Goal: Task Accomplishment & Management: Manage account settings

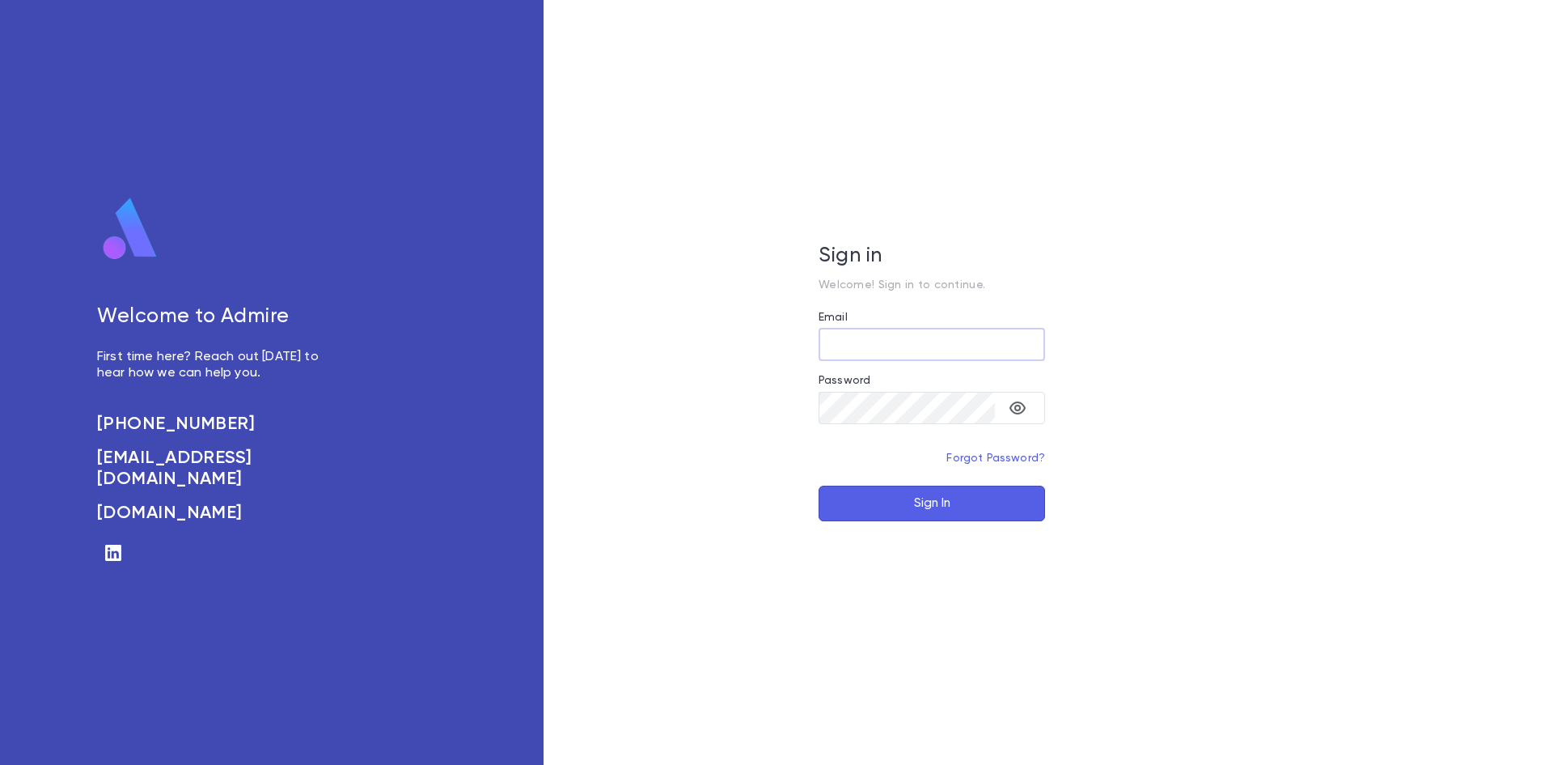
type input "**********"
click at [944, 506] on button "Sign In" at bounding box center [932, 503] width 227 height 36
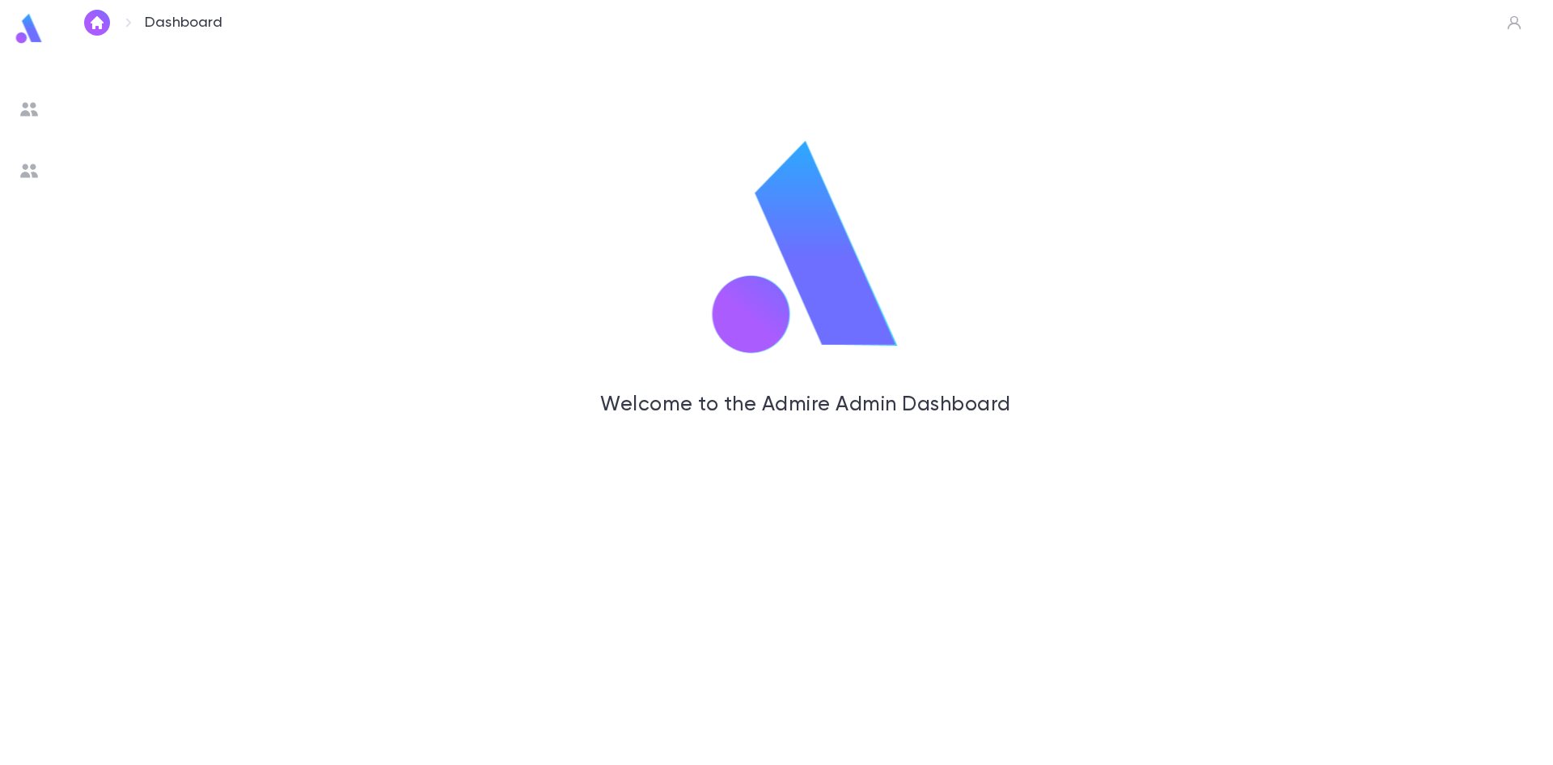
click at [49, 162] on ul at bounding box center [29, 426] width 58 height 676
click at [30, 165] on img at bounding box center [28, 170] width 19 height 19
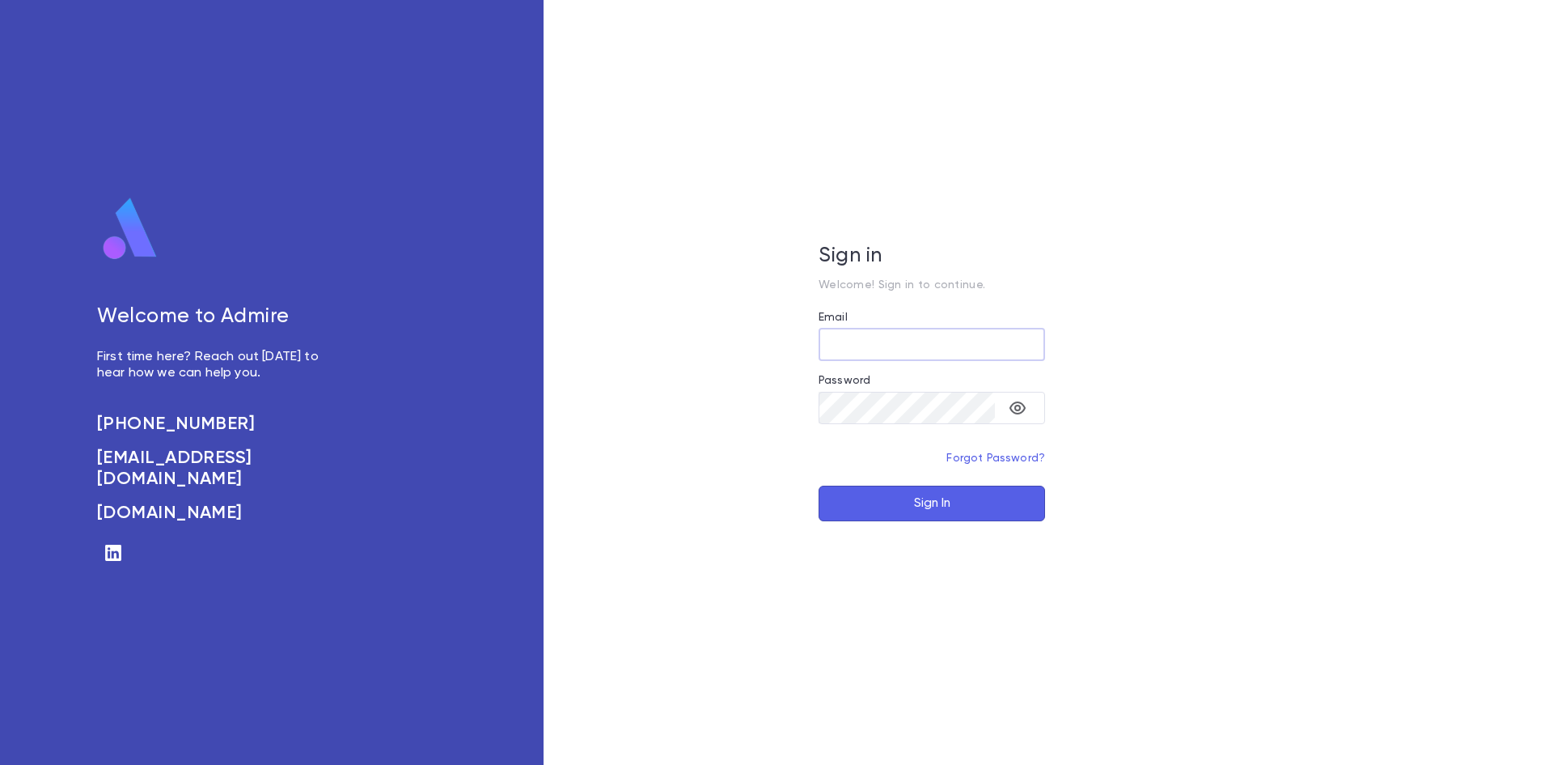
type input "**********"
click at [945, 517] on button "Sign In" at bounding box center [932, 503] width 227 height 36
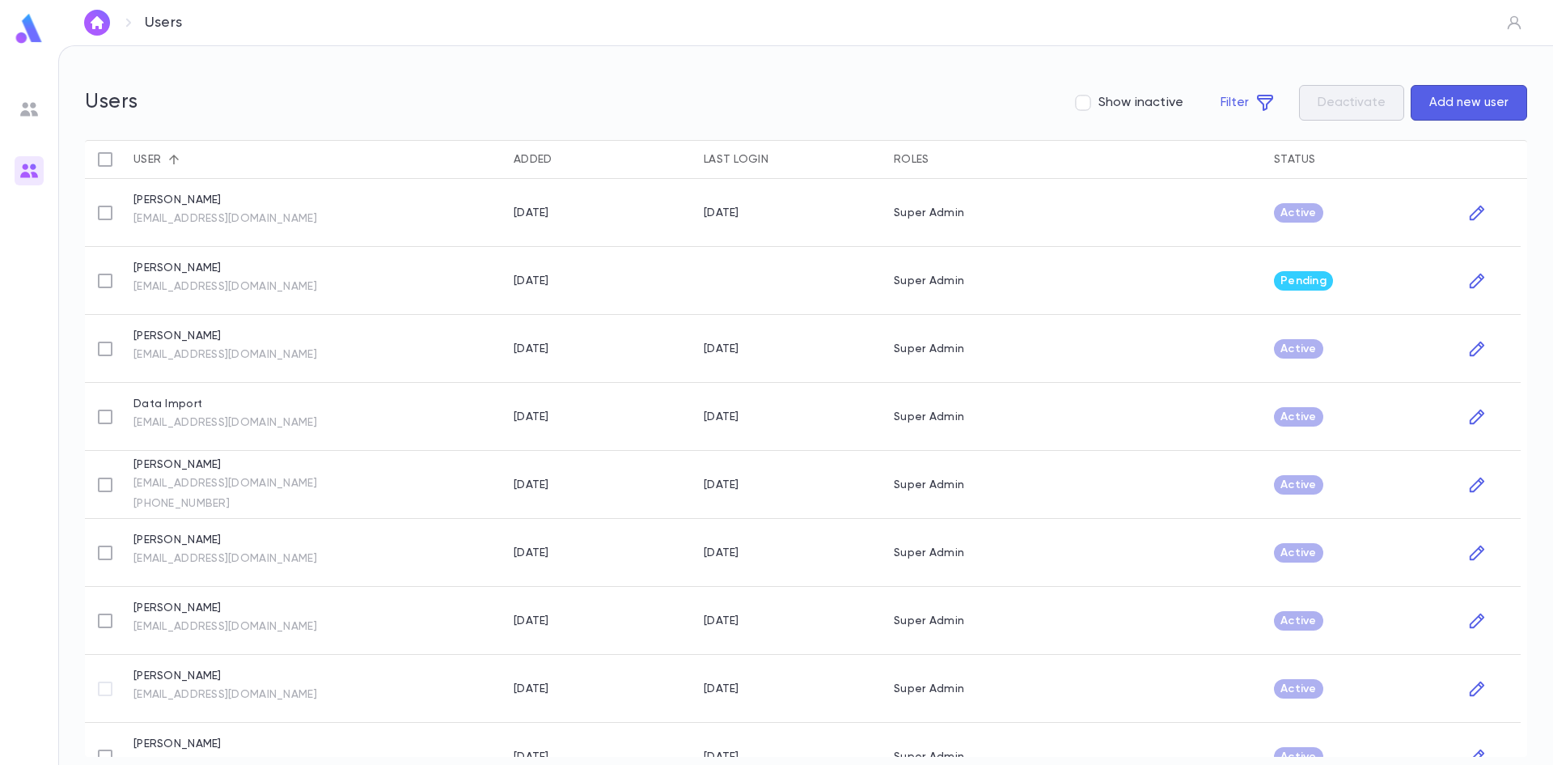
click at [28, 112] on img at bounding box center [28, 109] width 19 height 19
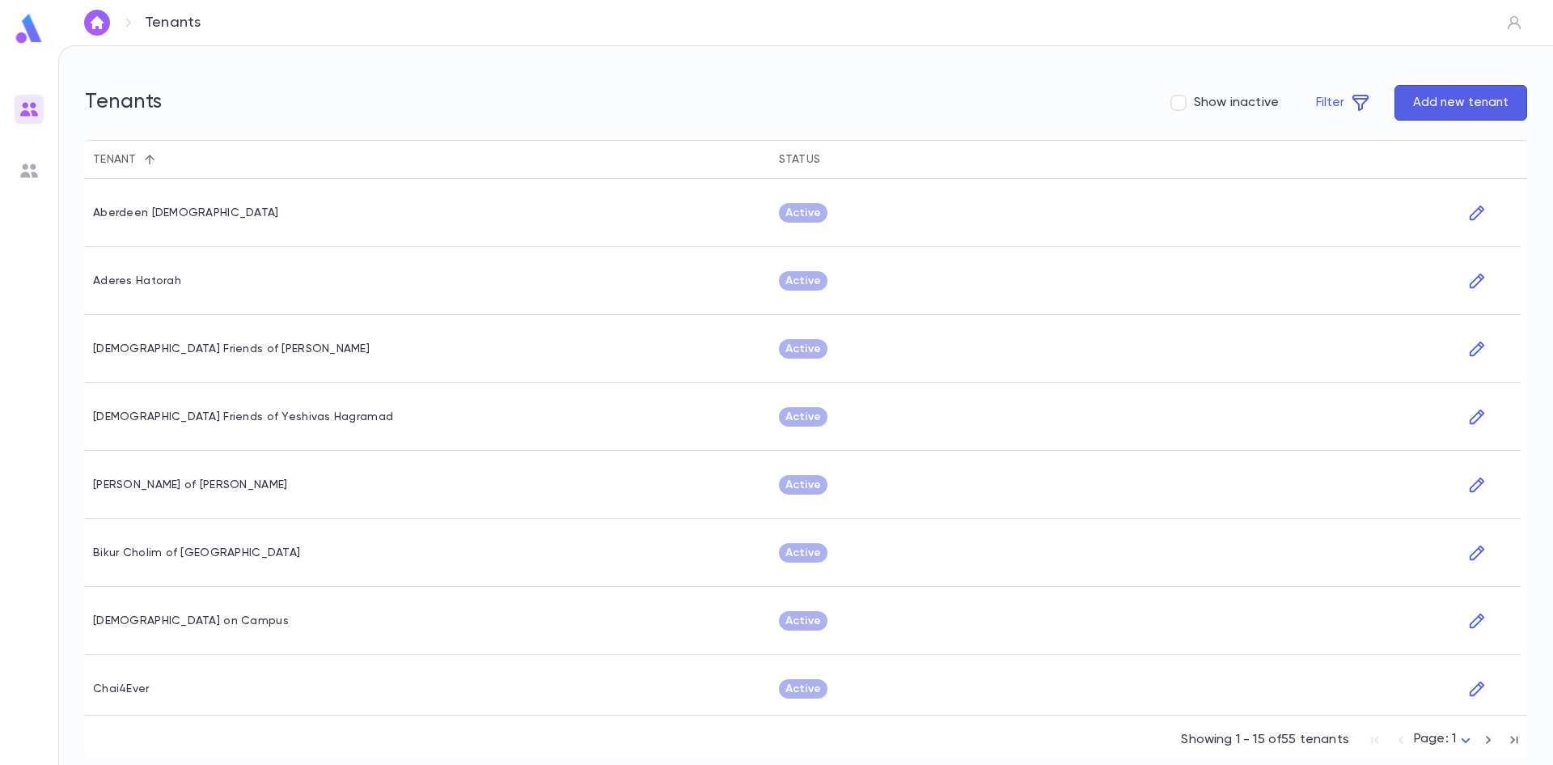
scroll to position [484, 0]
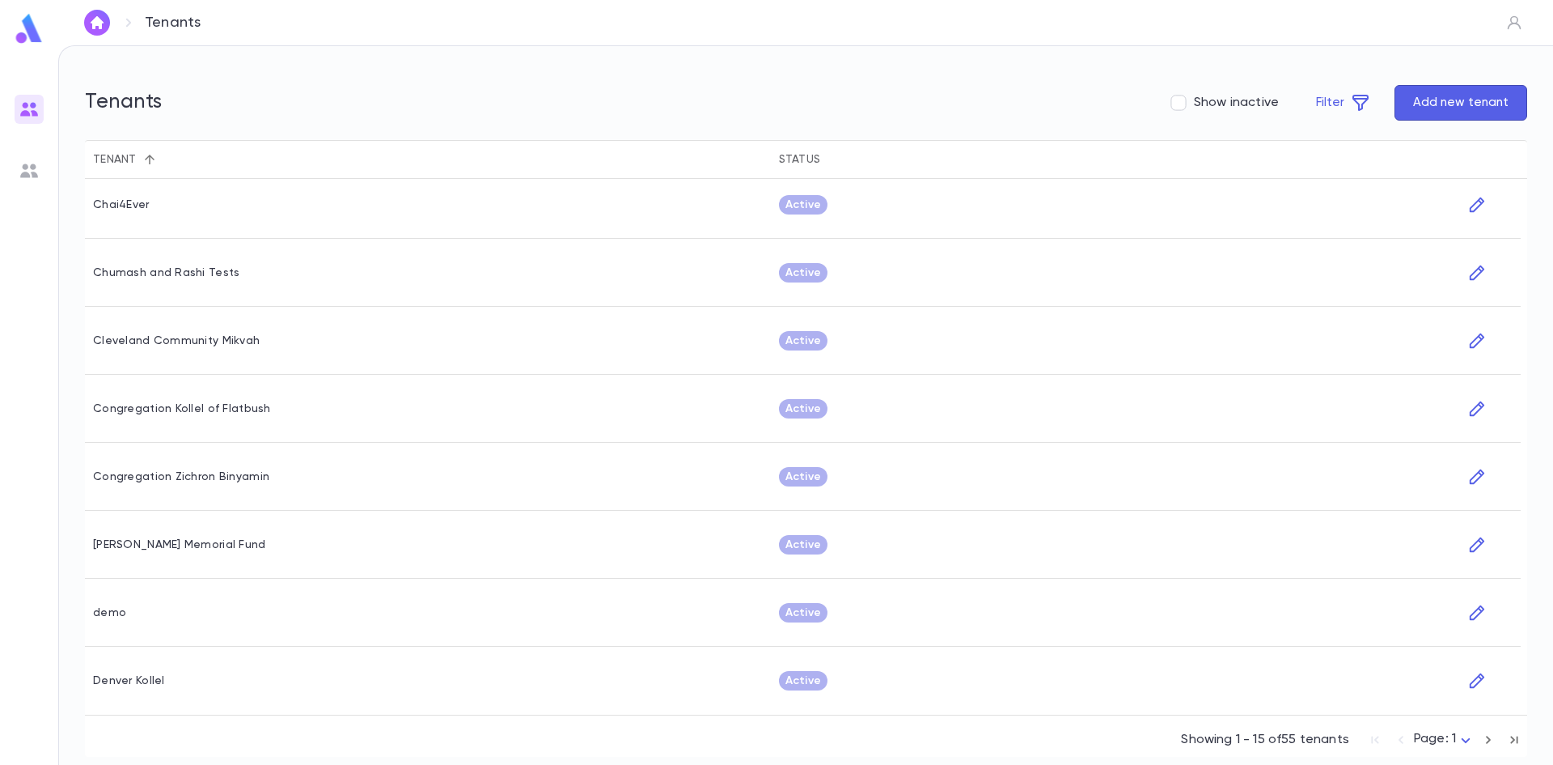
click at [1487, 739] on icon "button" at bounding box center [1489, 739] width 18 height 19
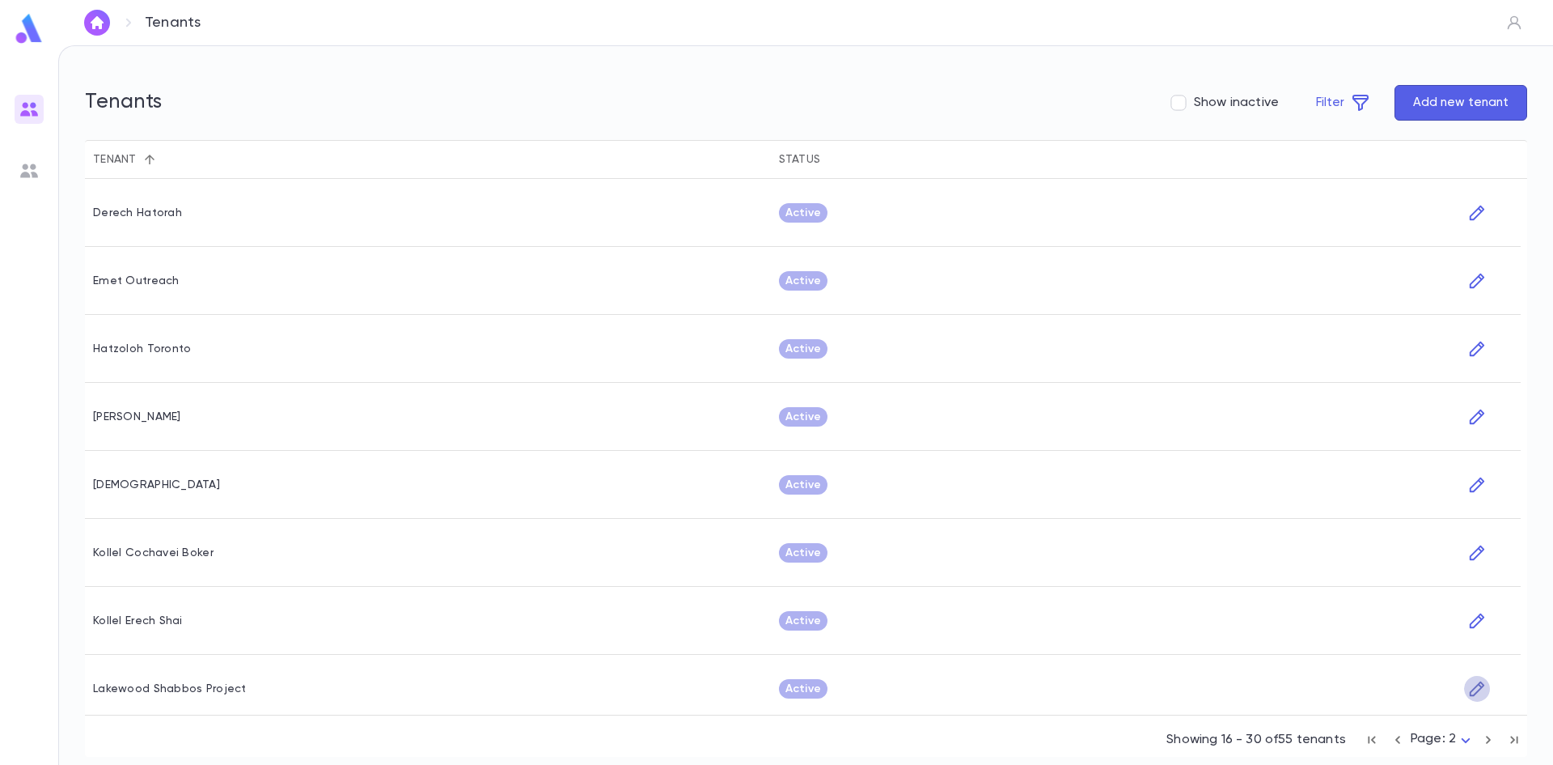
click at [1472, 680] on icon "button" at bounding box center [1477, 688] width 18 height 19
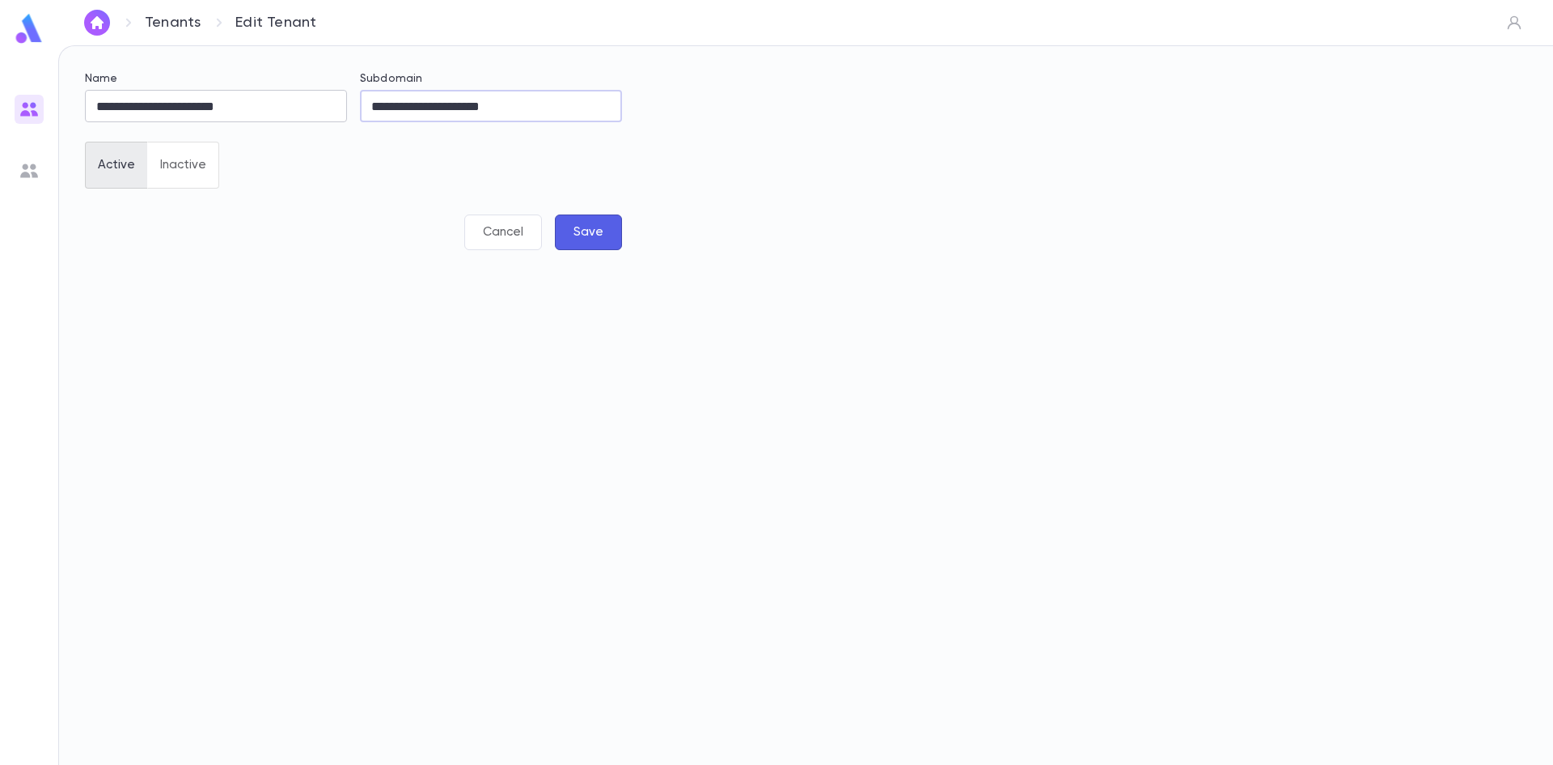
drag, startPoint x: 595, startPoint y: 109, endPoint x: 326, endPoint y: 100, distance: 269.6
click at [326, 100] on div "**********" at bounding box center [347, 164] width 550 height 223
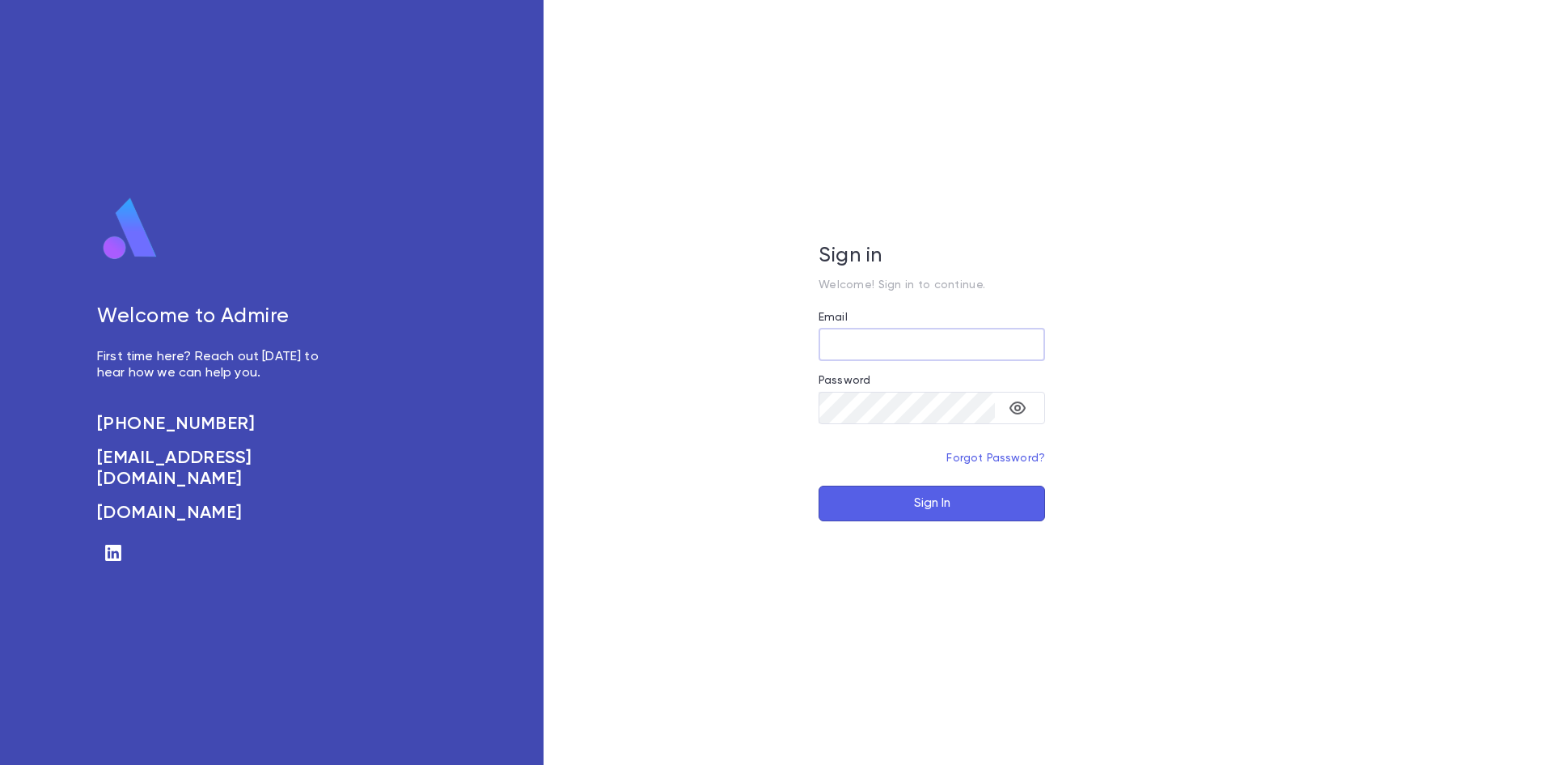
type input "**********"
click at [934, 503] on button "Sign In" at bounding box center [932, 503] width 227 height 36
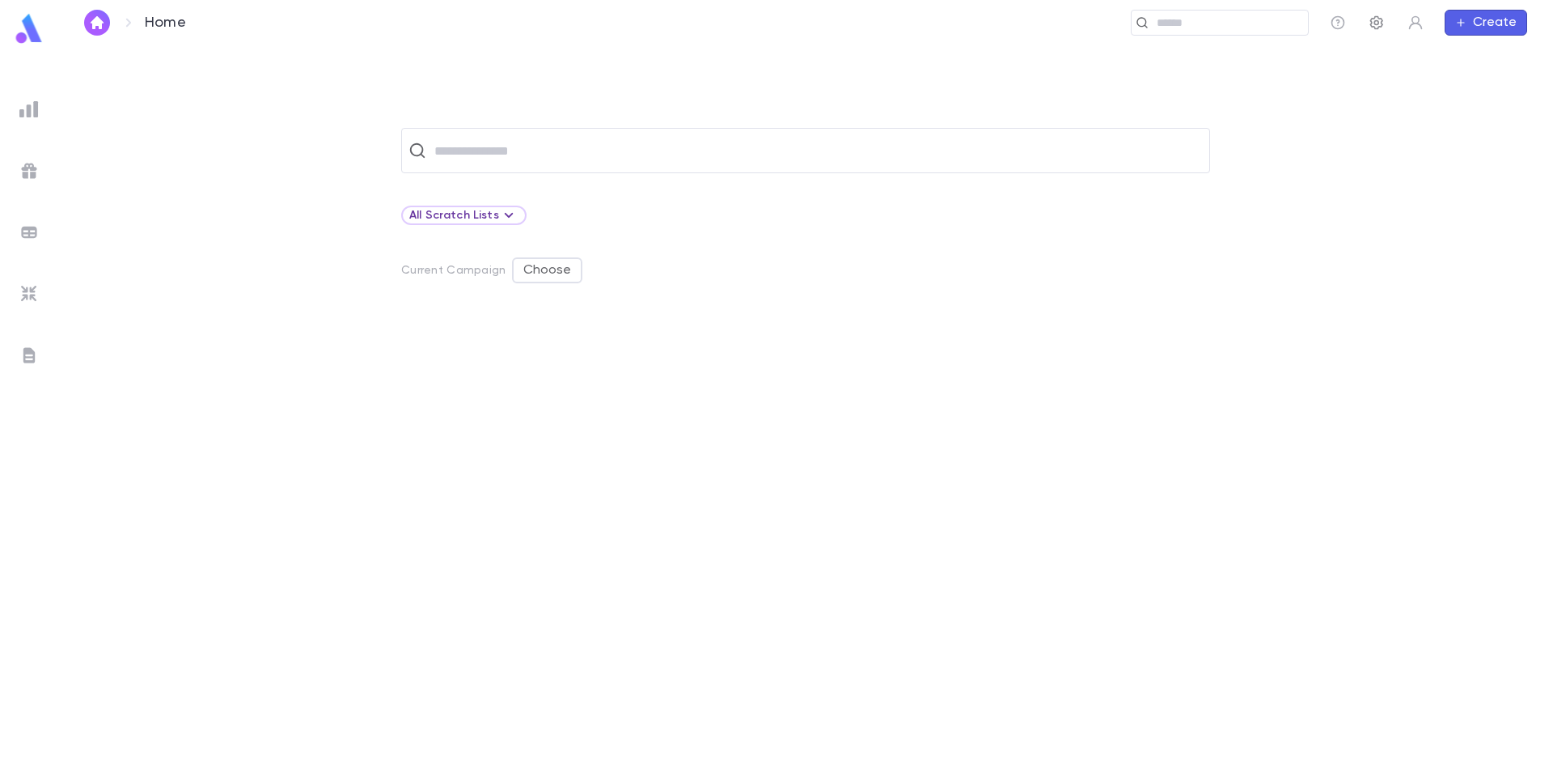
click at [1383, 23] on icon "button" at bounding box center [1376, 23] width 13 height 14
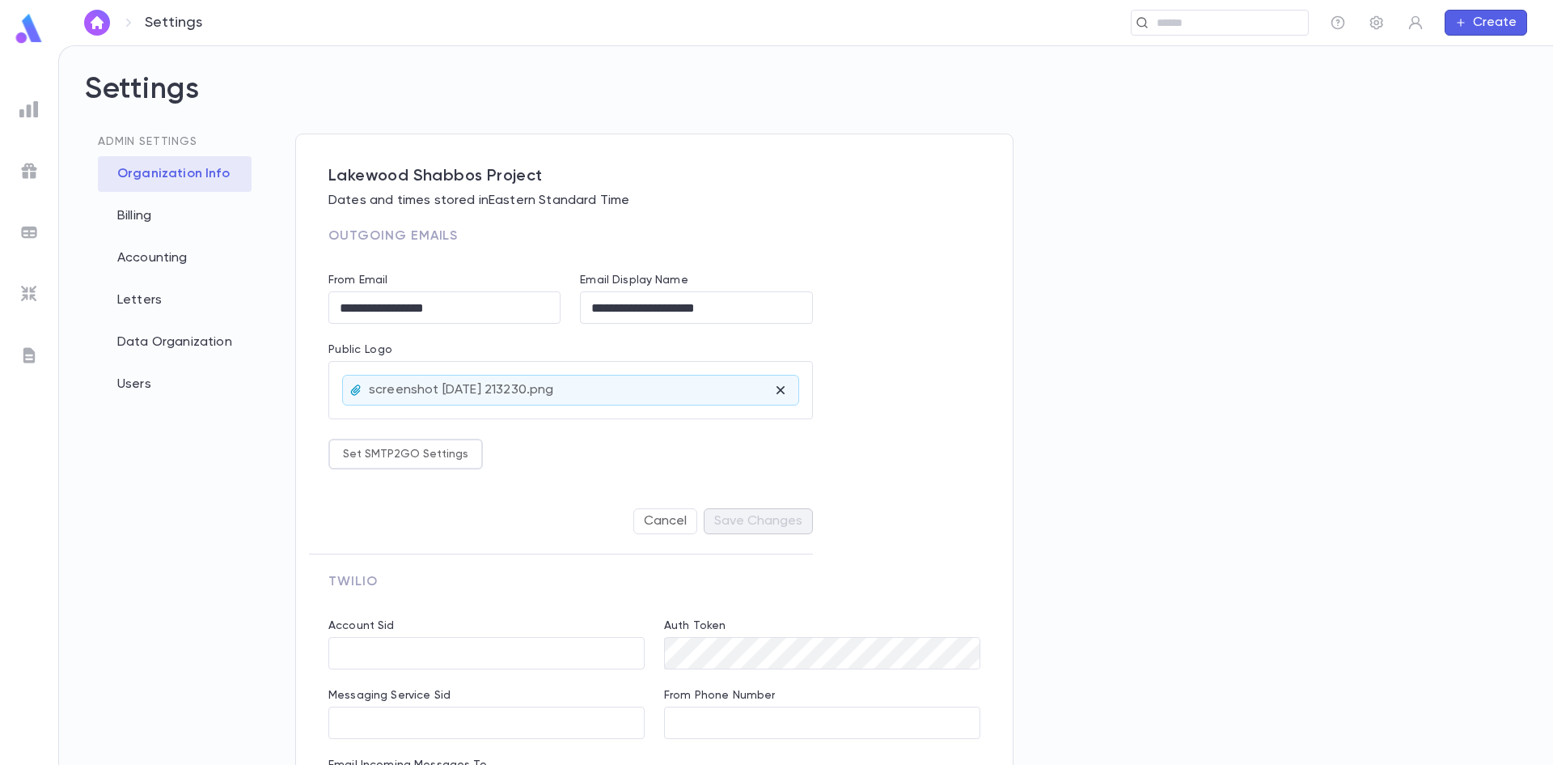
type input "**********"
click at [149, 222] on div "Billing" at bounding box center [175, 216] width 154 height 36
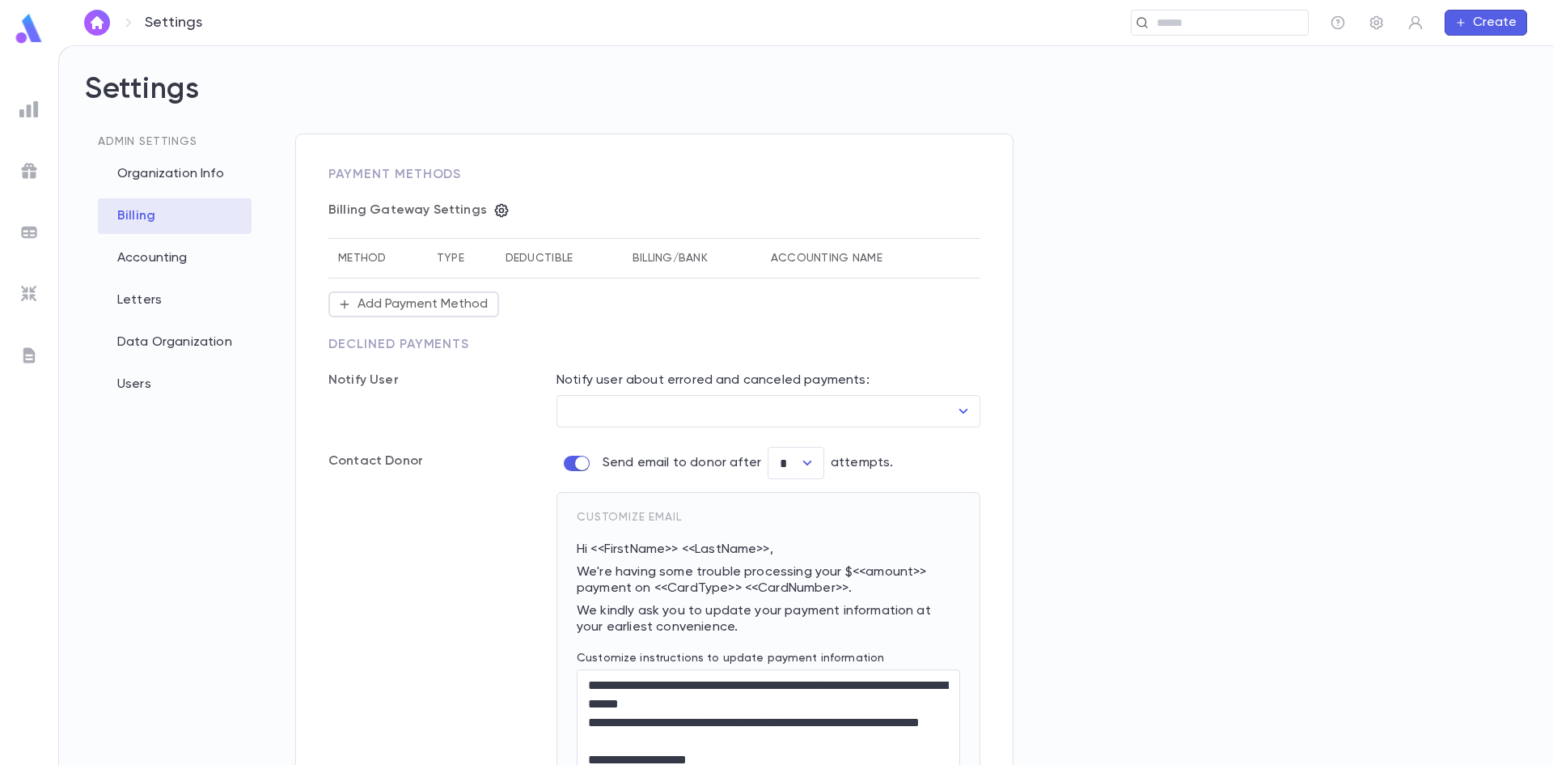
type input "**********"
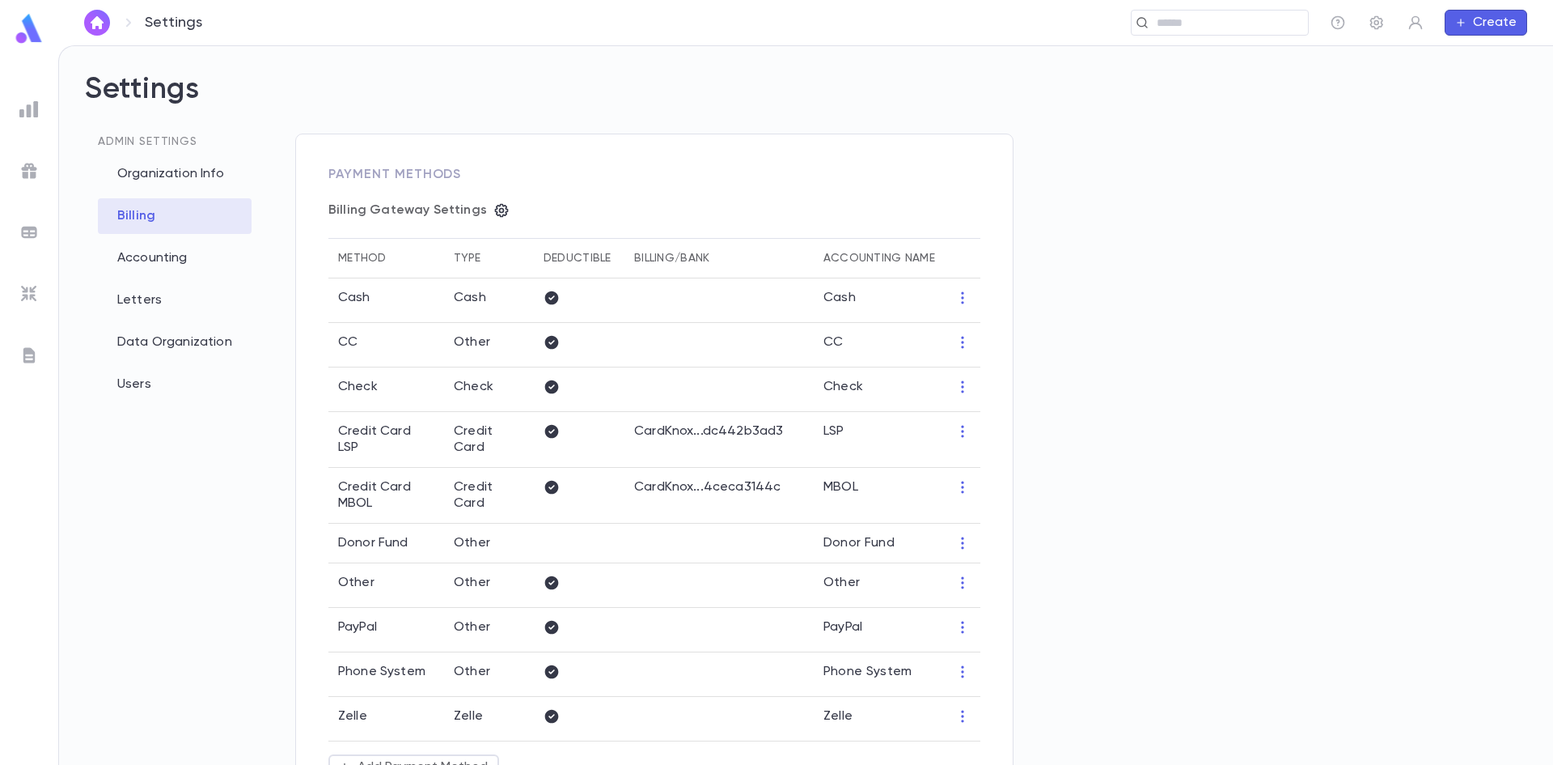
click at [26, 109] on img at bounding box center [28, 109] width 19 height 19
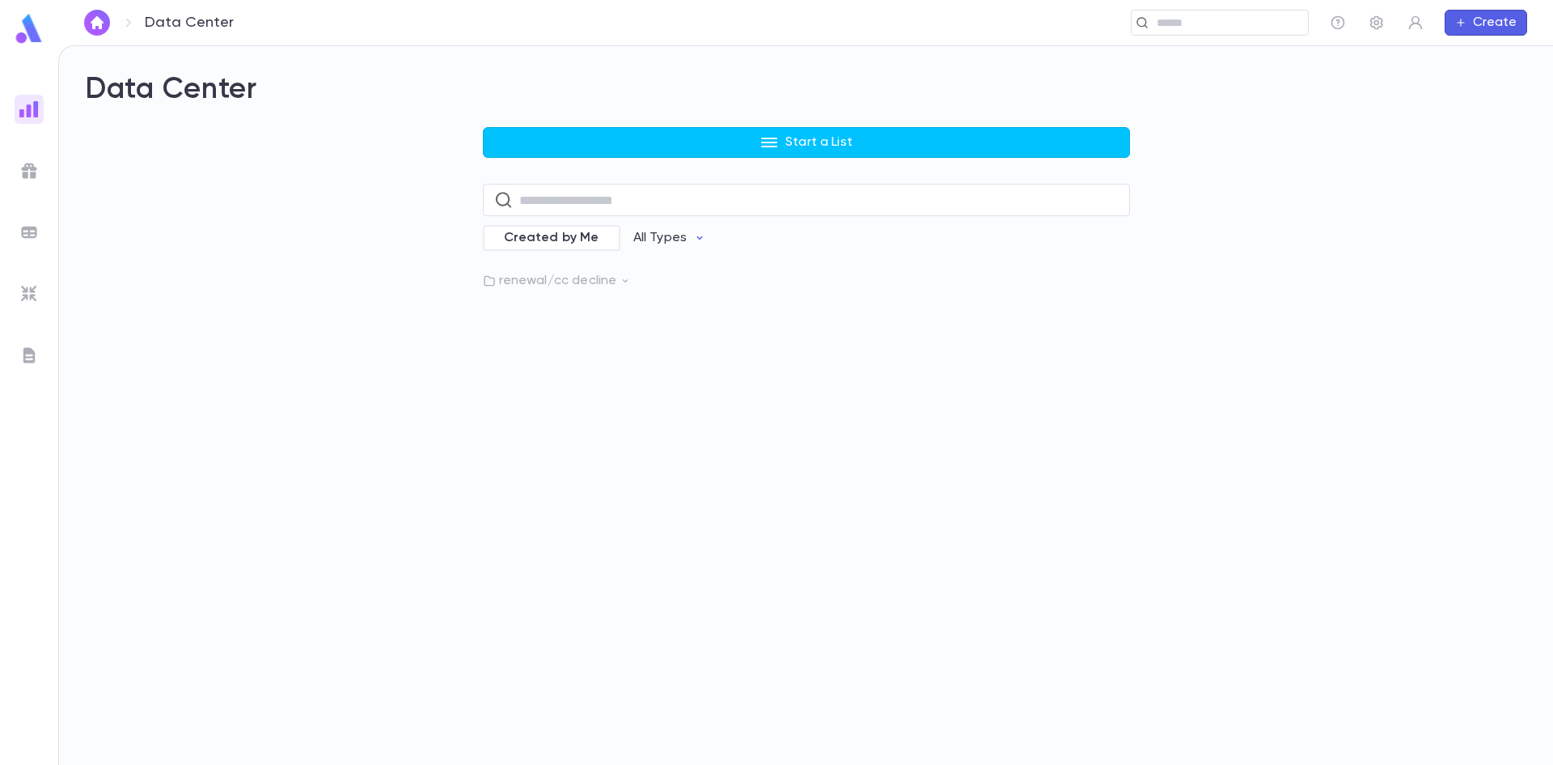
click at [752, 138] on button "Start a List" at bounding box center [806, 142] width 647 height 31
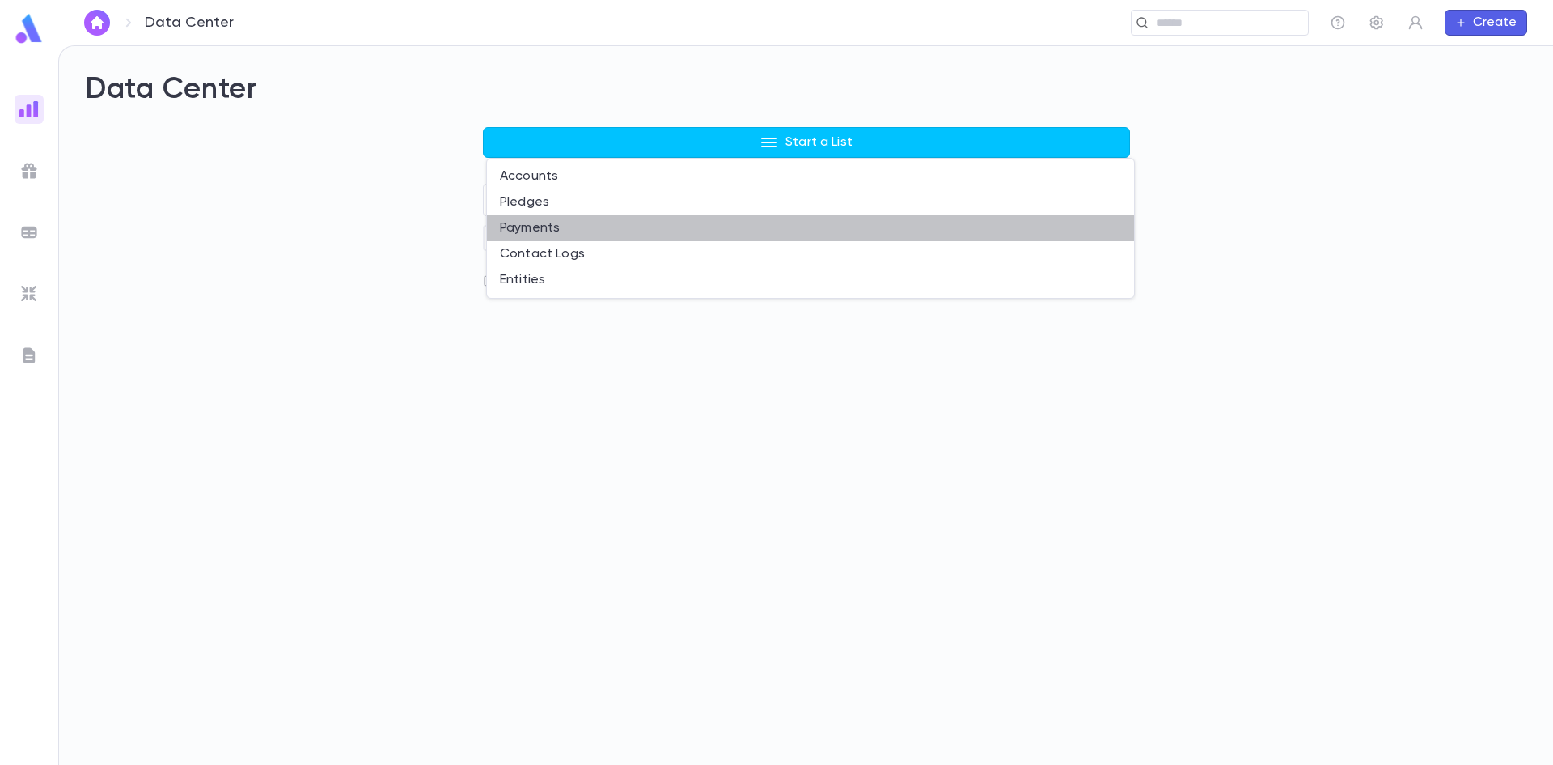
click at [553, 231] on li "Payments" at bounding box center [810, 228] width 647 height 26
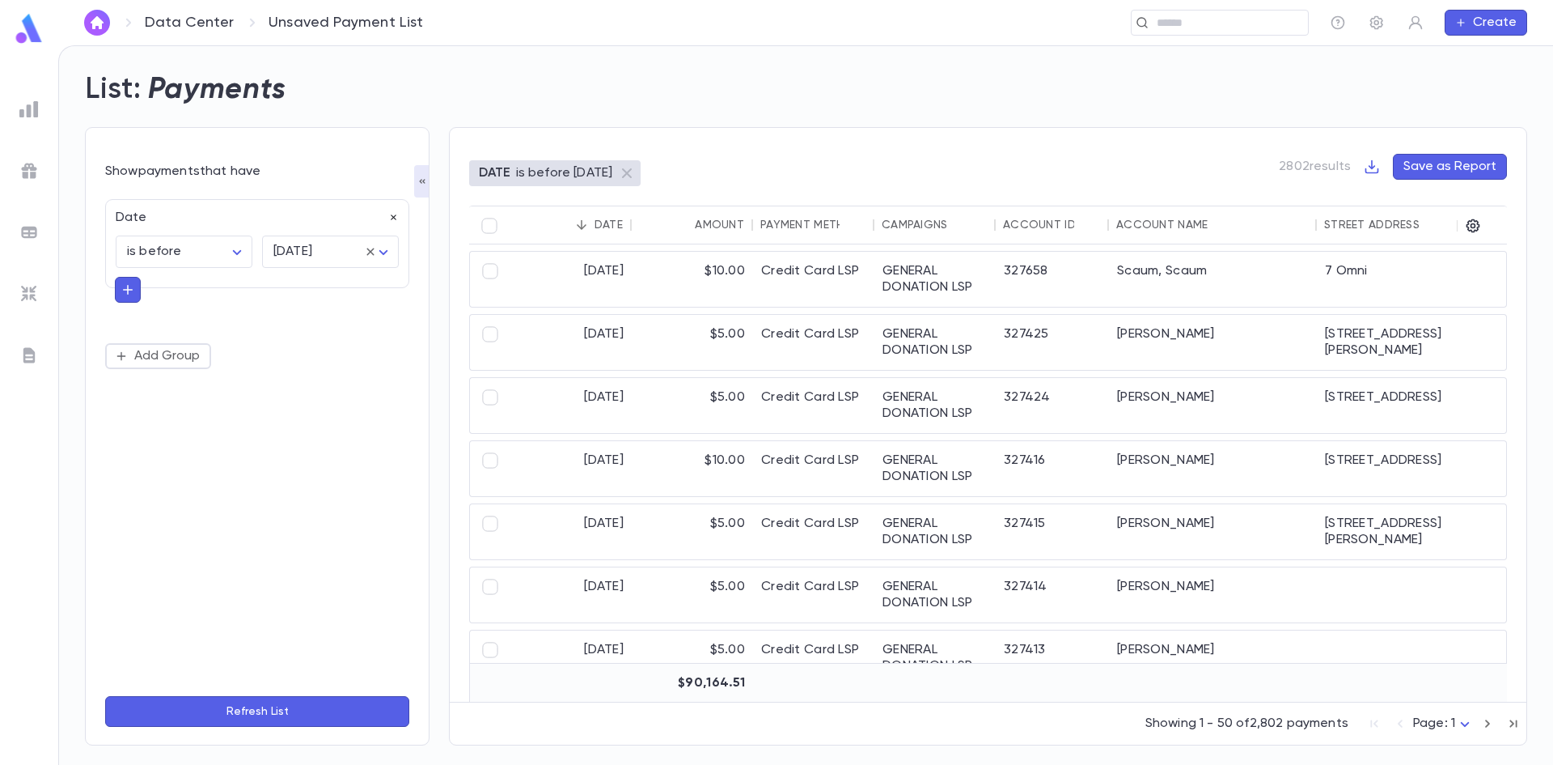
click at [396, 221] on icon "button" at bounding box center [393, 217] width 11 height 11
click at [192, 231] on button "Add Condition" at bounding box center [167, 222] width 125 height 26
type input "*"
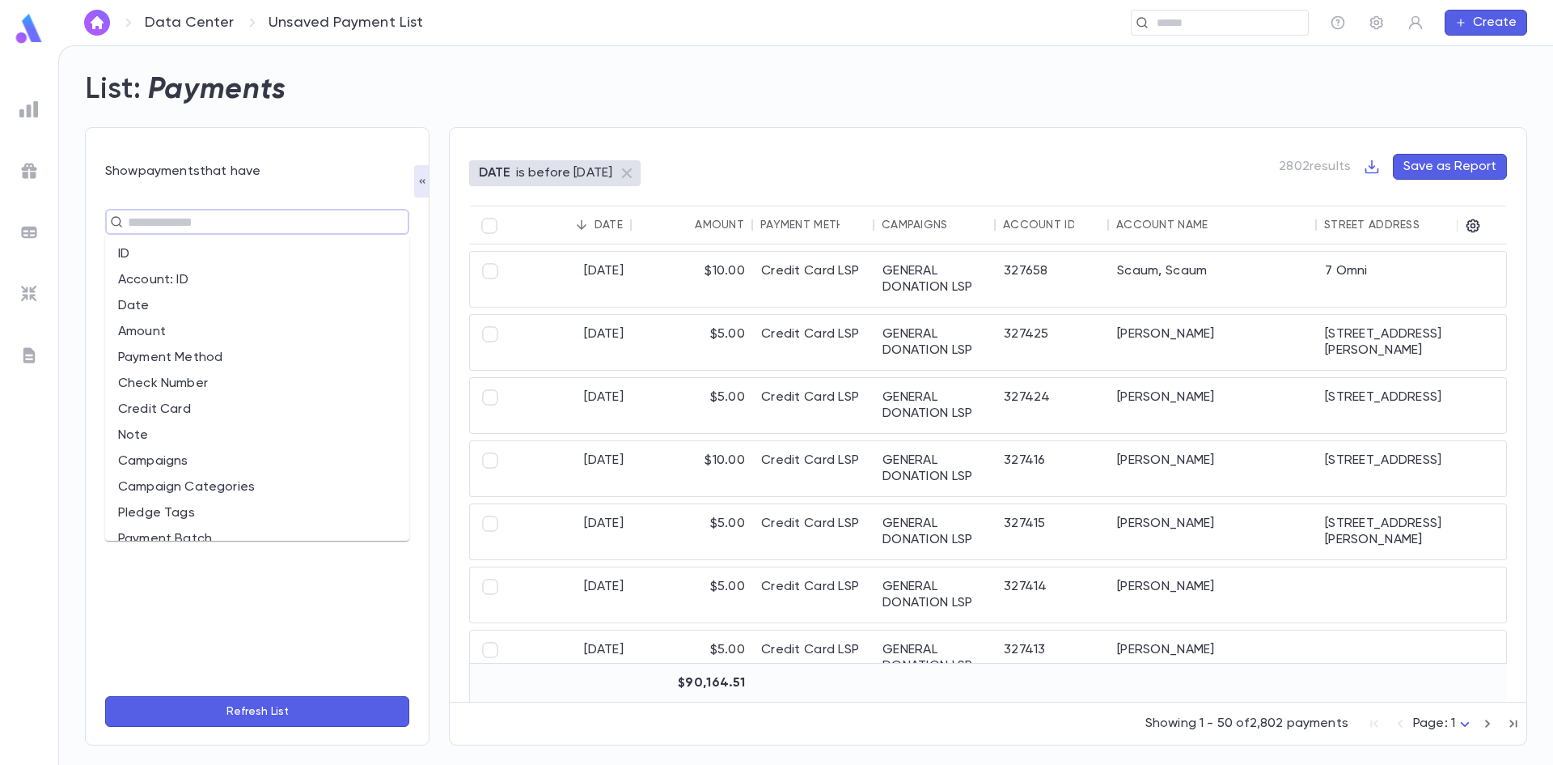
type input "*"
click at [181, 309] on li "Date" at bounding box center [257, 306] width 304 height 26
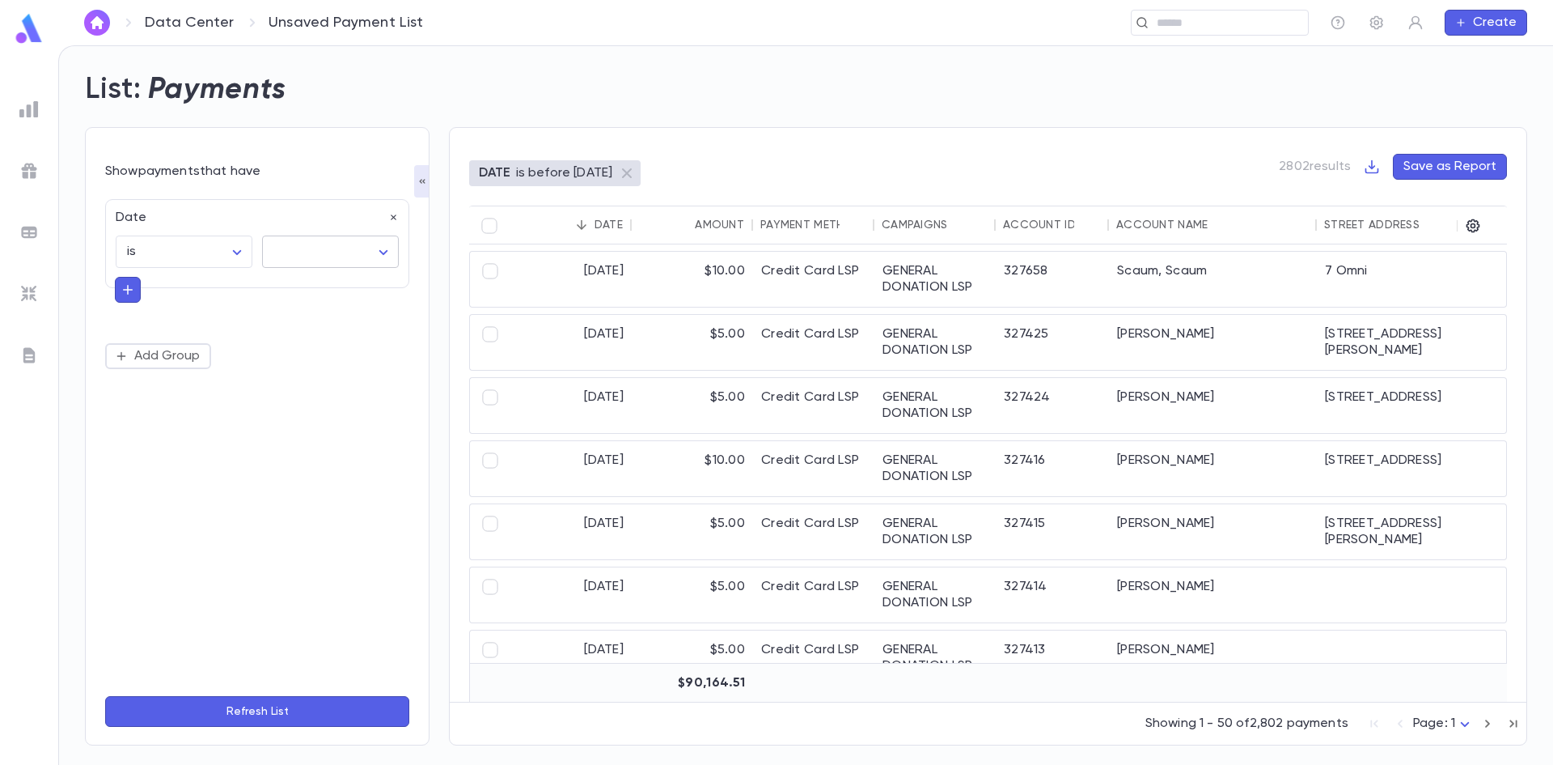
click at [303, 251] on body "Data Center Unsaved Payment List ​ Create List: Payments Show payments that hav…" at bounding box center [776, 404] width 1553 height 719
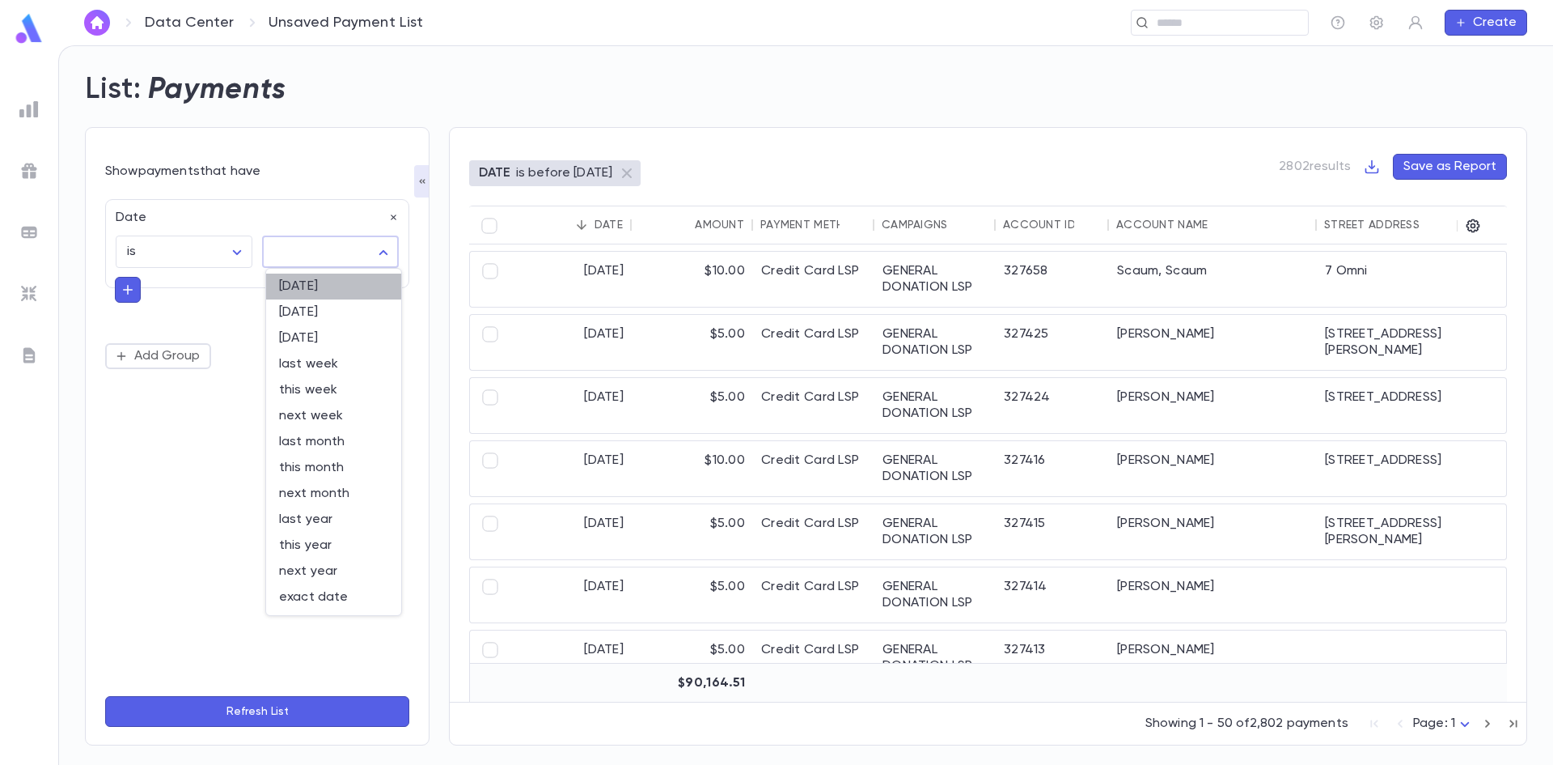
click at [310, 287] on span "today" at bounding box center [333, 286] width 109 height 16
type input "*****"
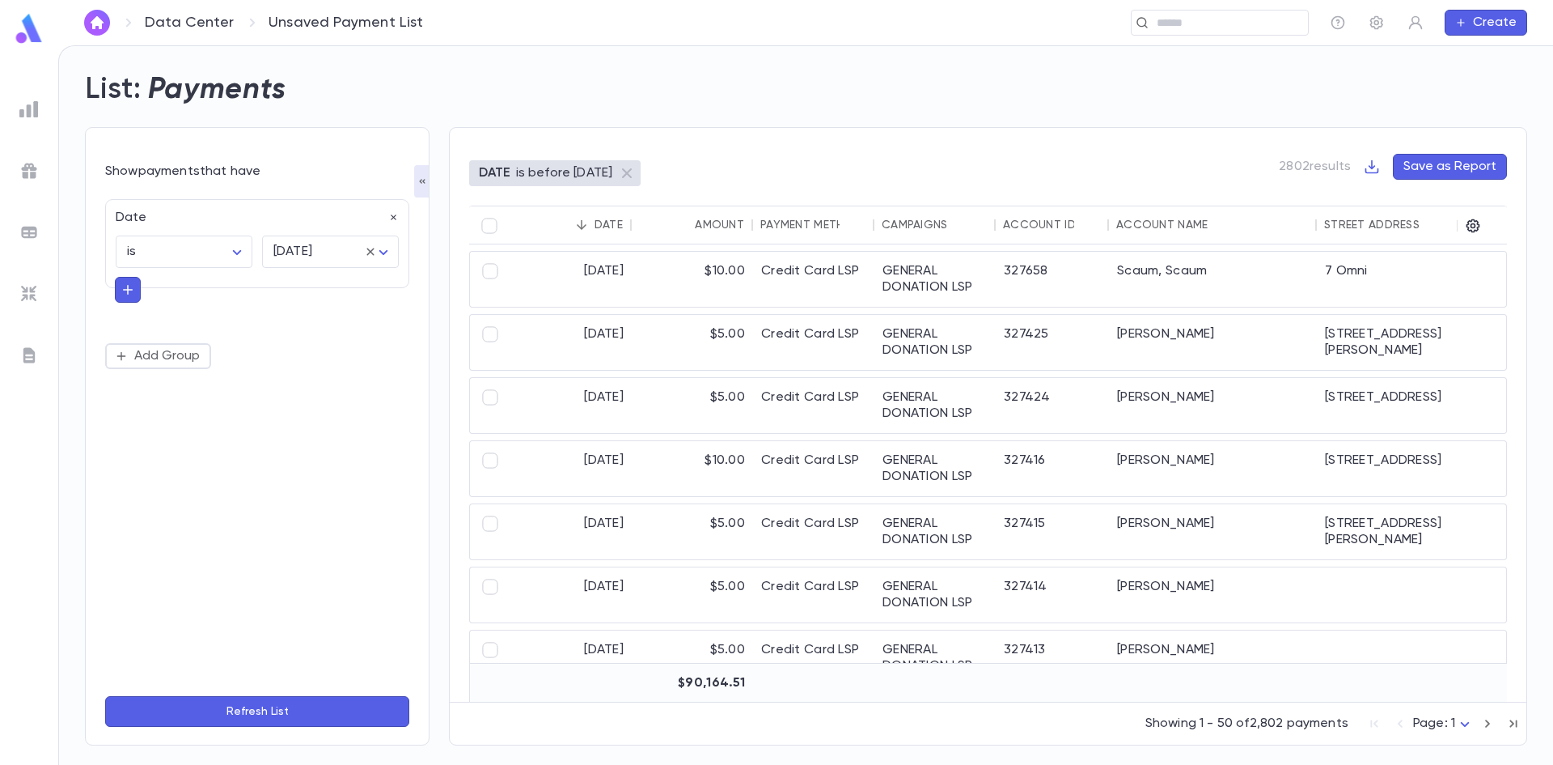
click at [116, 290] on button "button" at bounding box center [128, 290] width 26 height 26
type input "***"
click at [210, 318] on li "Declined Count" at bounding box center [257, 320] width 285 height 26
click at [188, 338] on body "Data Center Unsaved Payment List ​ Create List: Payments Show payments that hav…" at bounding box center [776, 404] width 1553 height 719
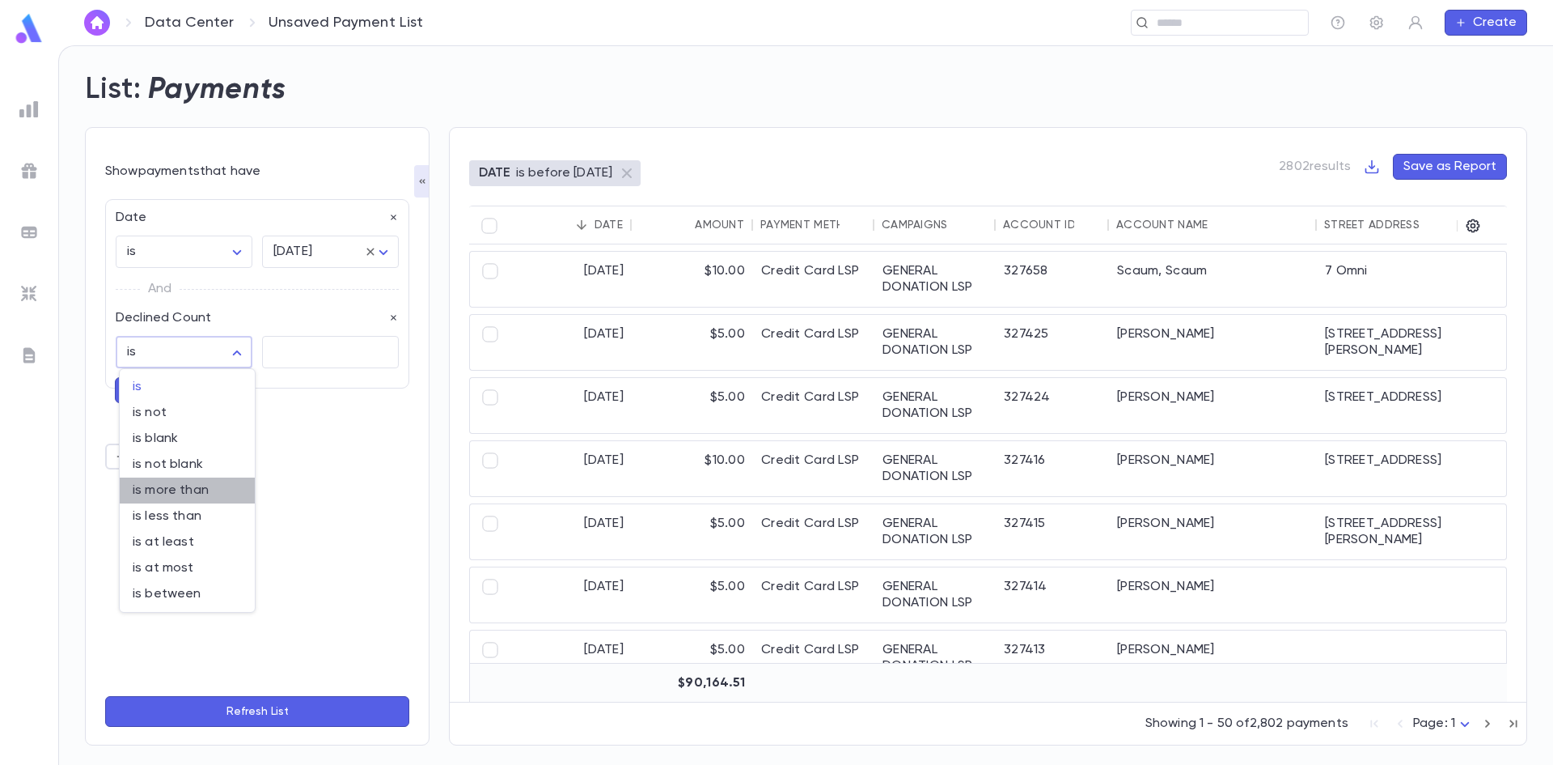
click at [196, 498] on span "is more than" at bounding box center [187, 490] width 109 height 16
type input "**********"
click at [296, 346] on input "text" at bounding box center [330, 353] width 137 height 32
type input "*"
click at [315, 710] on button "Refresh List" at bounding box center [257, 711] width 304 height 31
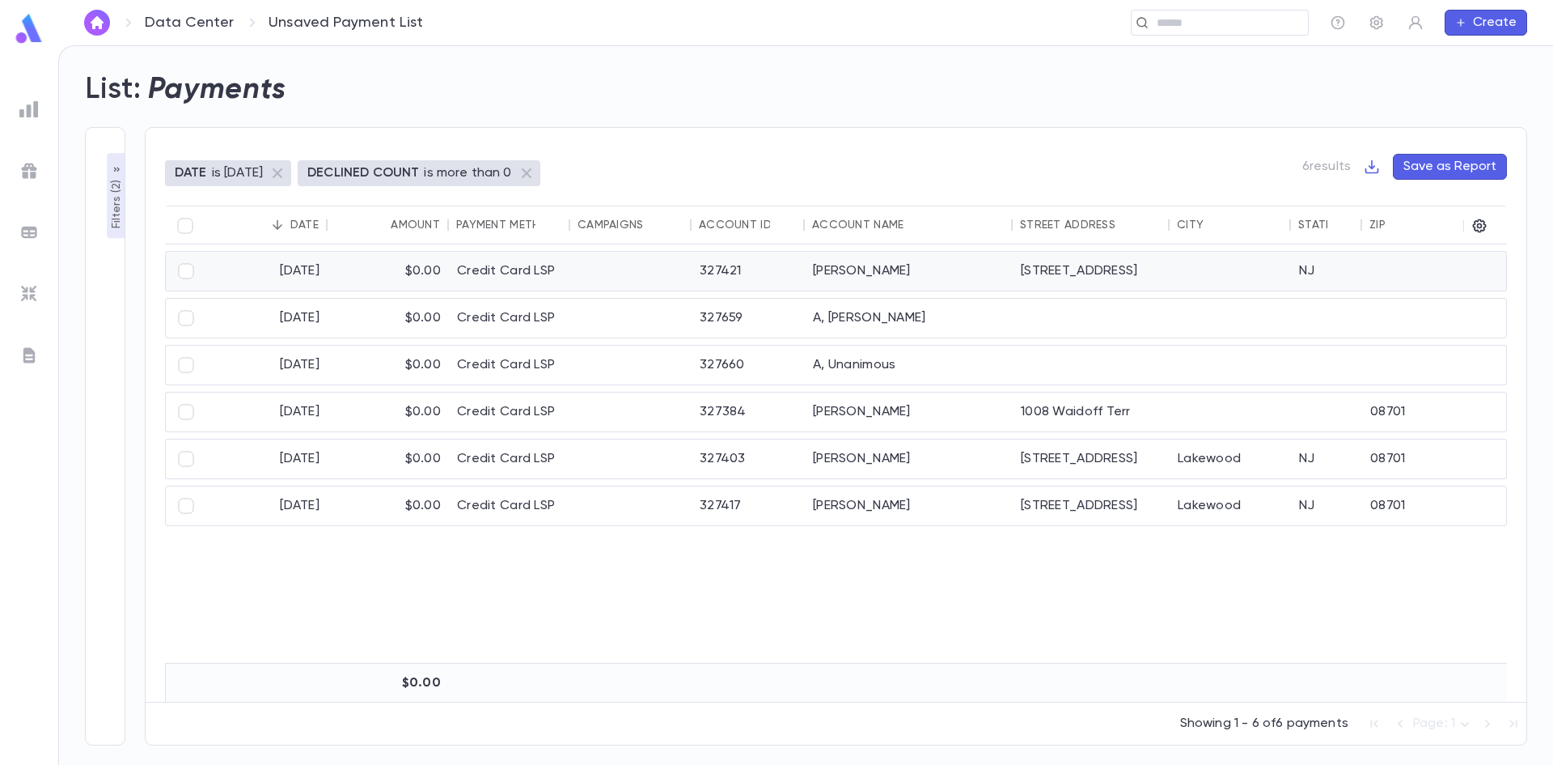
click at [820, 268] on div "Stein, Meyer" at bounding box center [909, 271] width 208 height 39
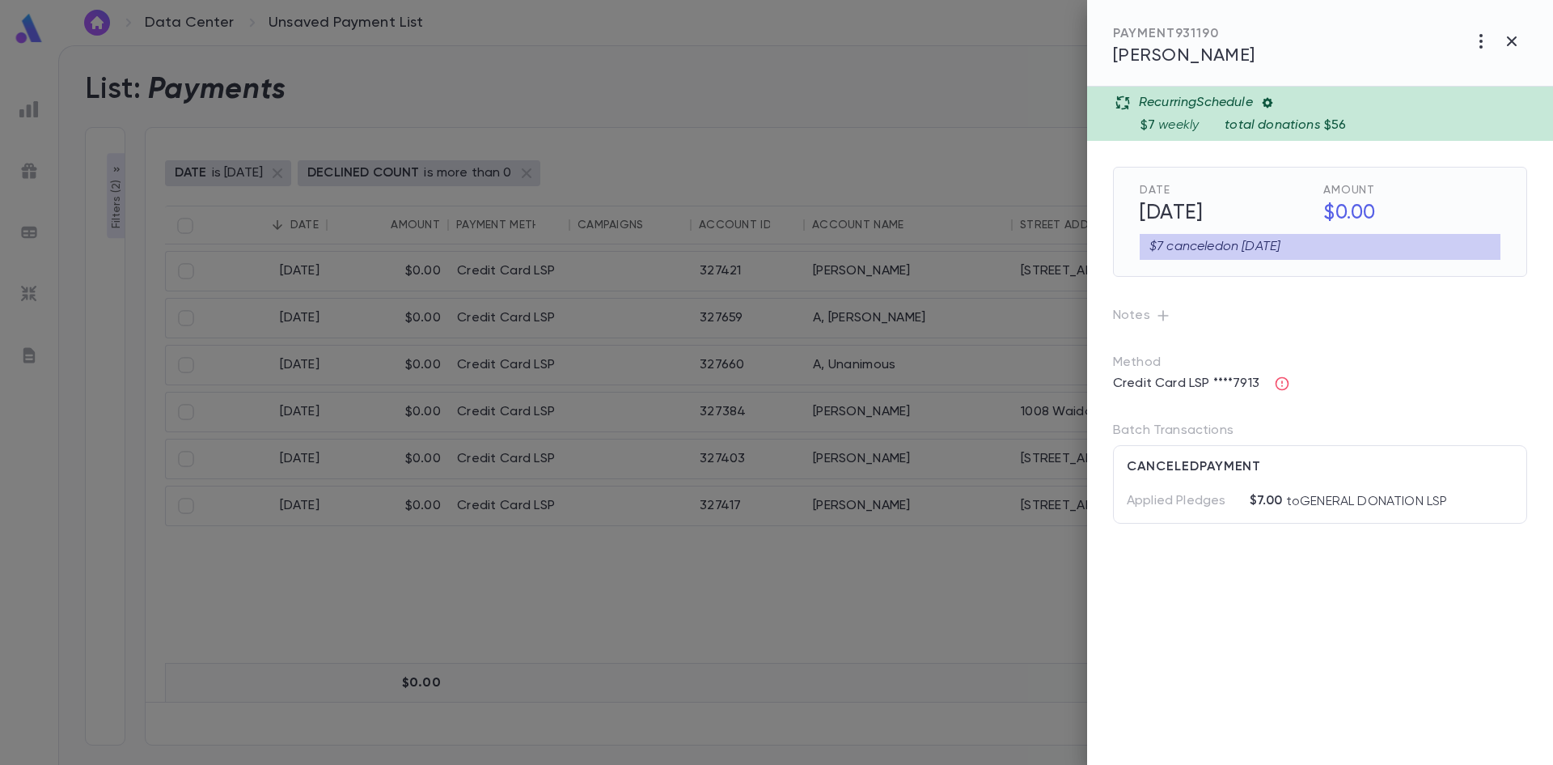
click at [685, 354] on div at bounding box center [776, 382] width 1553 height 765
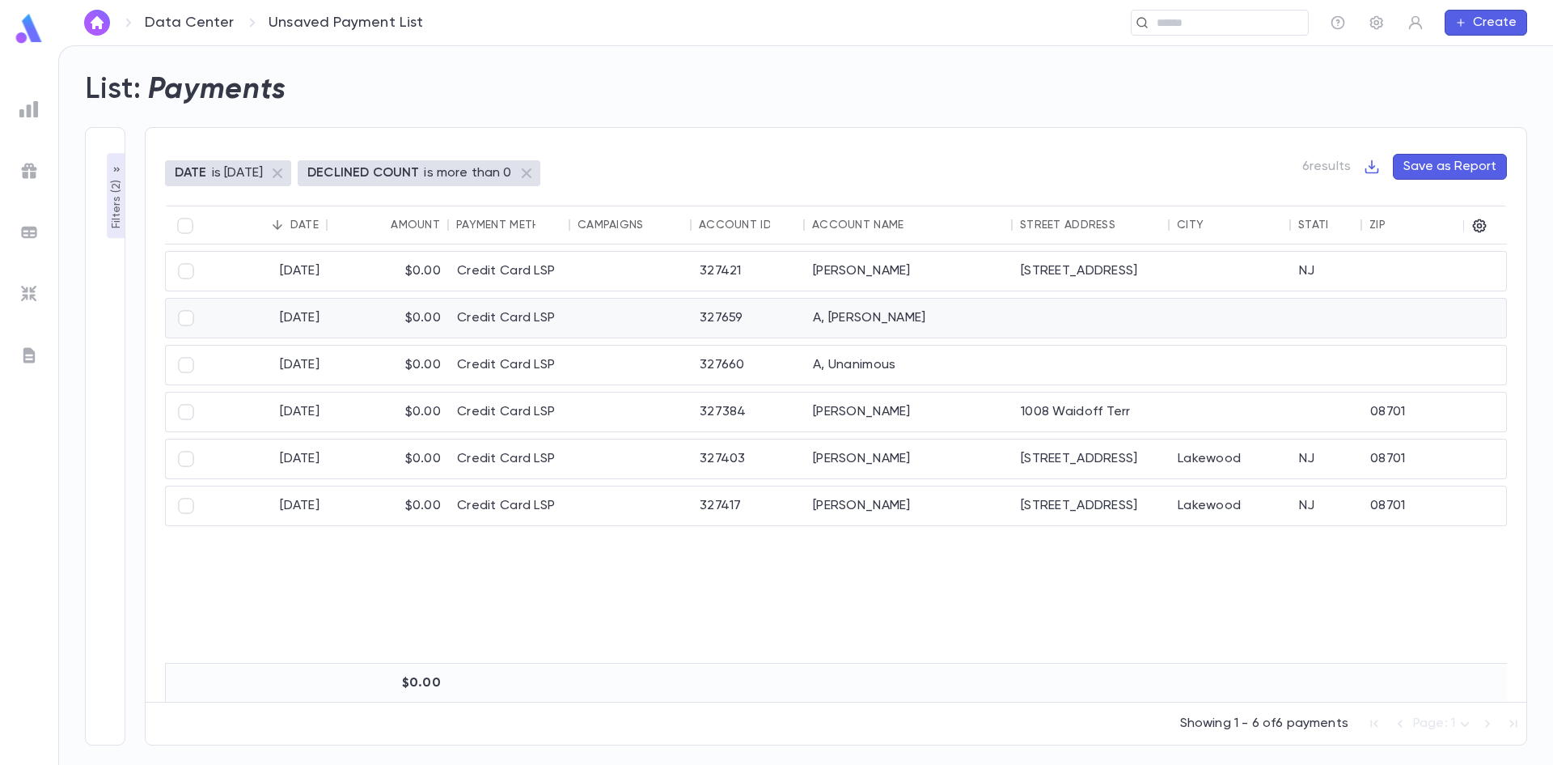
click at [688, 332] on div at bounding box center [630, 318] width 121 height 39
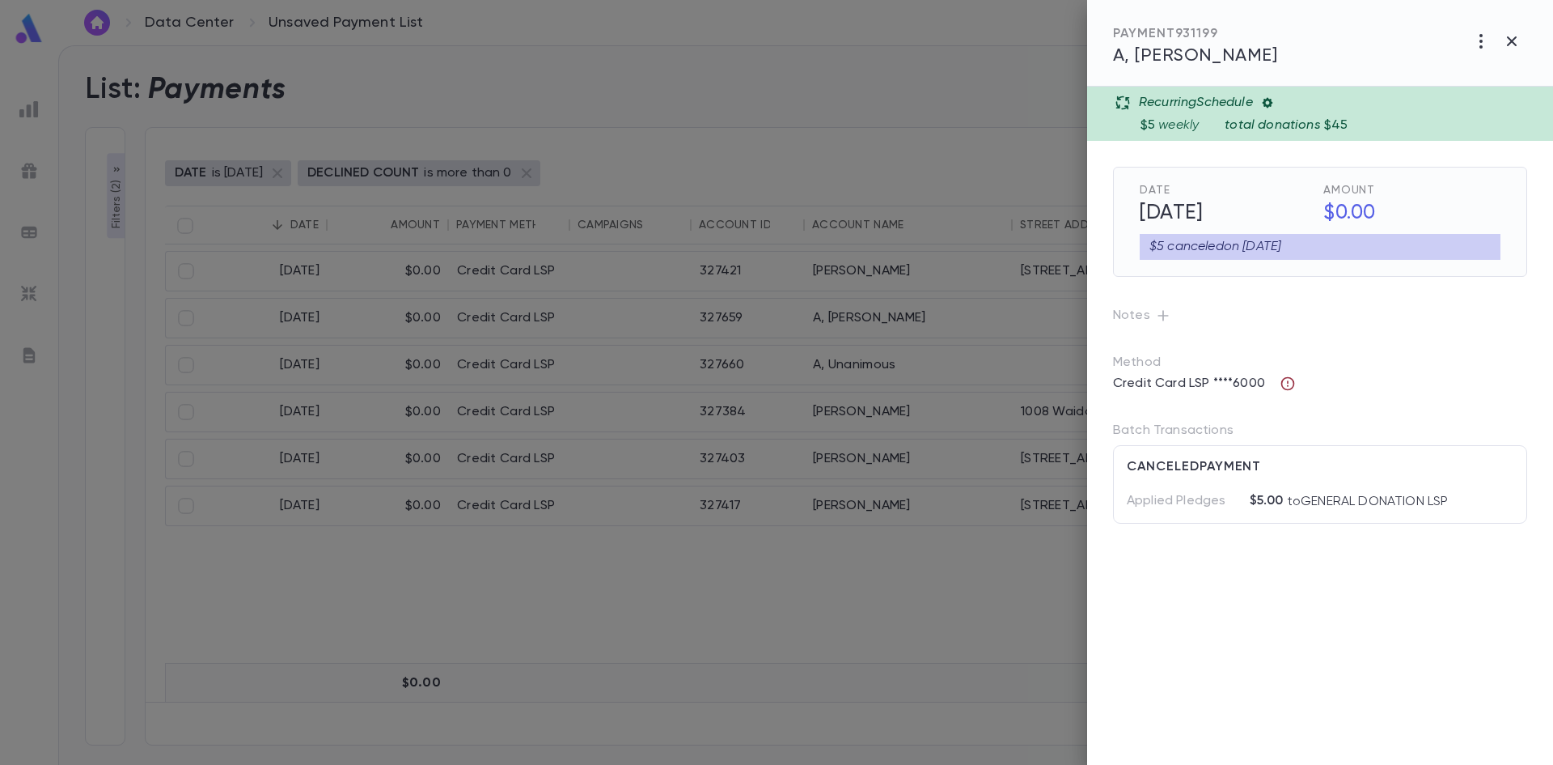
click at [1288, 385] on icon "button" at bounding box center [1288, 384] width 14 height 14
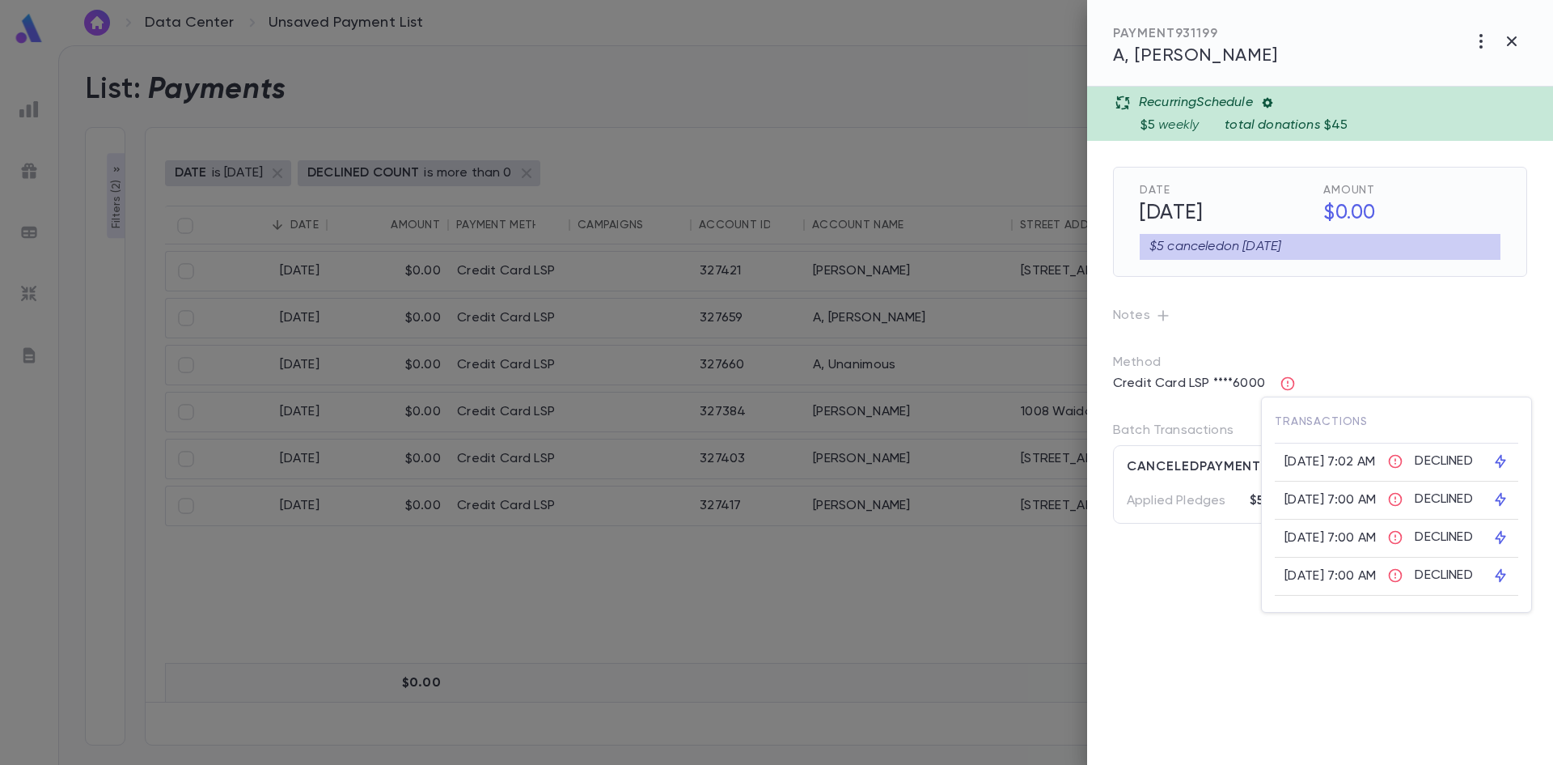
click at [924, 413] on div at bounding box center [776, 382] width 1553 height 765
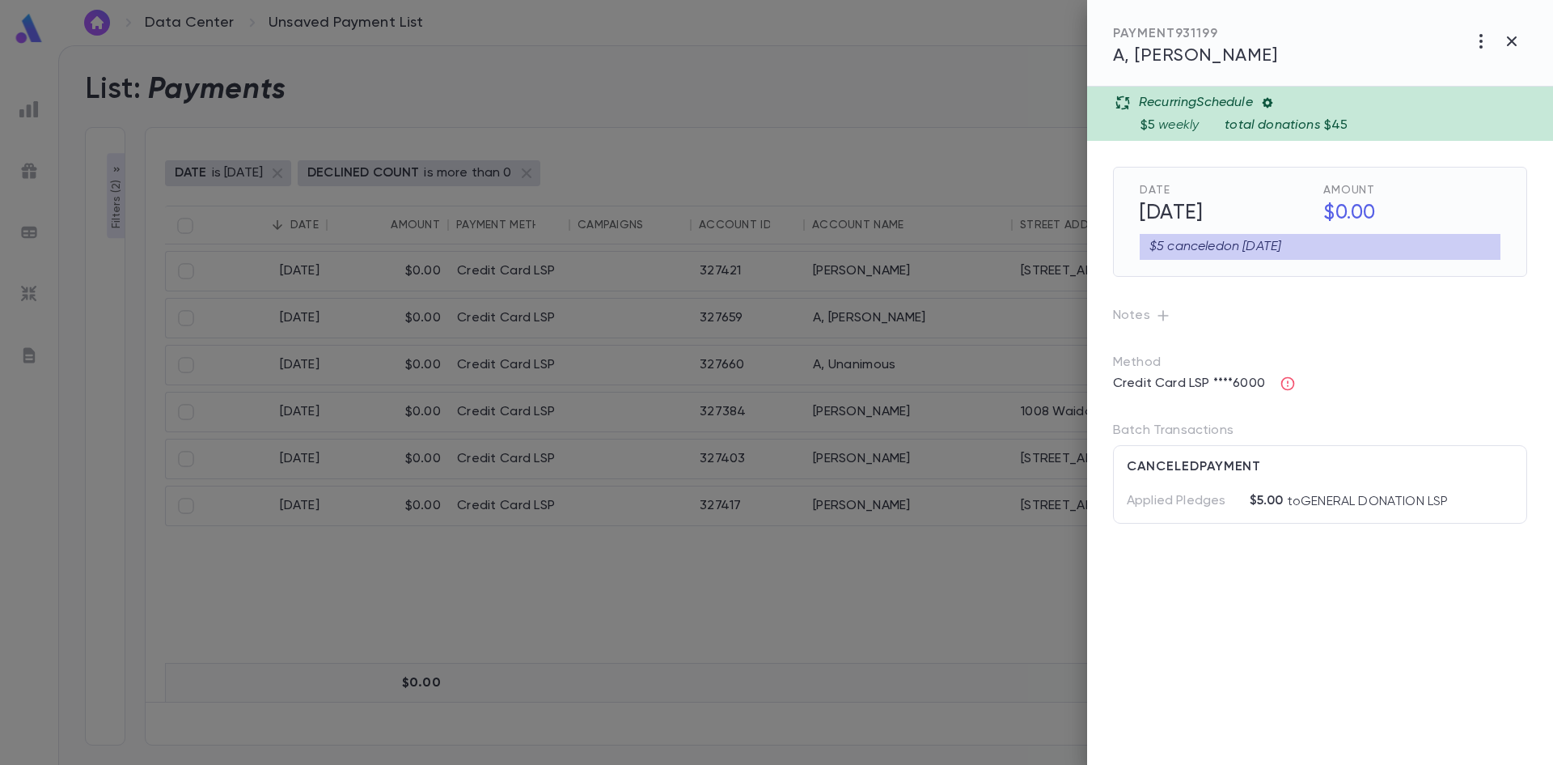
click at [756, 572] on div at bounding box center [776, 382] width 1553 height 765
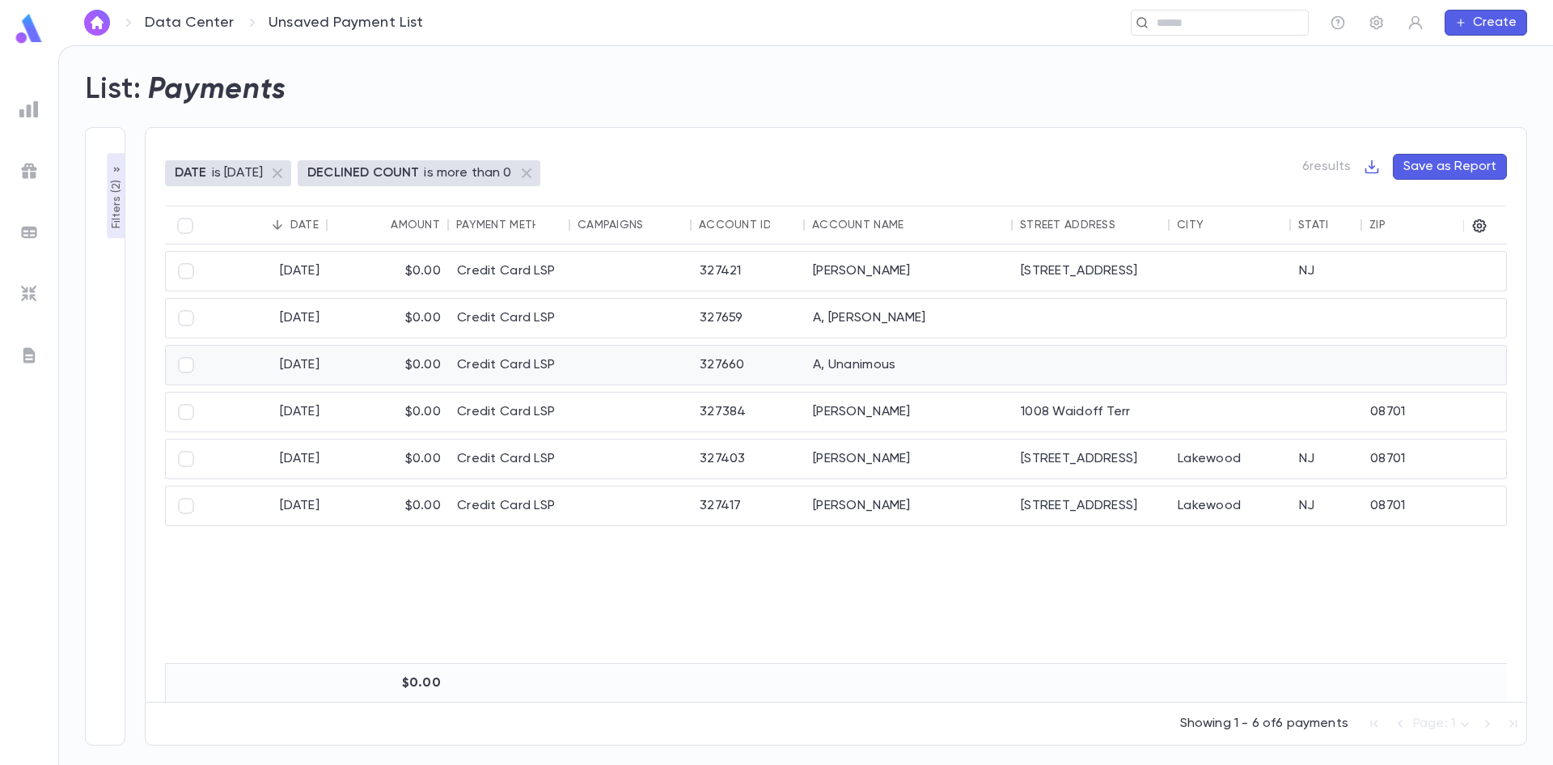
click at [866, 372] on div "A, Unanimous" at bounding box center [909, 364] width 208 height 39
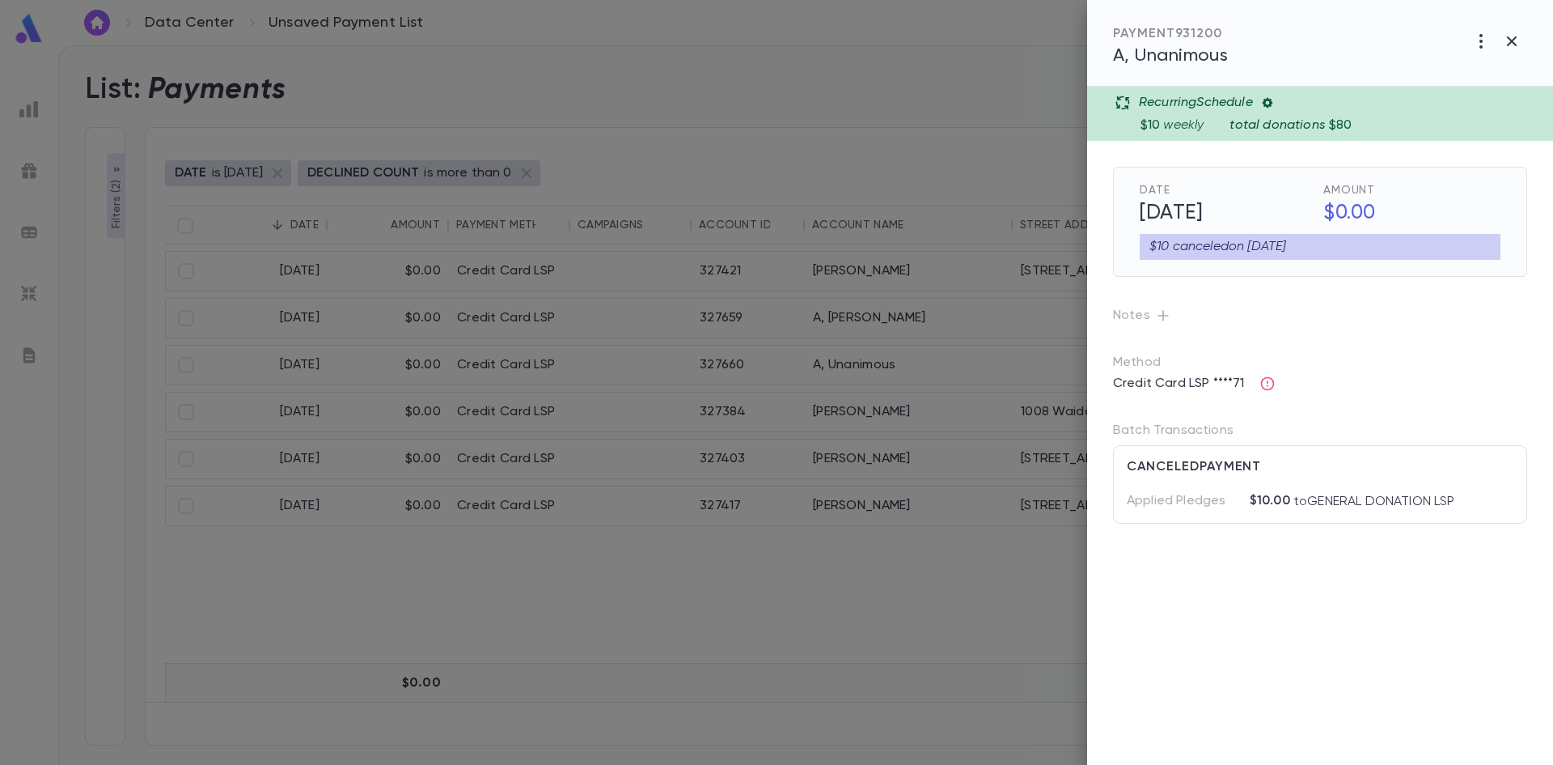
click at [910, 413] on div at bounding box center [776, 382] width 1553 height 765
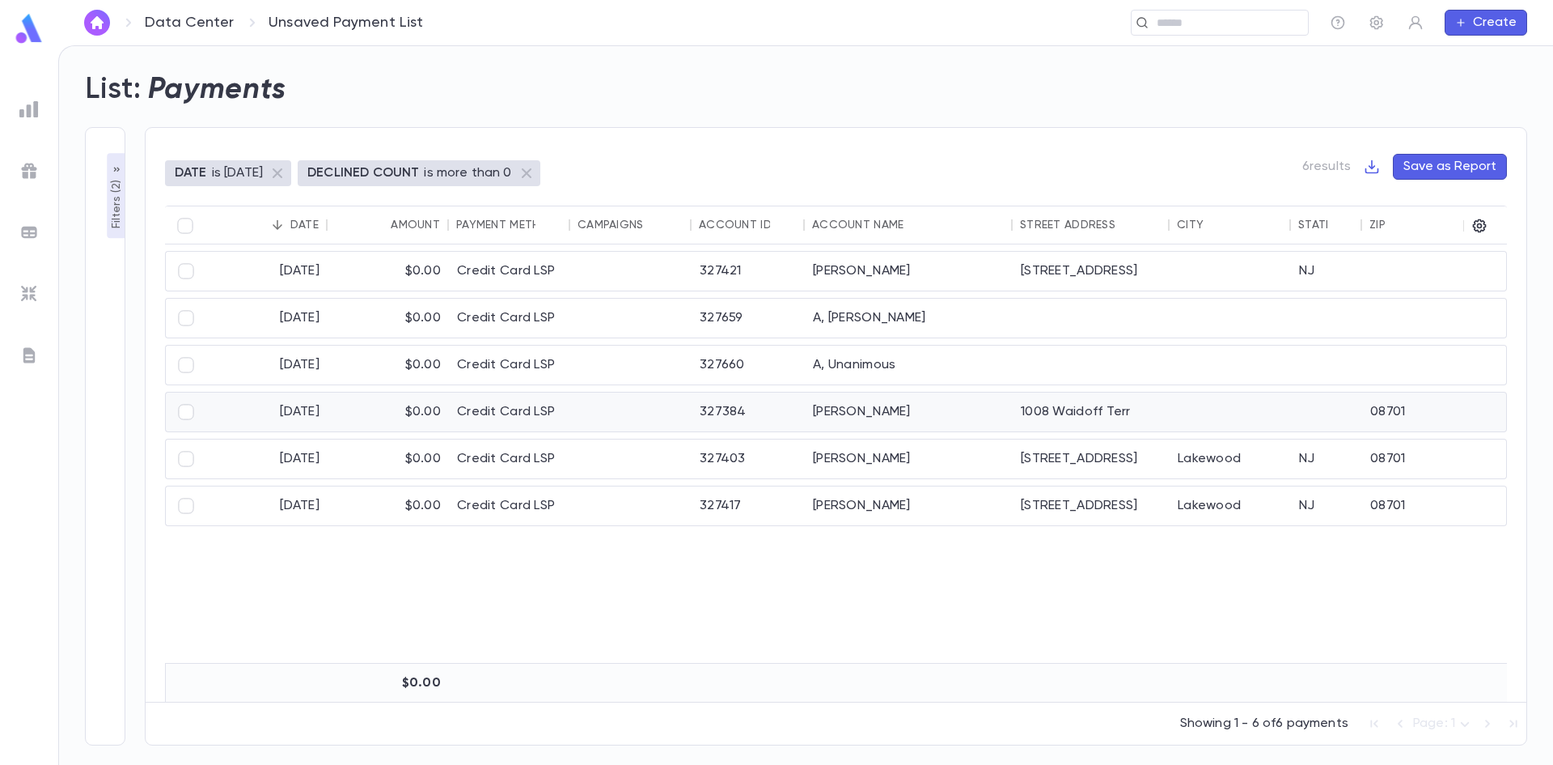
click at [910, 413] on div "Horovitz, Mordechai" at bounding box center [909, 411] width 208 height 39
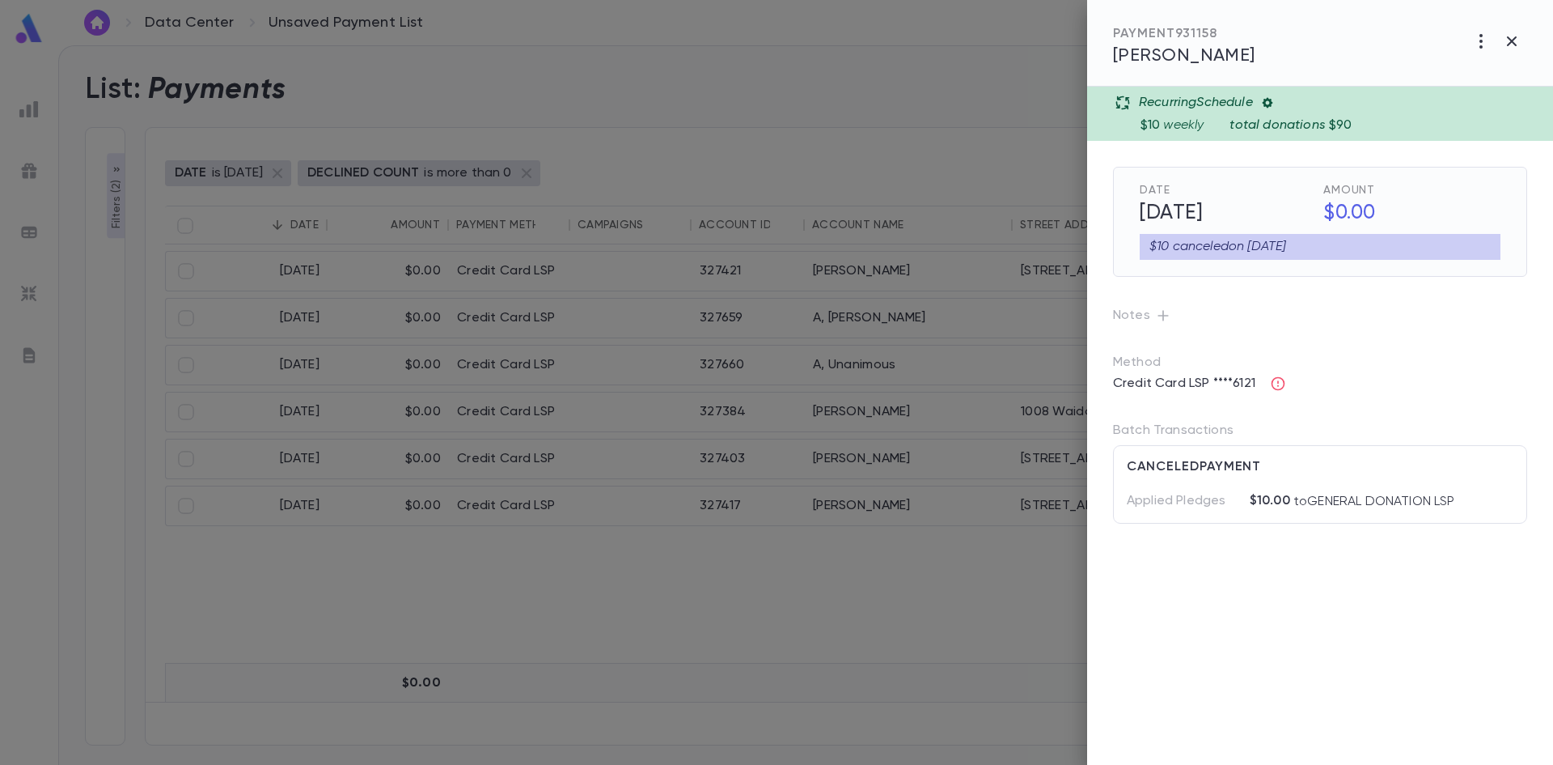
click at [995, 578] on div at bounding box center [776, 382] width 1553 height 765
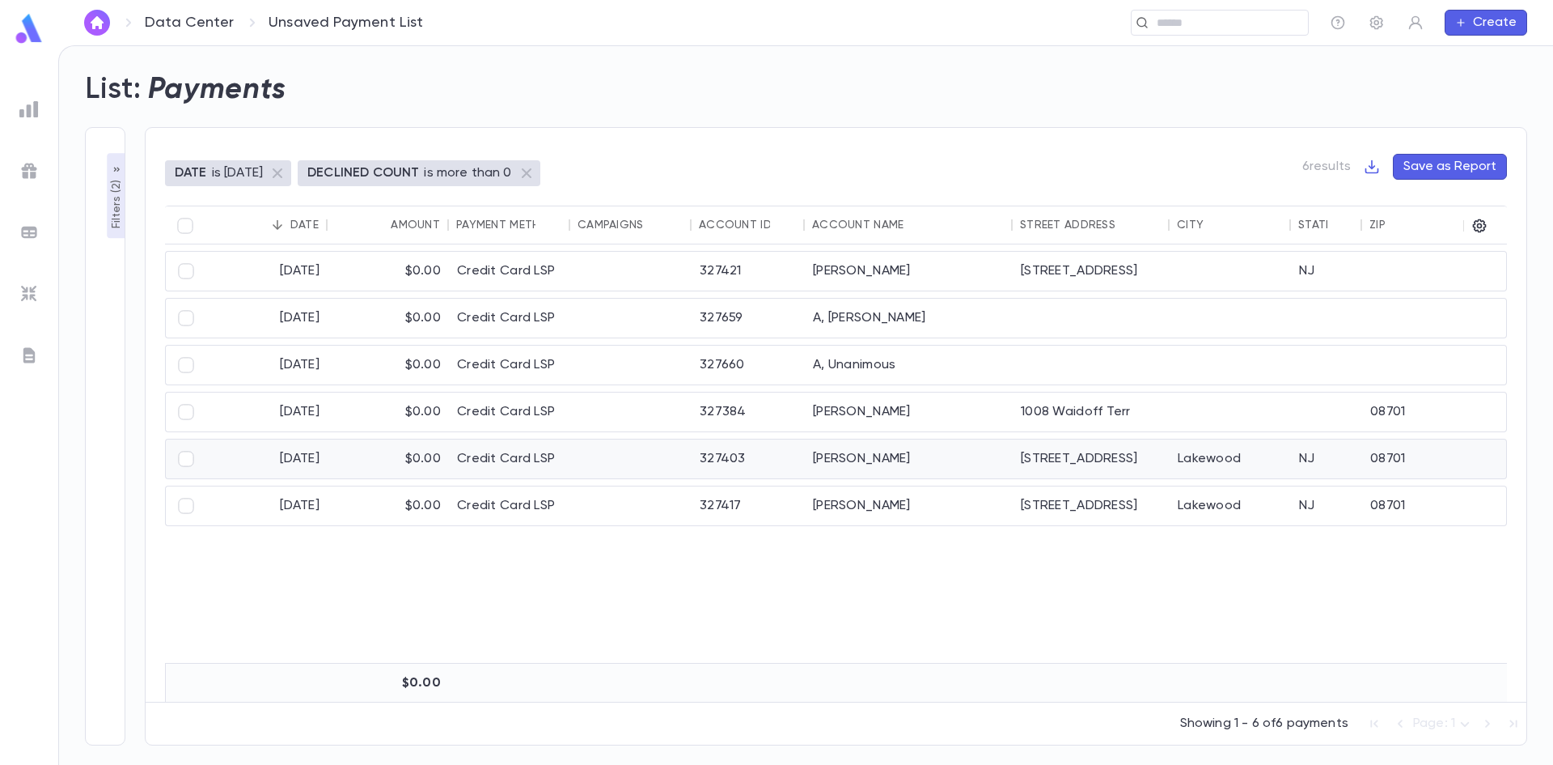
click at [921, 468] on div "Weinstock, David" at bounding box center [909, 458] width 208 height 39
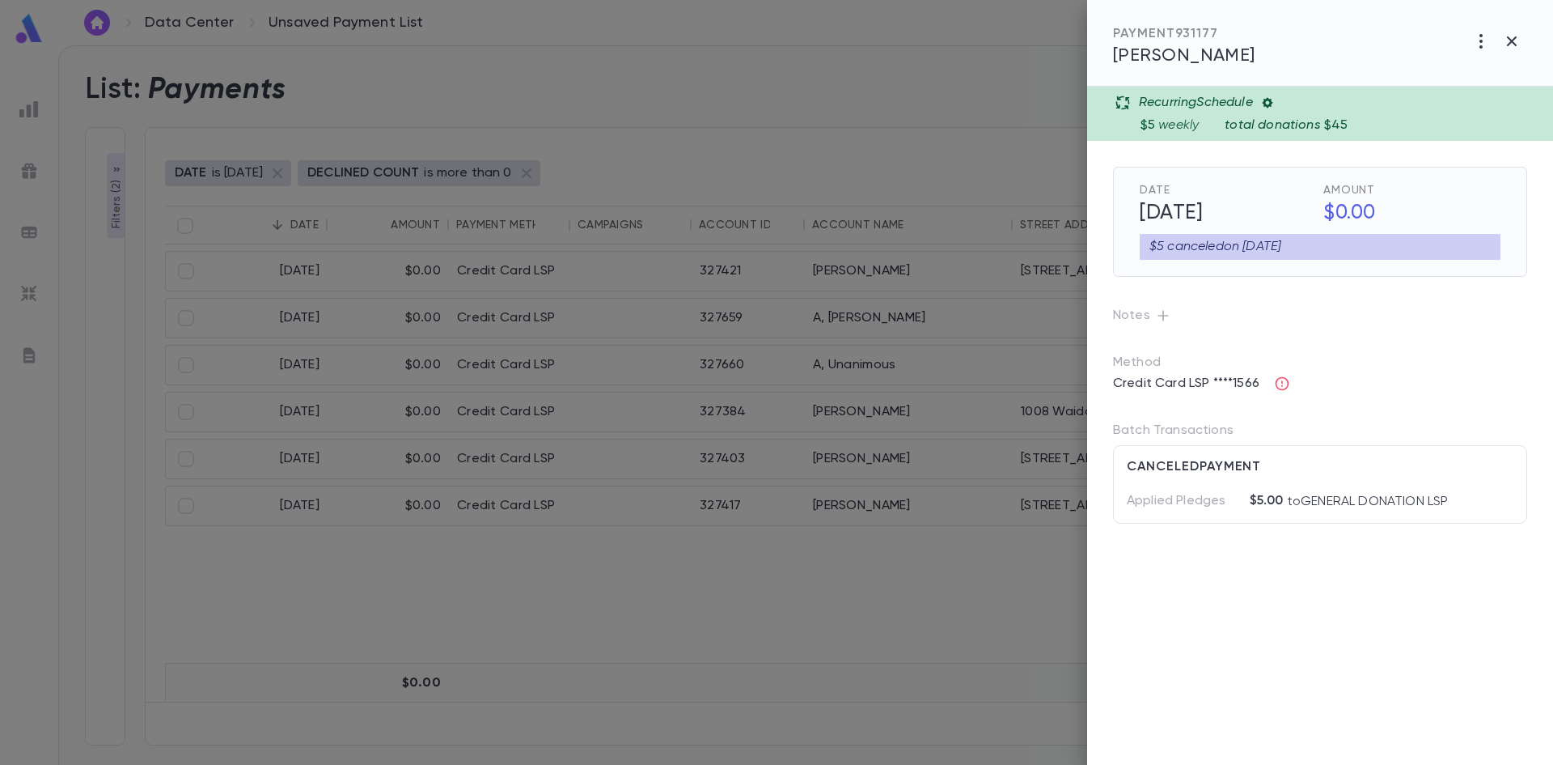
click at [940, 556] on div at bounding box center [776, 382] width 1553 height 765
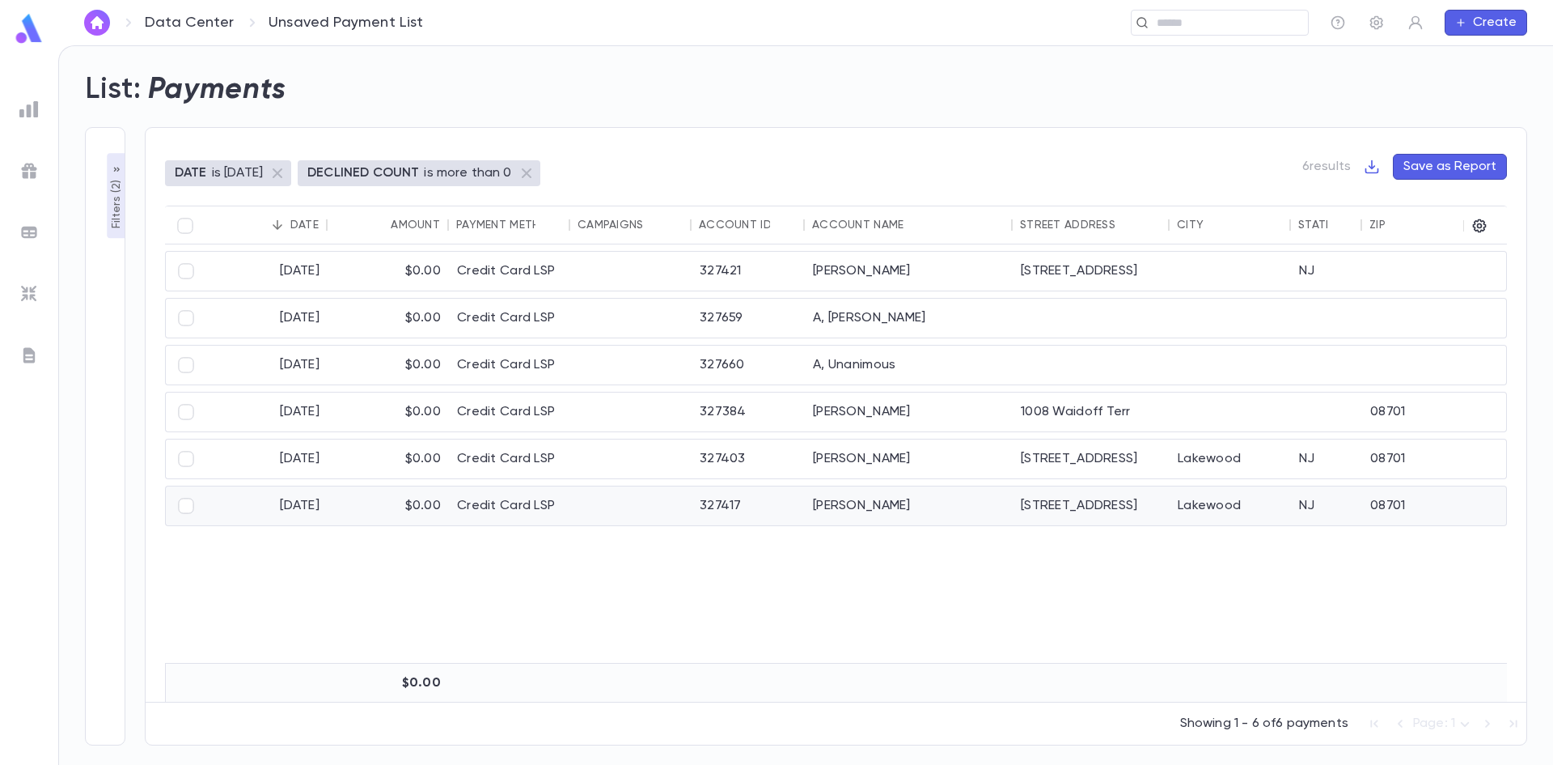
click at [904, 503] on div "Fischer, David" at bounding box center [909, 505] width 208 height 39
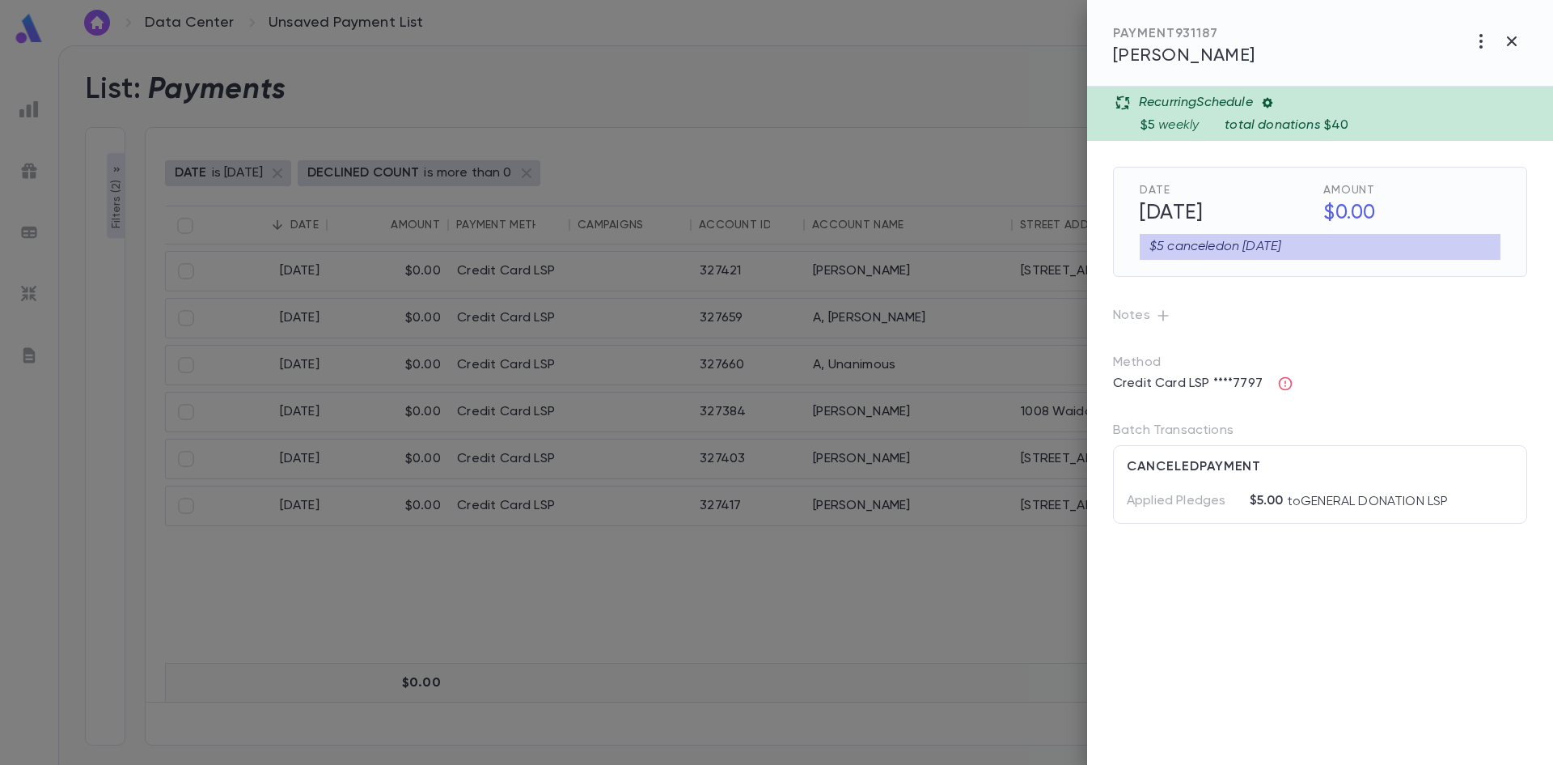
click at [654, 574] on div at bounding box center [776, 382] width 1553 height 765
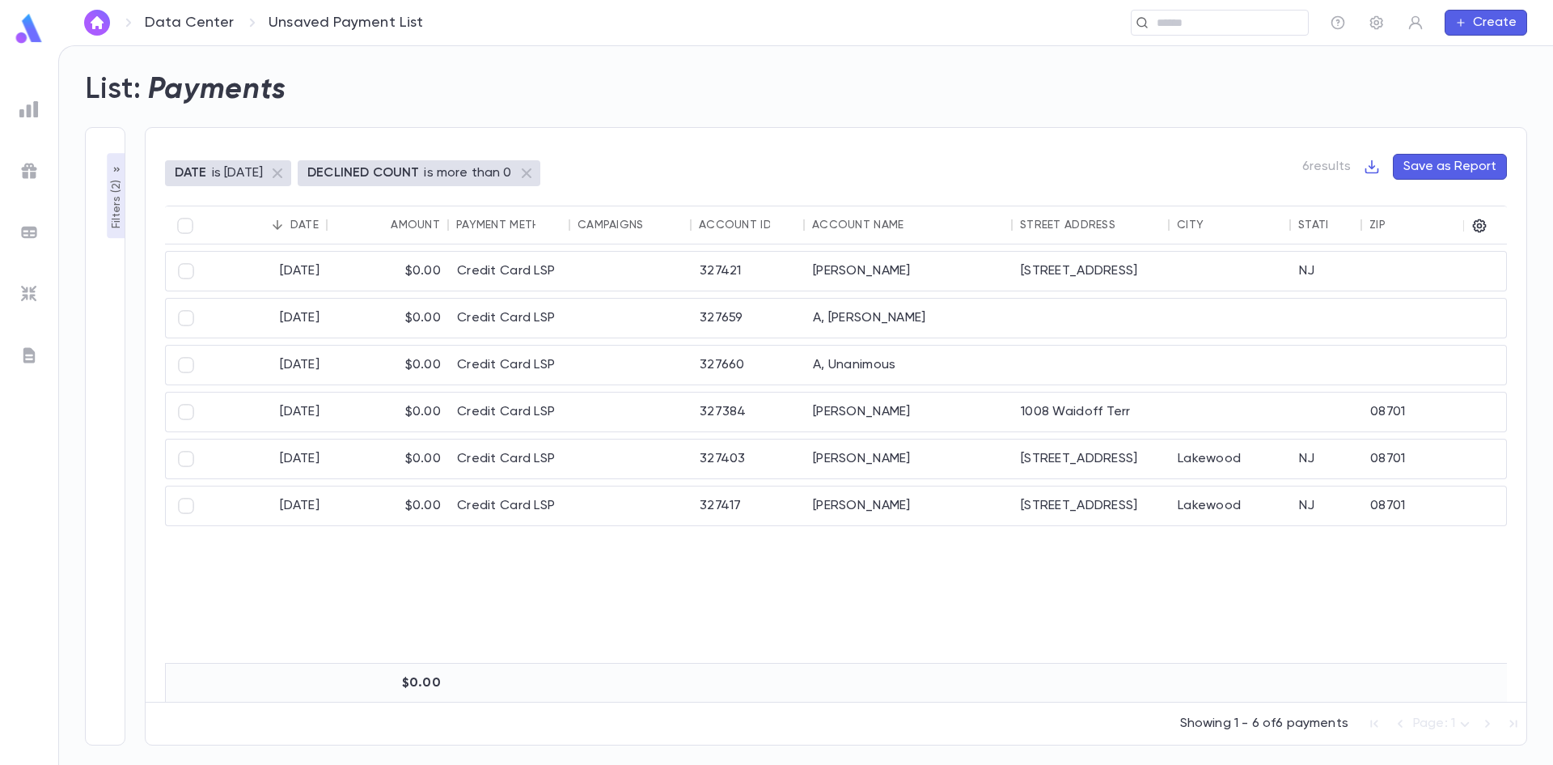
click at [115, 159] on button "Filters ( 2 )" at bounding box center [116, 196] width 19 height 85
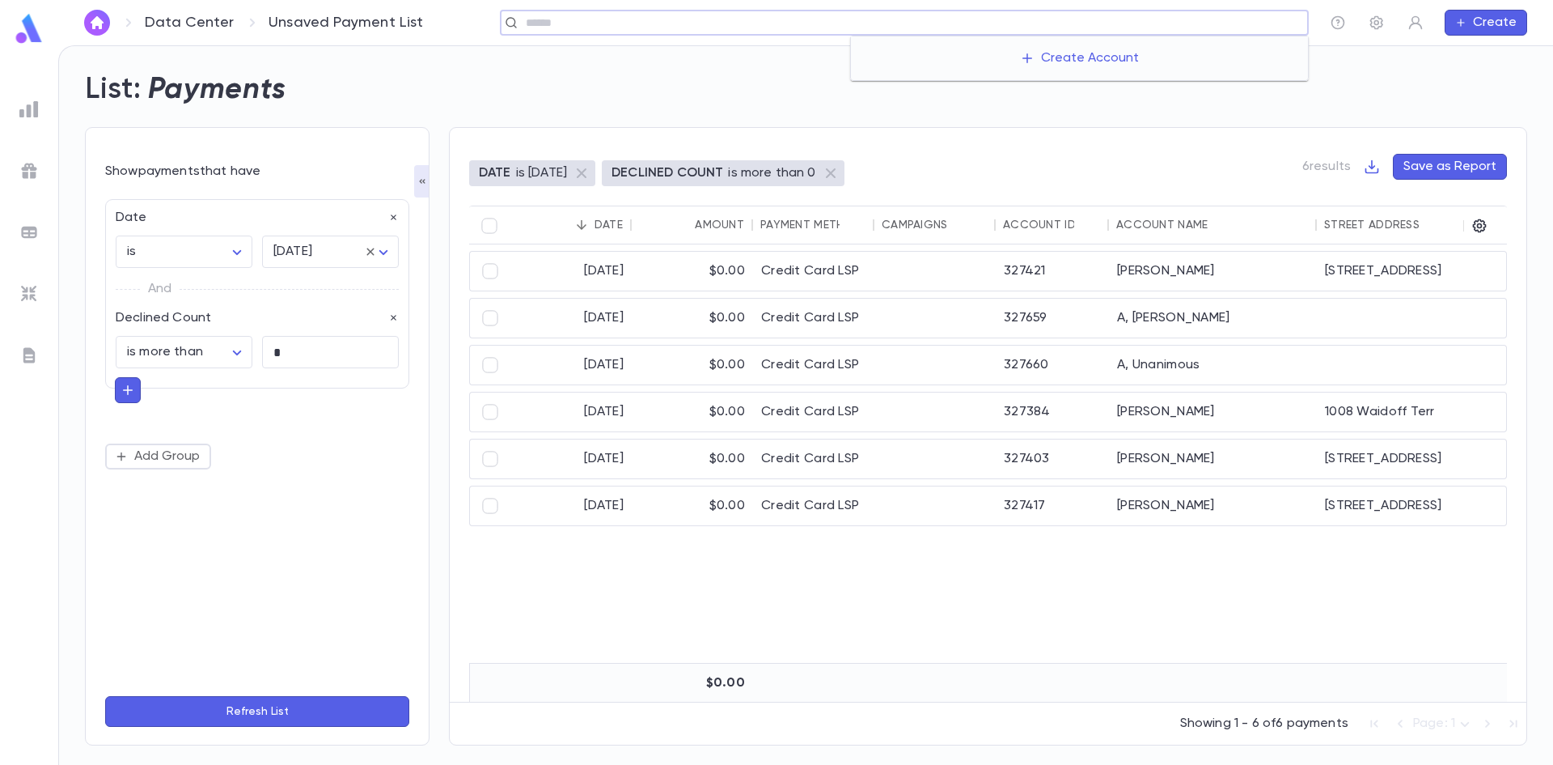
click at [1202, 21] on input "text" at bounding box center [911, 22] width 781 height 15
type input "*****"
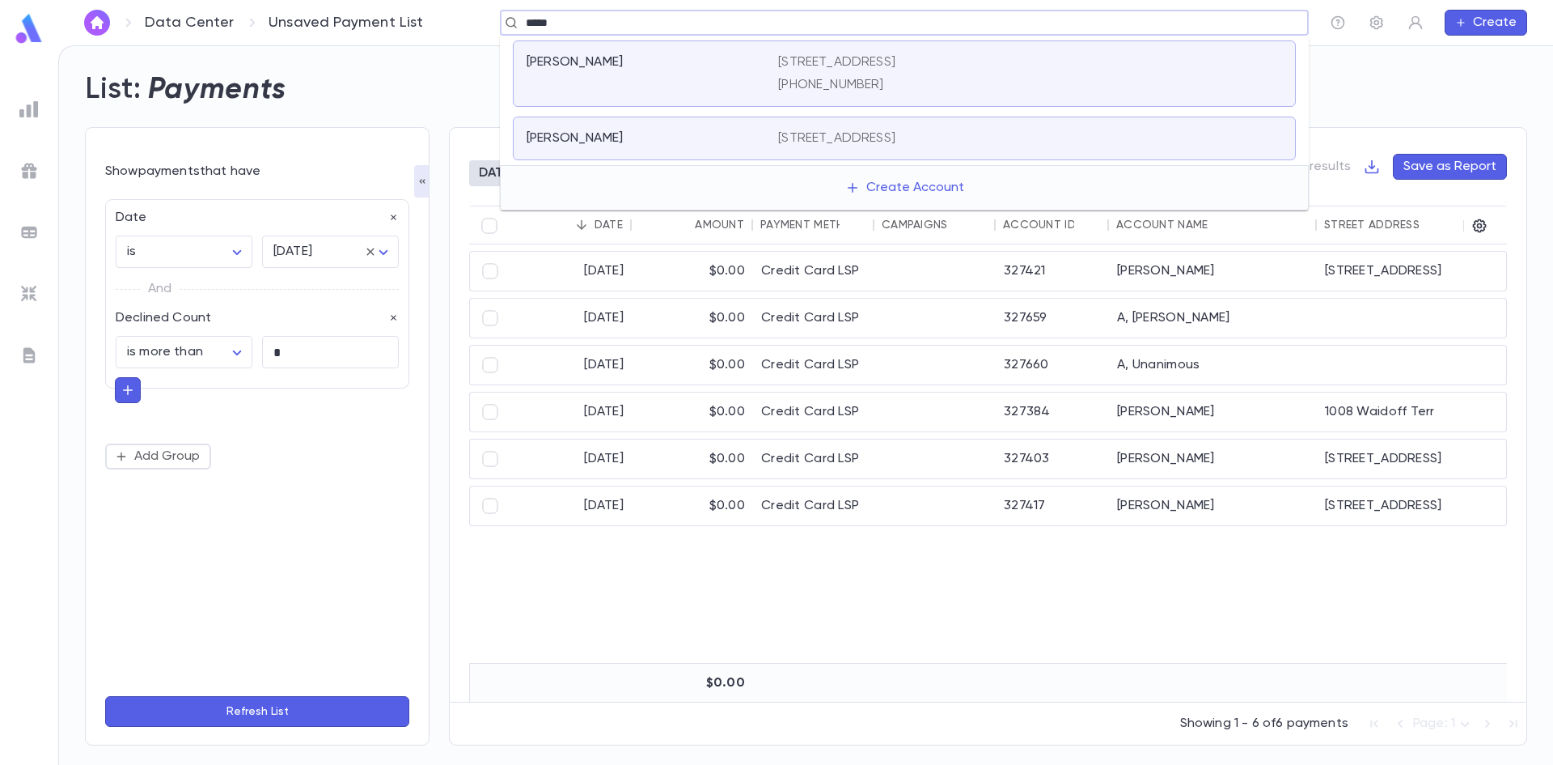
click at [1170, 86] on div "166 Williamsburg Ln, 08701 (732) 734-7541" at bounding box center [1030, 73] width 504 height 39
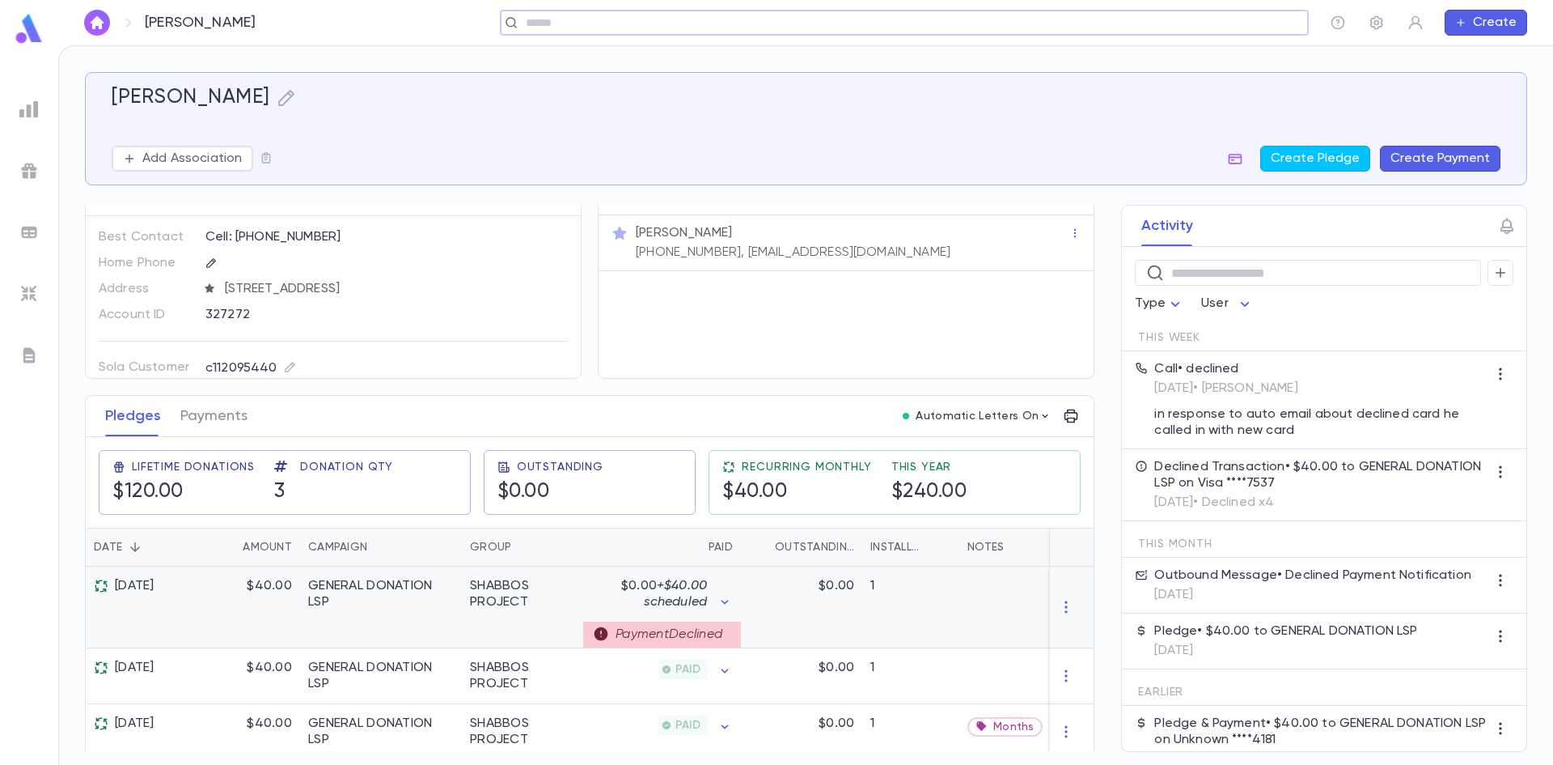
scroll to position [46, 0]
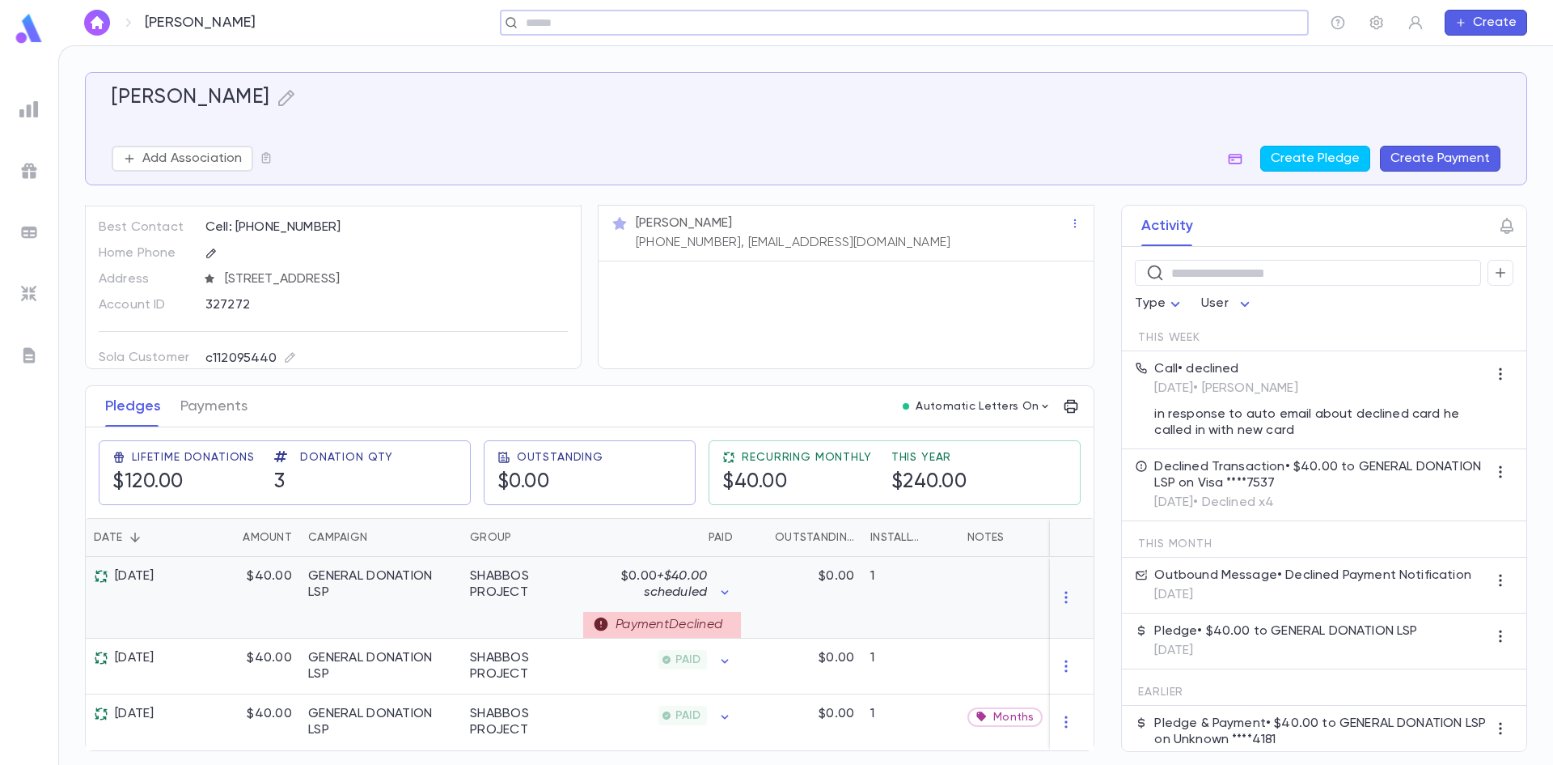
click at [397, 590] on div "GENERAL DONATION LSP" at bounding box center [381, 584] width 146 height 32
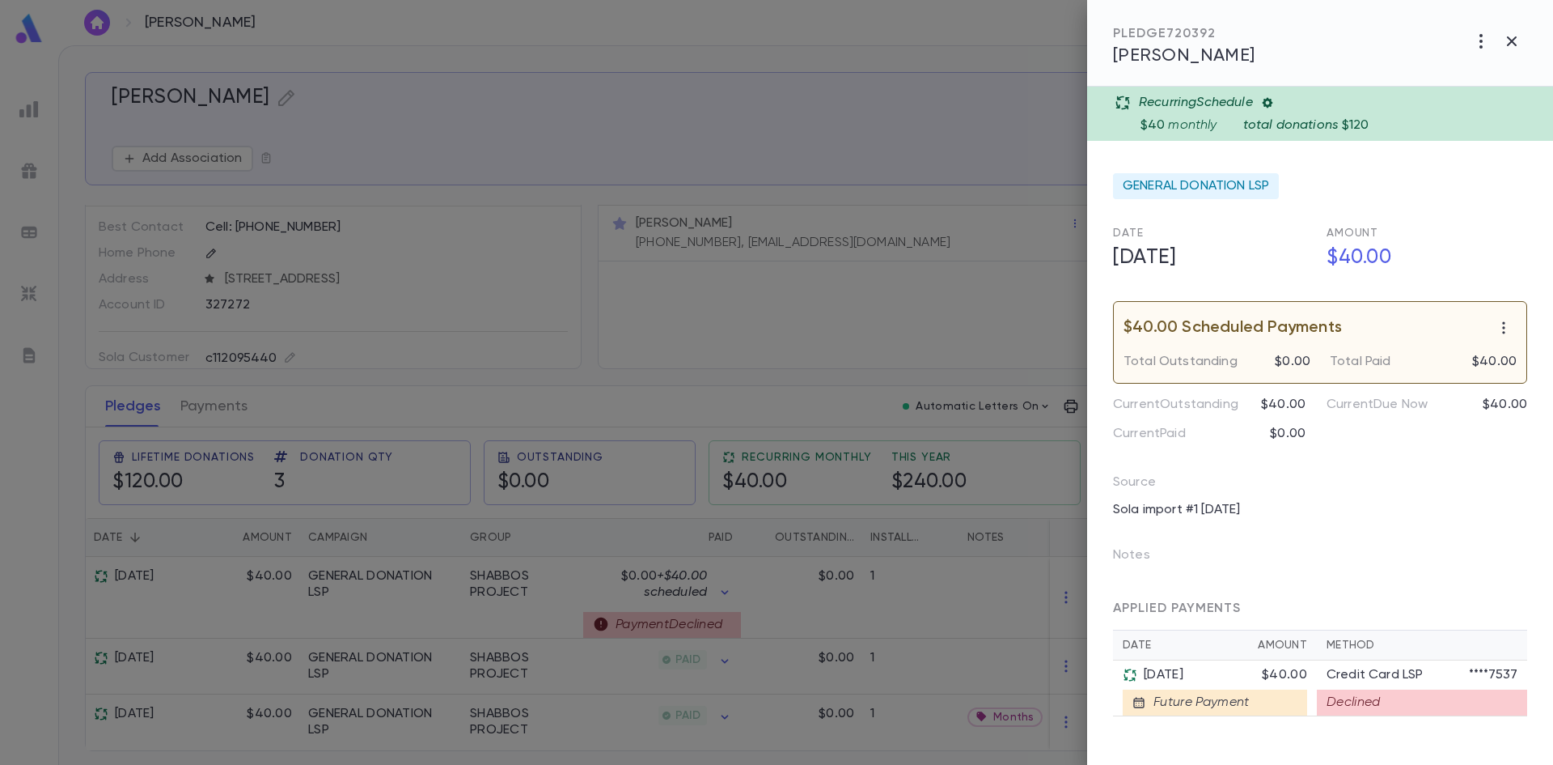
click at [212, 383] on div at bounding box center [776, 382] width 1553 height 765
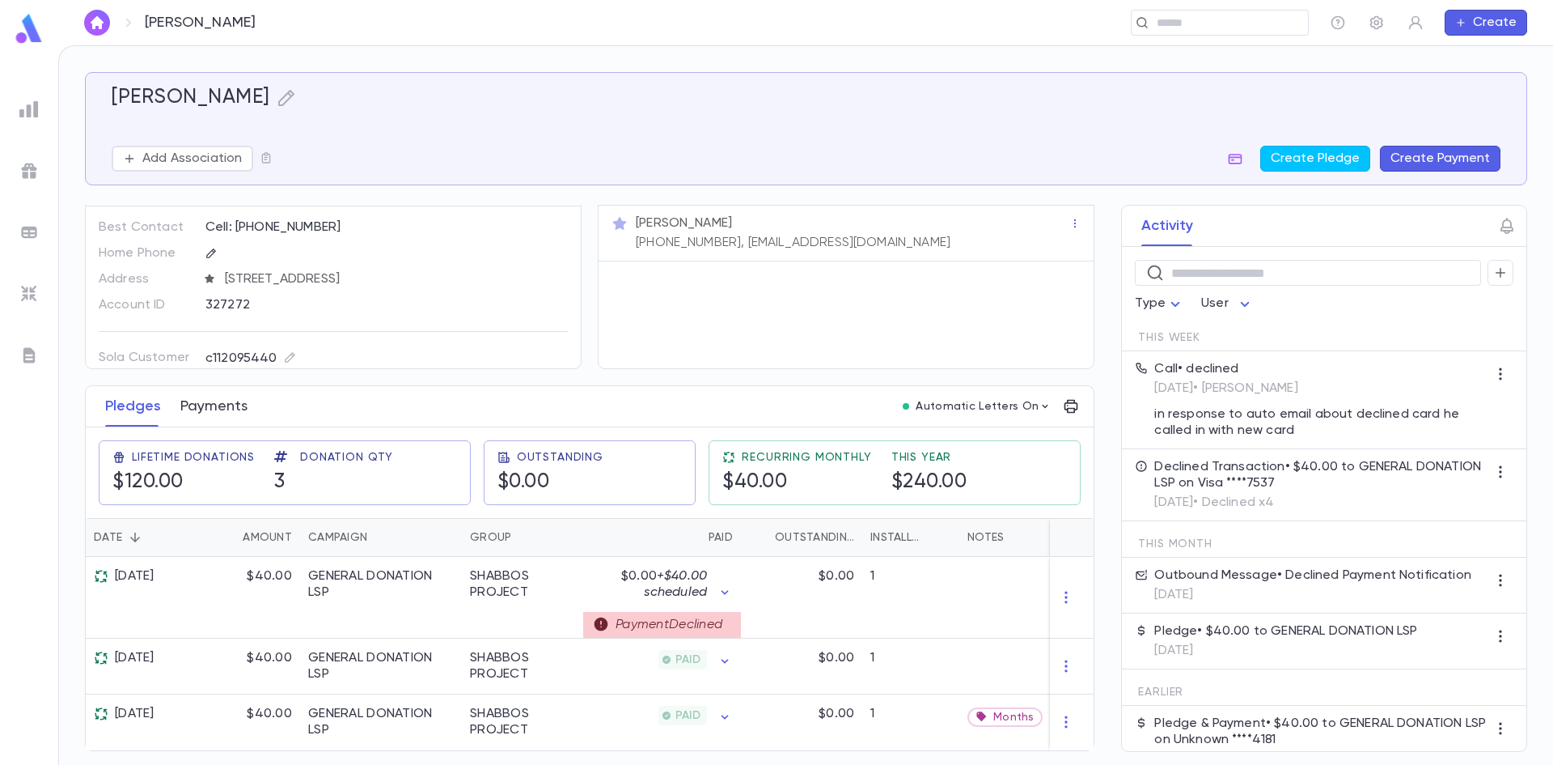
click at [221, 406] on button "Payments" at bounding box center [213, 406] width 67 height 40
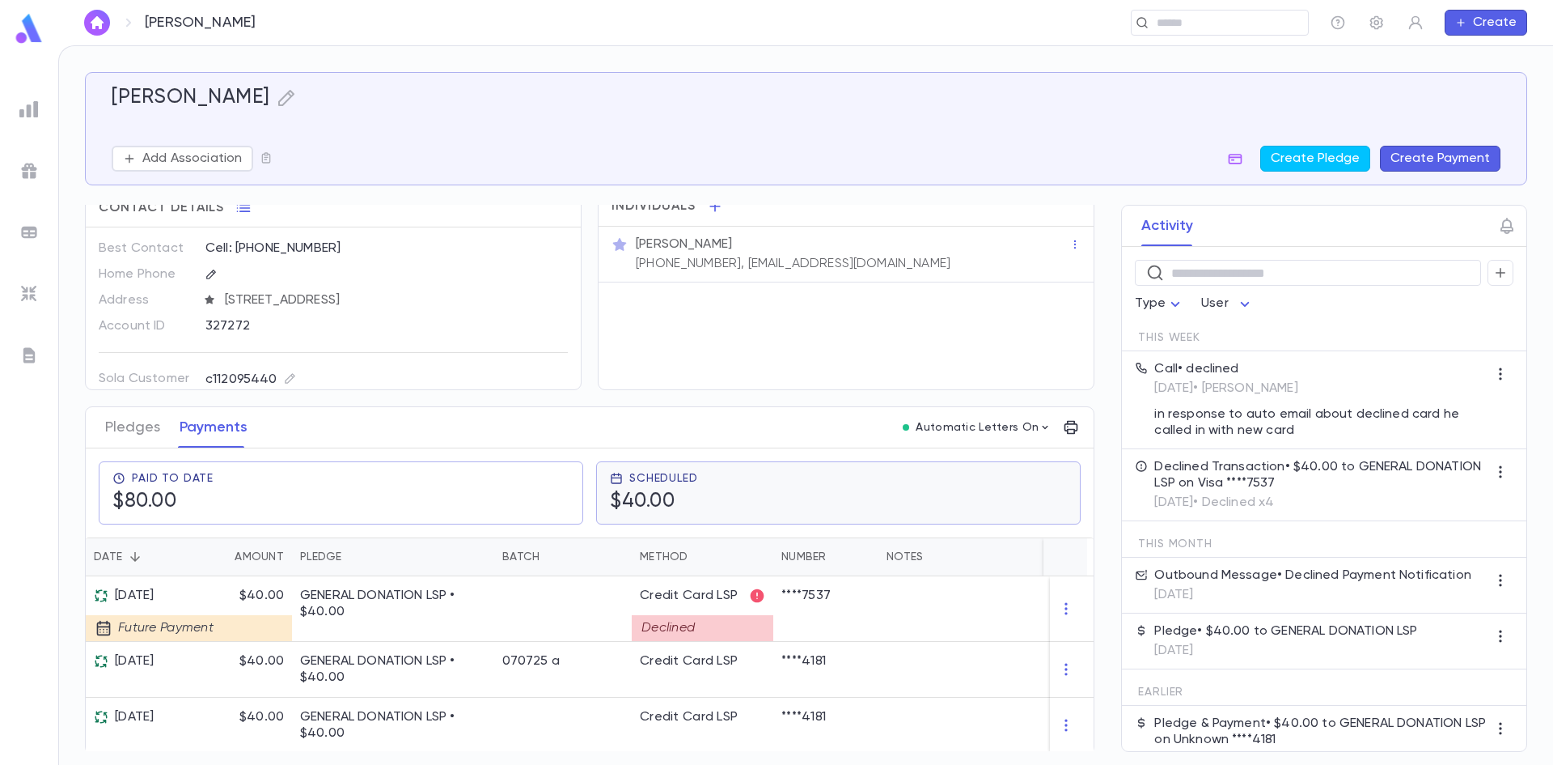
scroll to position [28, 0]
click at [506, 605] on div at bounding box center [563, 606] width 138 height 66
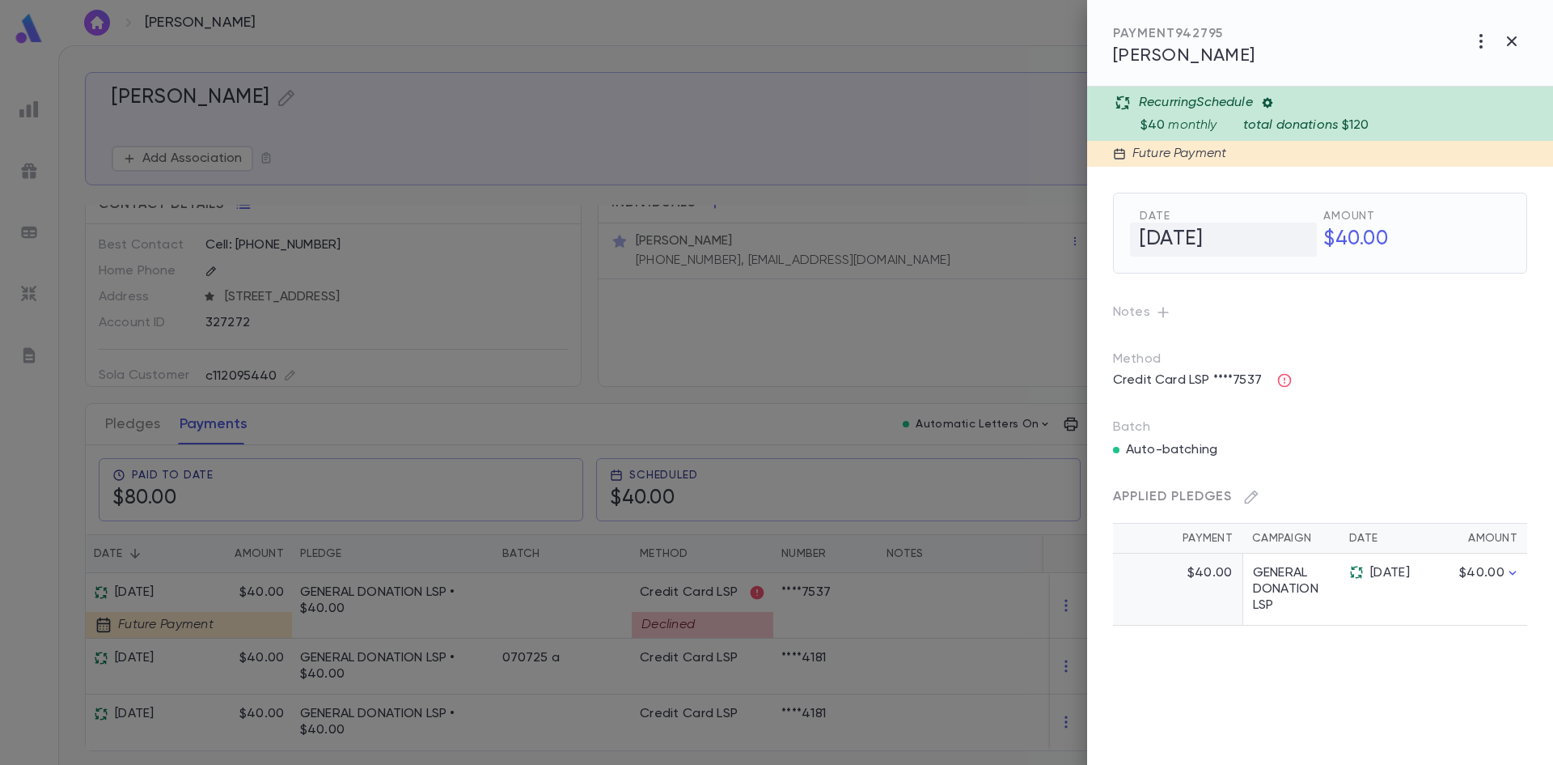
click at [1222, 230] on h5 "8/13/2025" at bounding box center [1223, 239] width 187 height 34
click at [1459, 429] on p "Batch" at bounding box center [1320, 427] width 414 height 16
click at [1286, 367] on button "button" at bounding box center [1285, 380] width 26 height 26
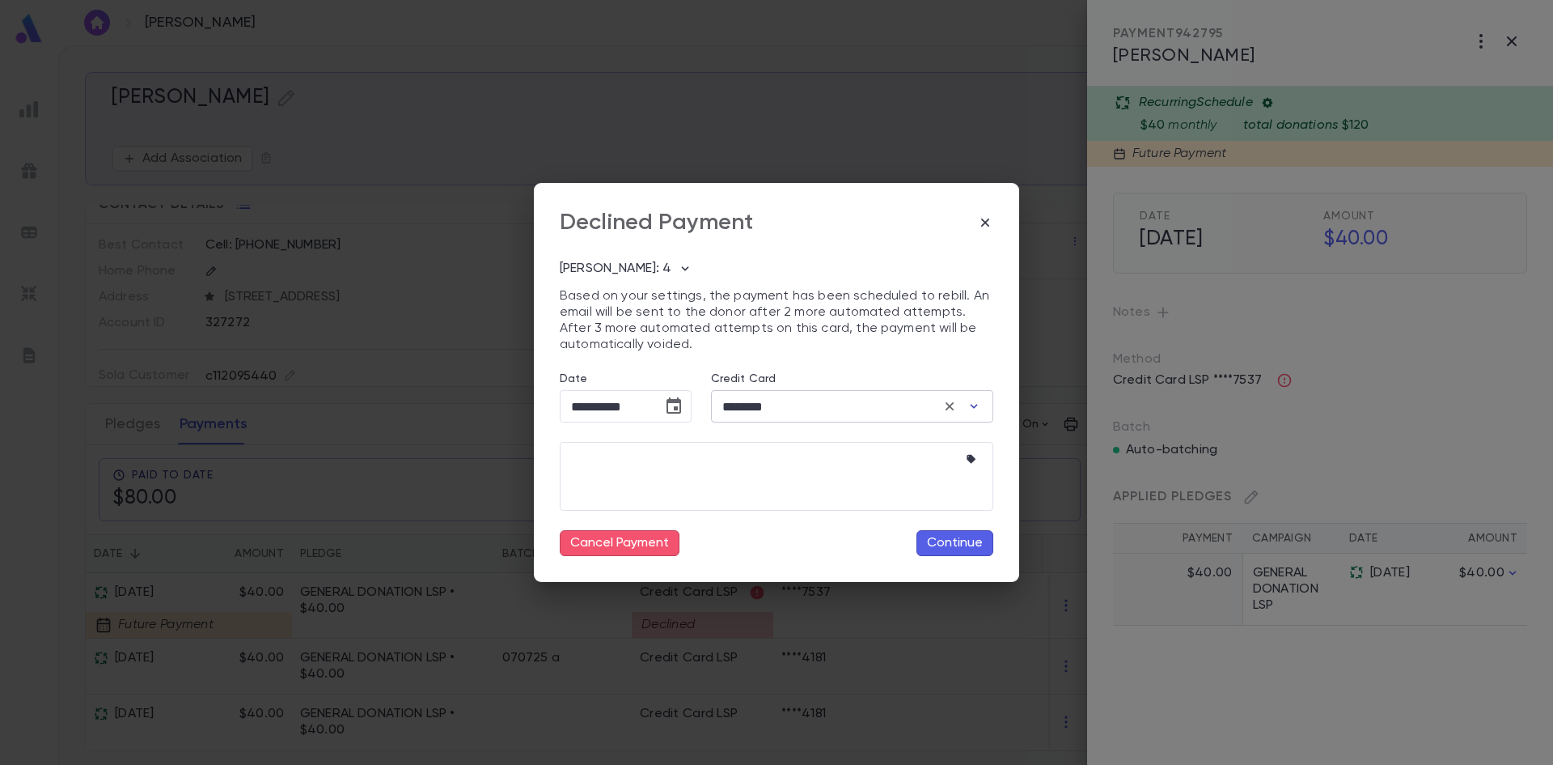
click at [972, 397] on button "button" at bounding box center [974, 406] width 26 height 26
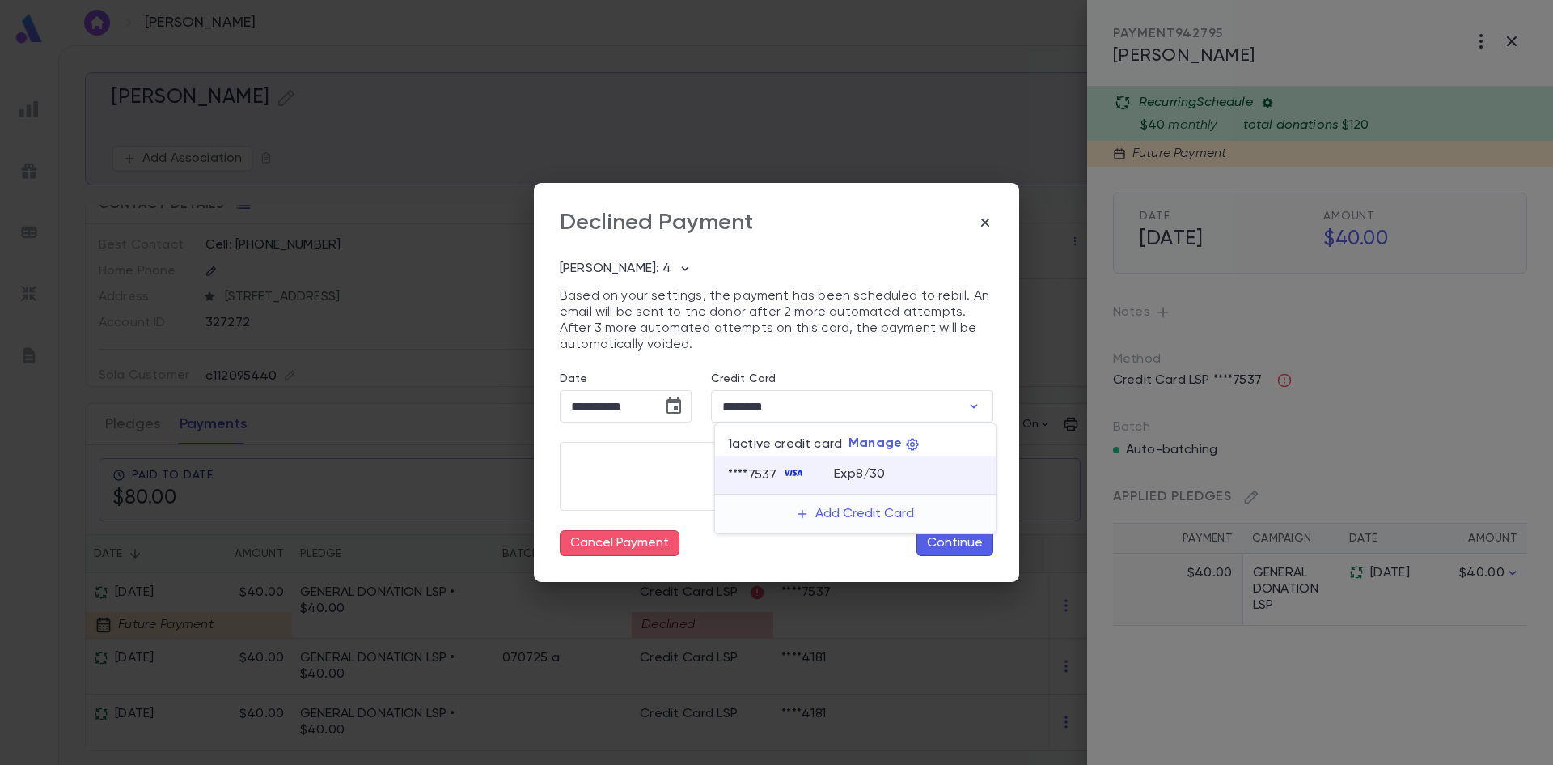
click at [974, 404] on div at bounding box center [776, 382] width 1553 height 765
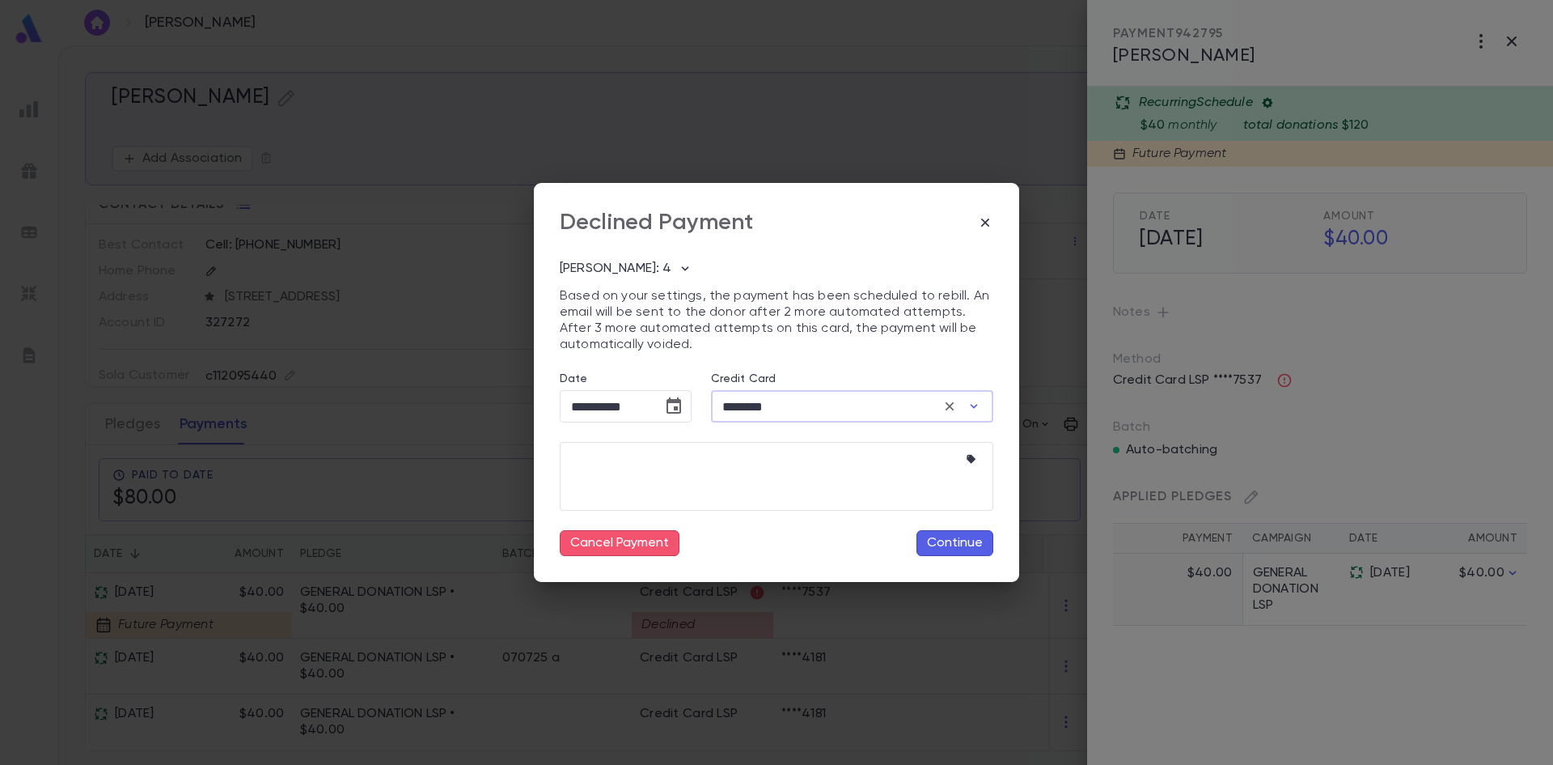
click at [847, 415] on input "********" at bounding box center [824, 407] width 227 height 32
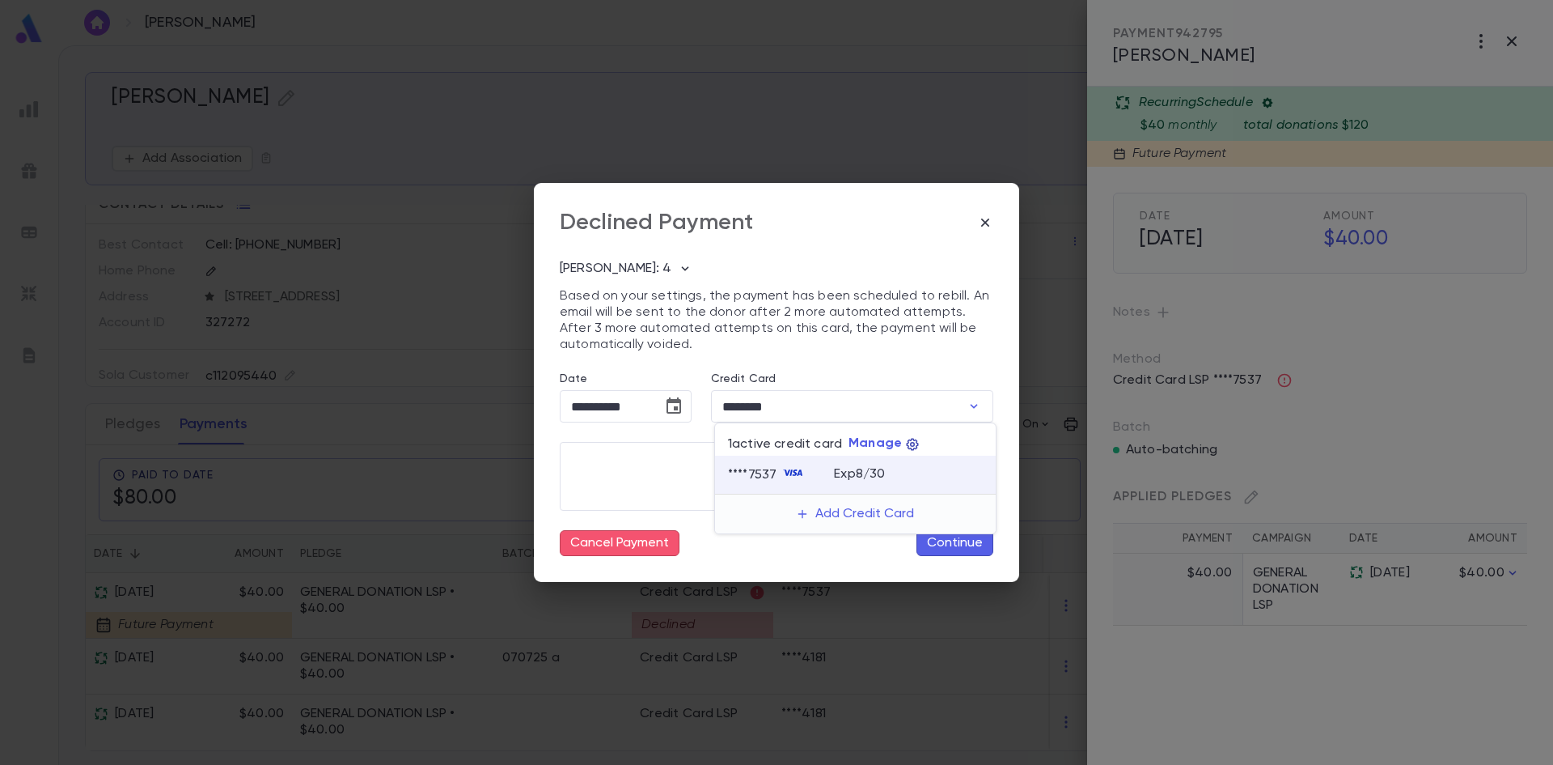
click at [917, 446] on icon "button" at bounding box center [912, 444] width 15 height 15
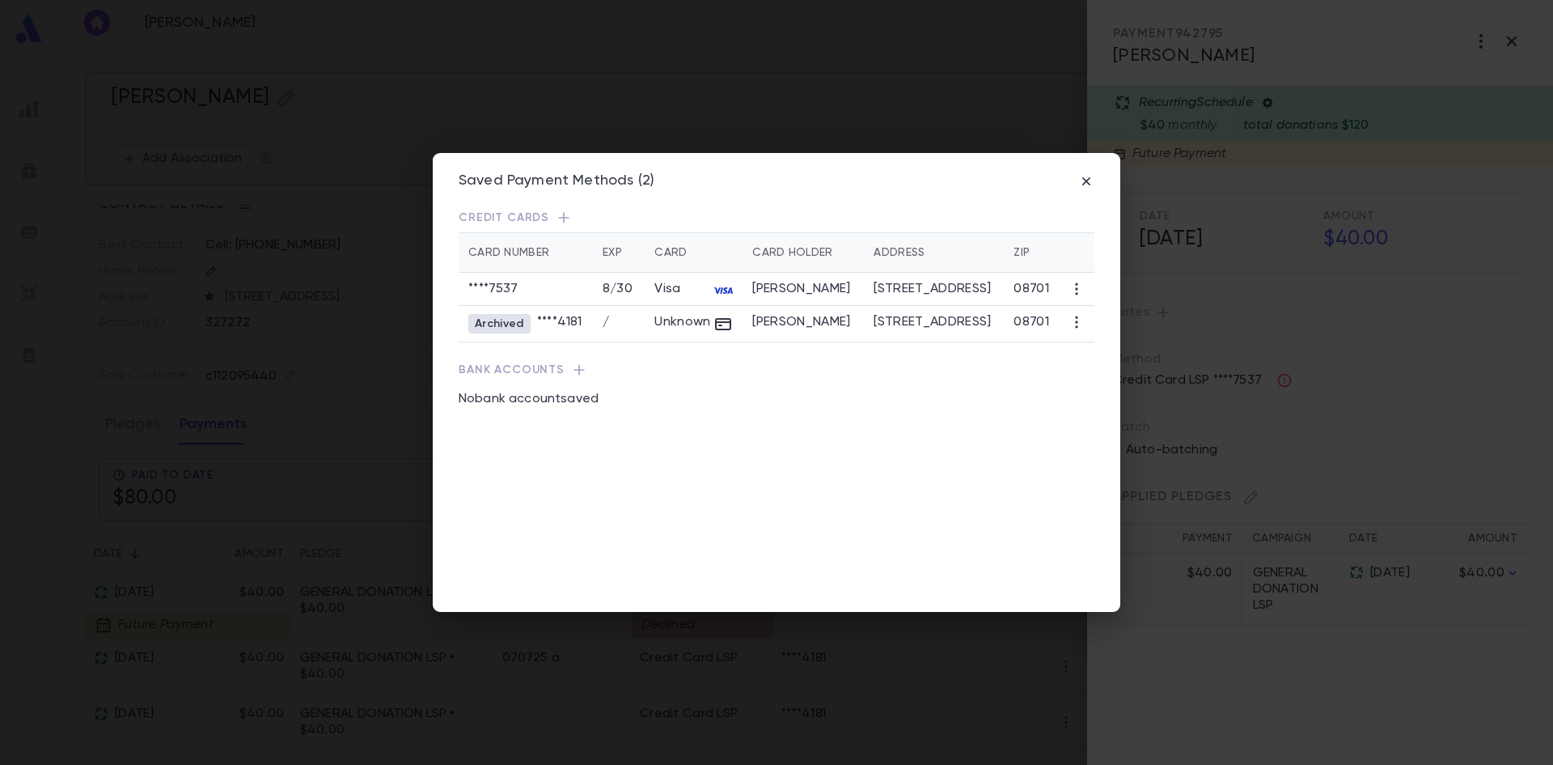
click at [1080, 172] on div "Saved Payment Methods (2) Credit Cards Card Number Exp Card Card Holder Address…" at bounding box center [777, 382] width 688 height 459
click at [1086, 181] on icon "button" at bounding box center [1086, 181] width 8 height 8
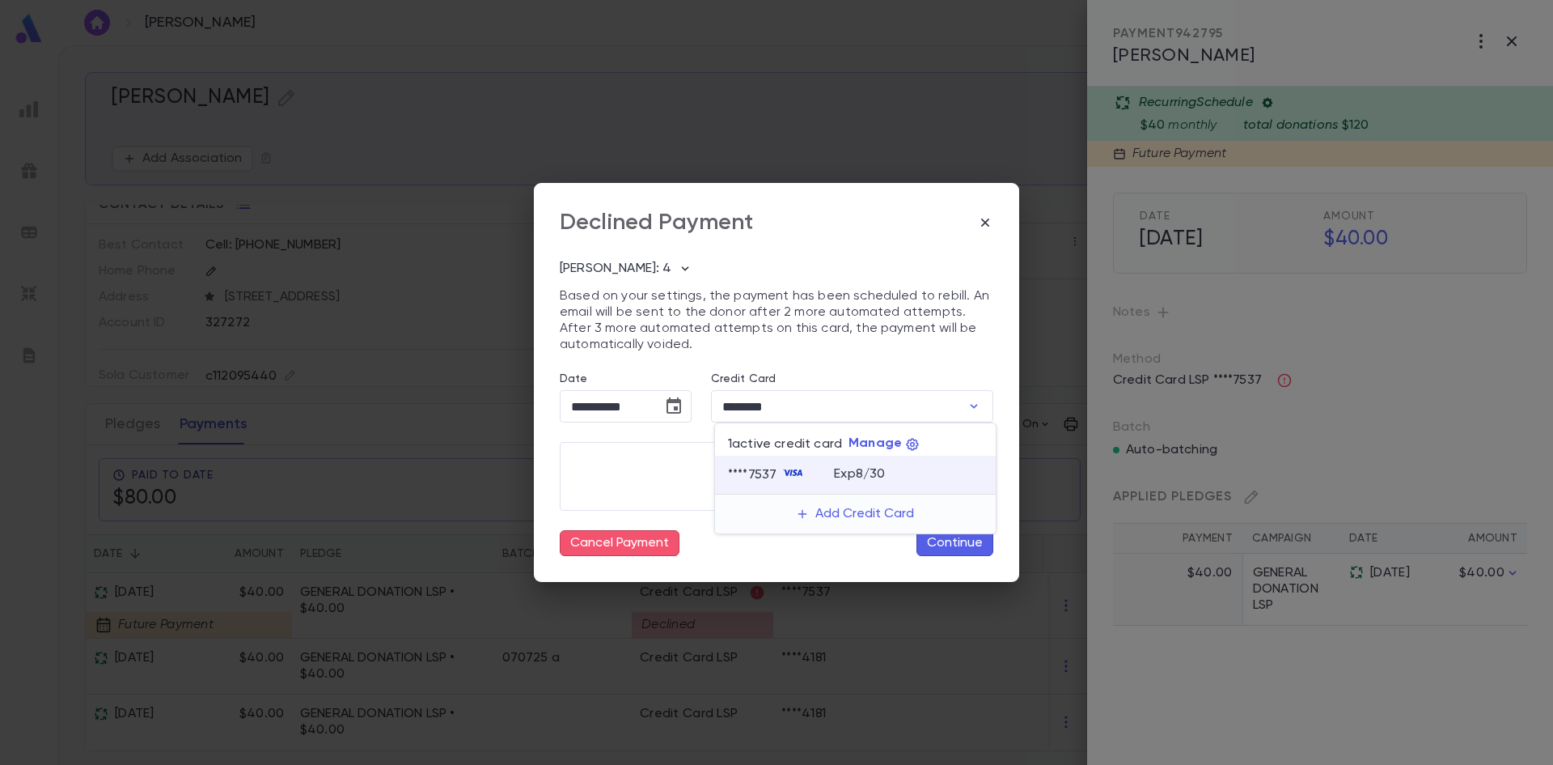
click at [990, 225] on div at bounding box center [776, 382] width 1553 height 765
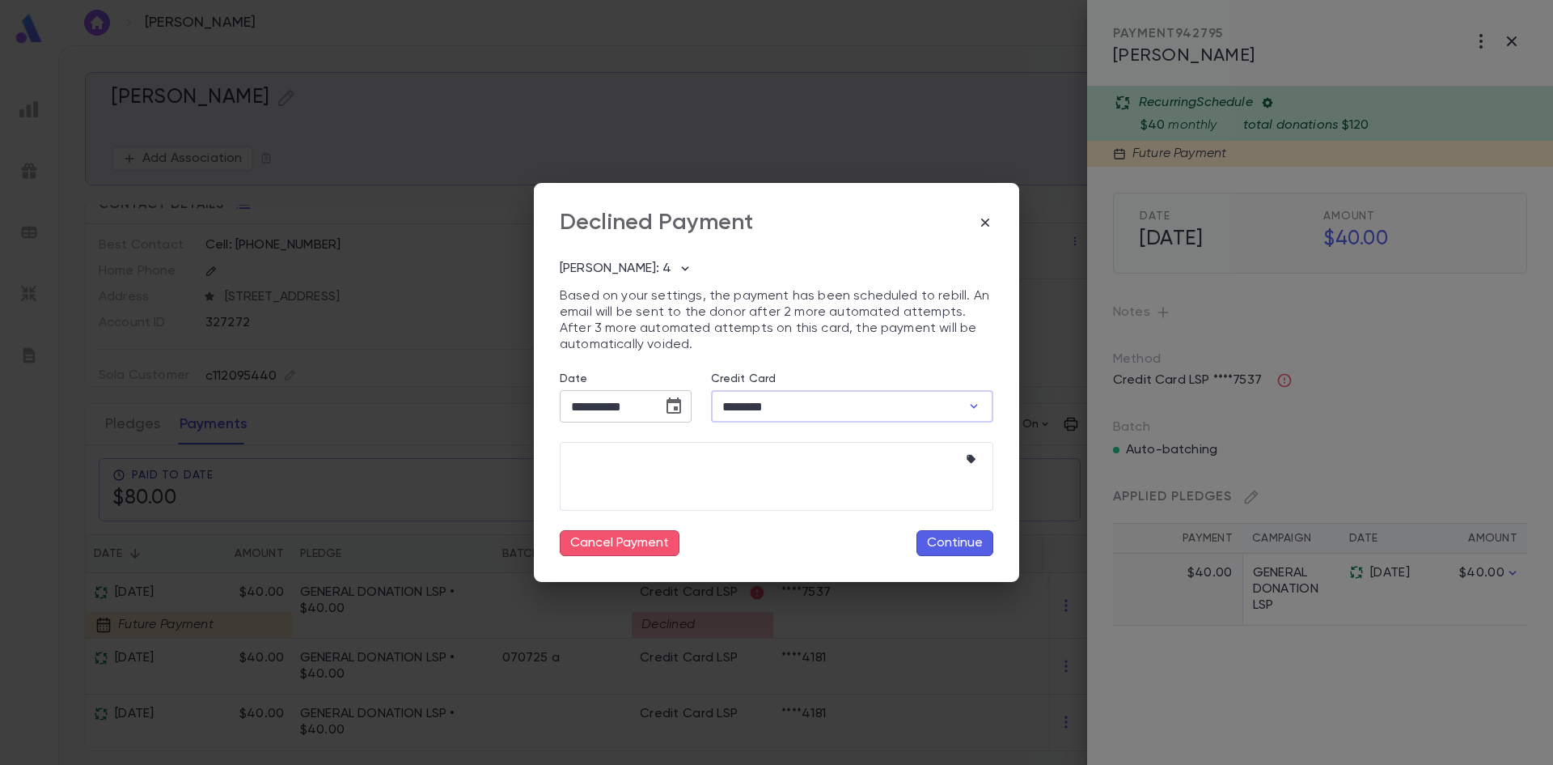
click at [601, 409] on input "**********" at bounding box center [605, 407] width 91 height 32
click at [985, 224] on icon "button" at bounding box center [985, 222] width 8 height 8
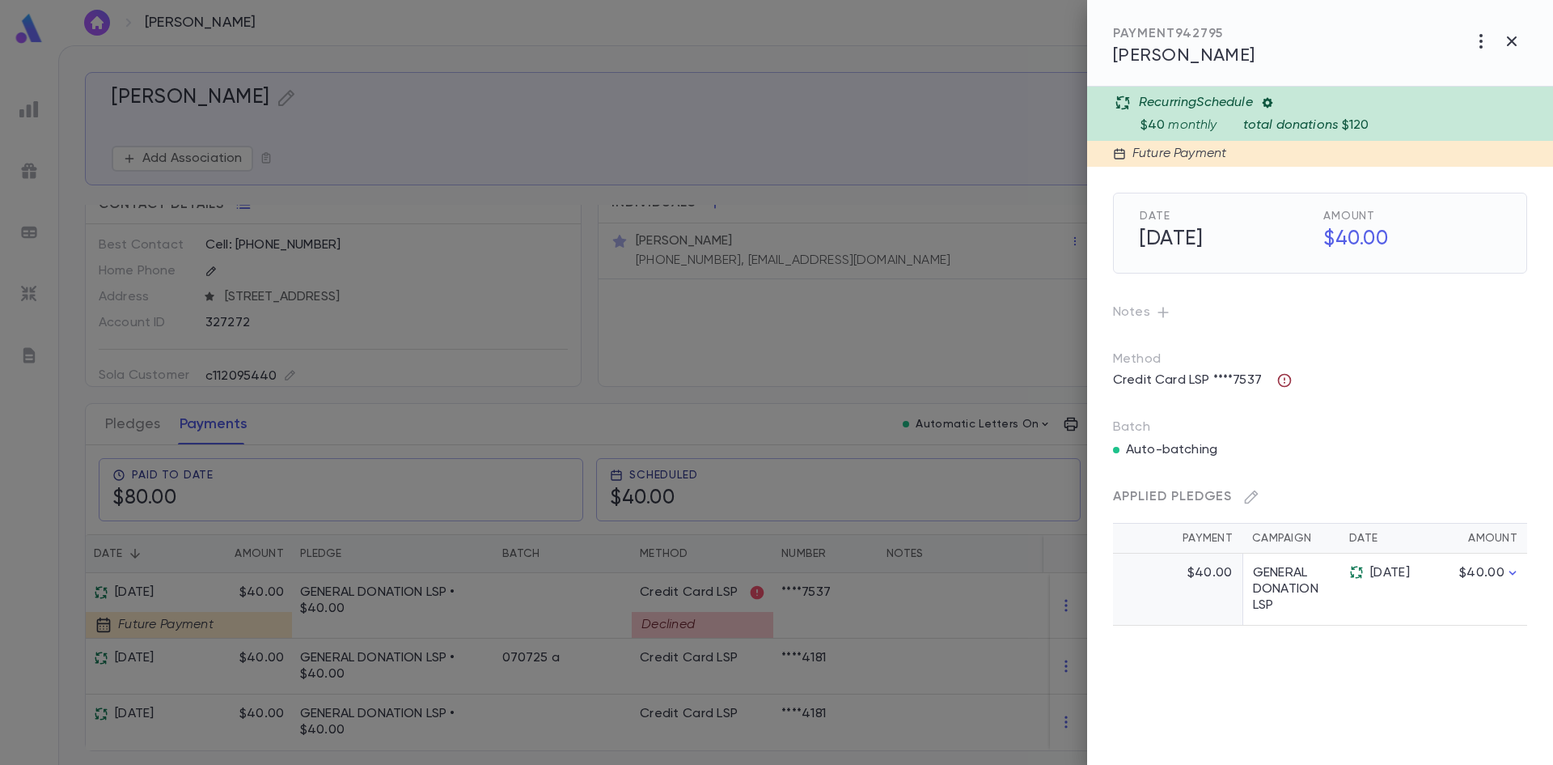
click at [1277, 378] on icon "button" at bounding box center [1285, 380] width 16 height 16
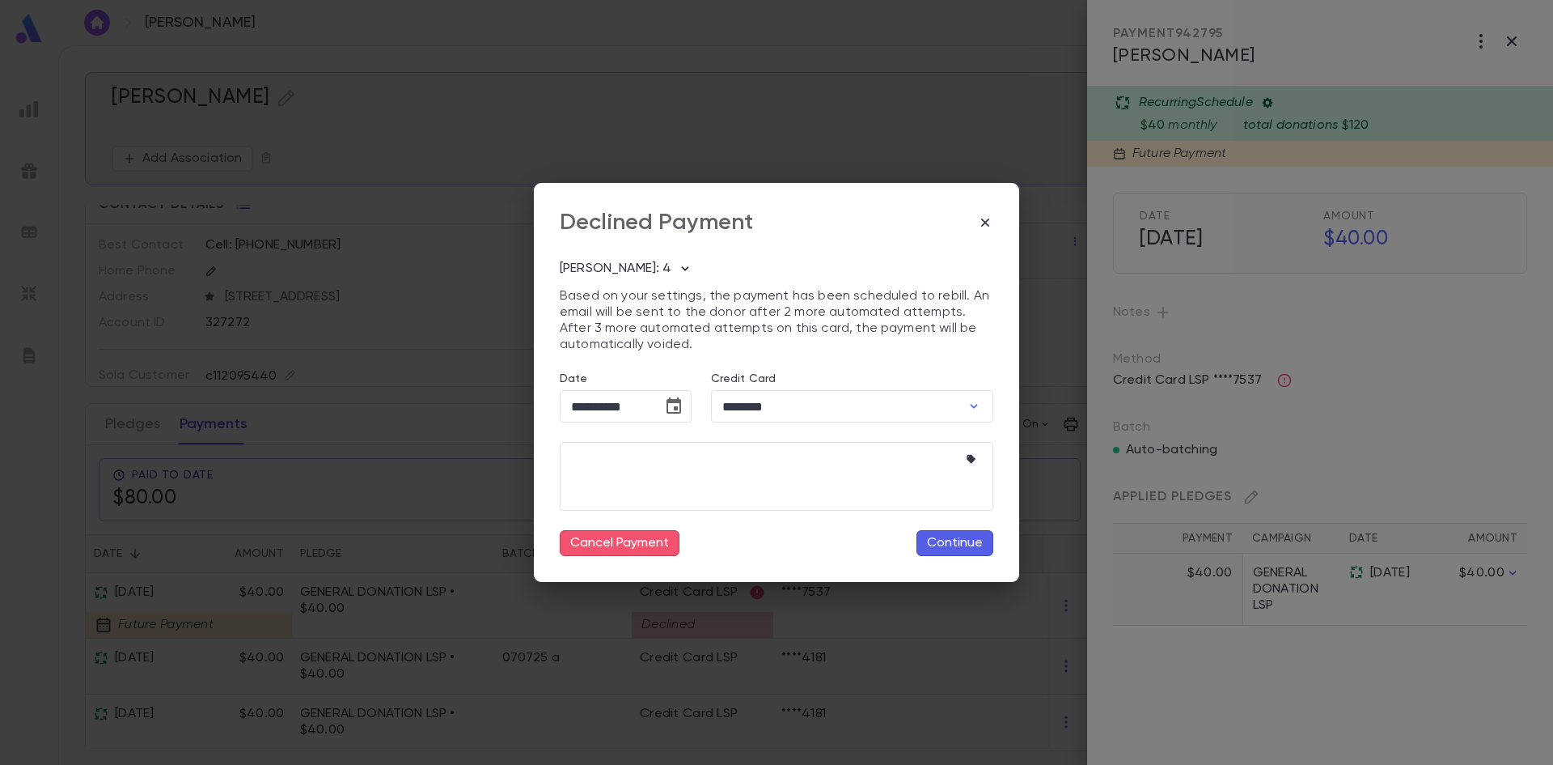
click at [677, 269] on icon "button" at bounding box center [685, 268] width 16 height 16
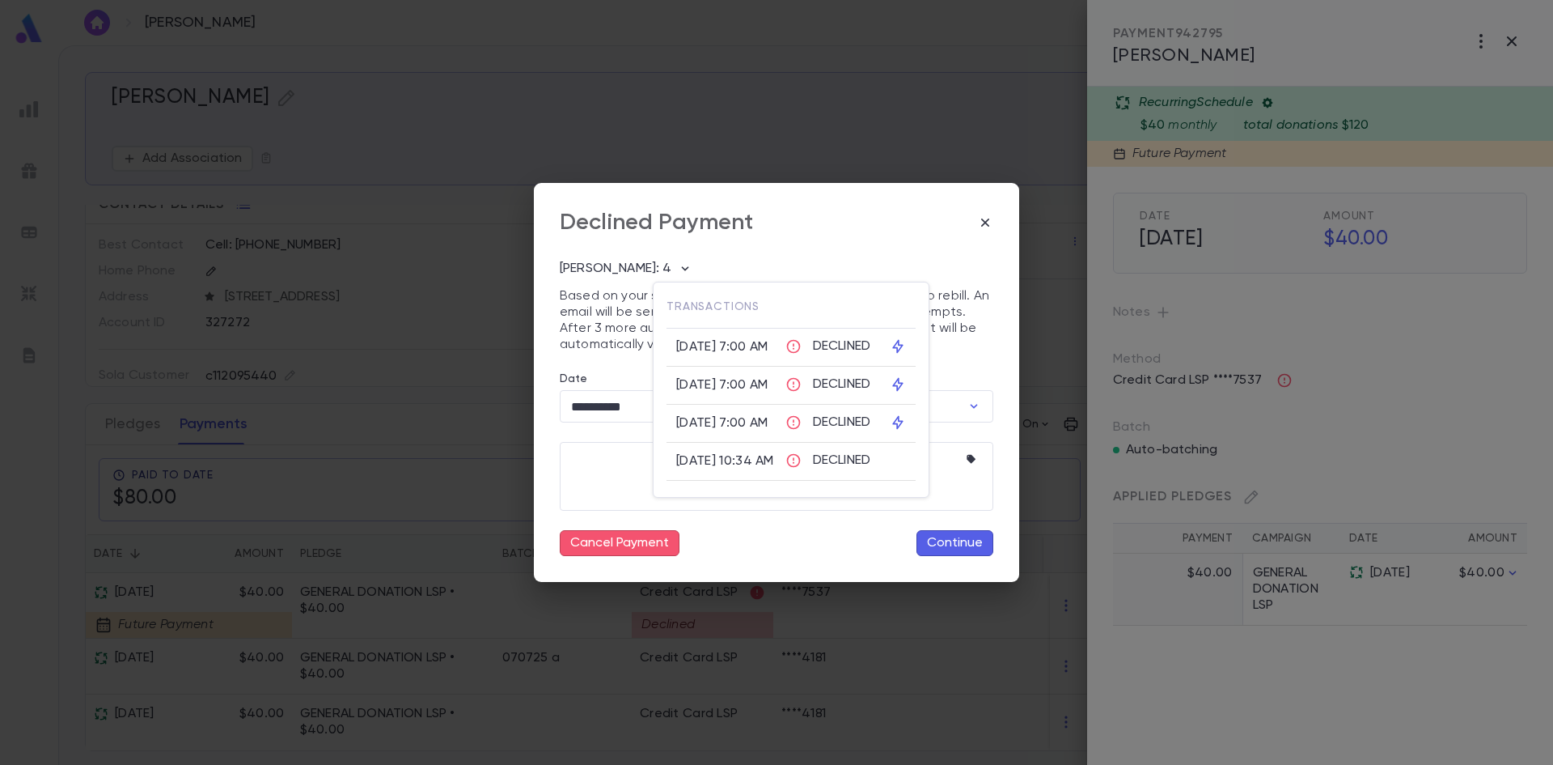
click at [903, 419] on icon at bounding box center [897, 423] width 11 height 14
click at [861, 217] on div at bounding box center [776, 382] width 1553 height 765
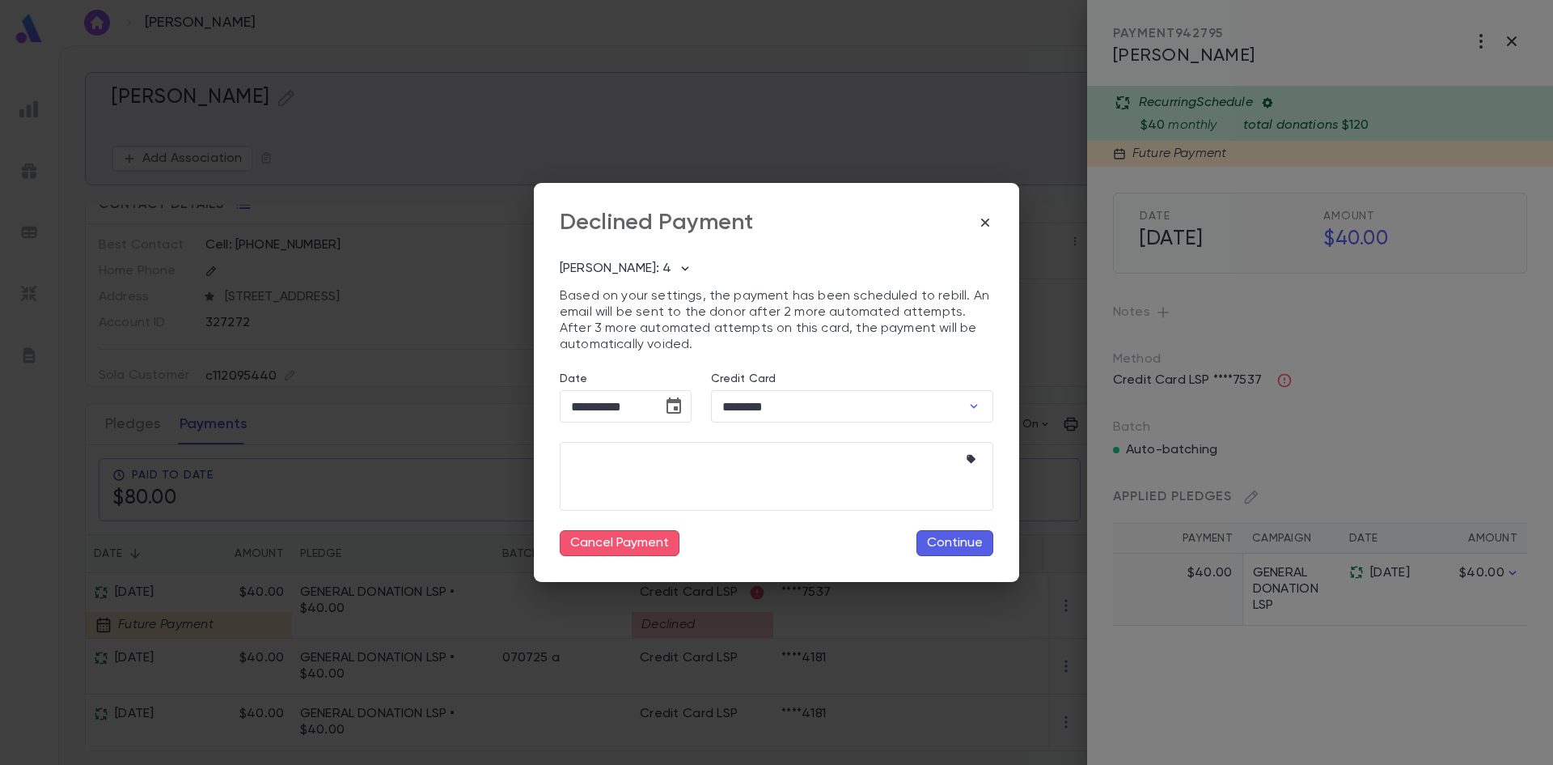
click at [984, 218] on icon "button" at bounding box center [985, 222] width 16 height 16
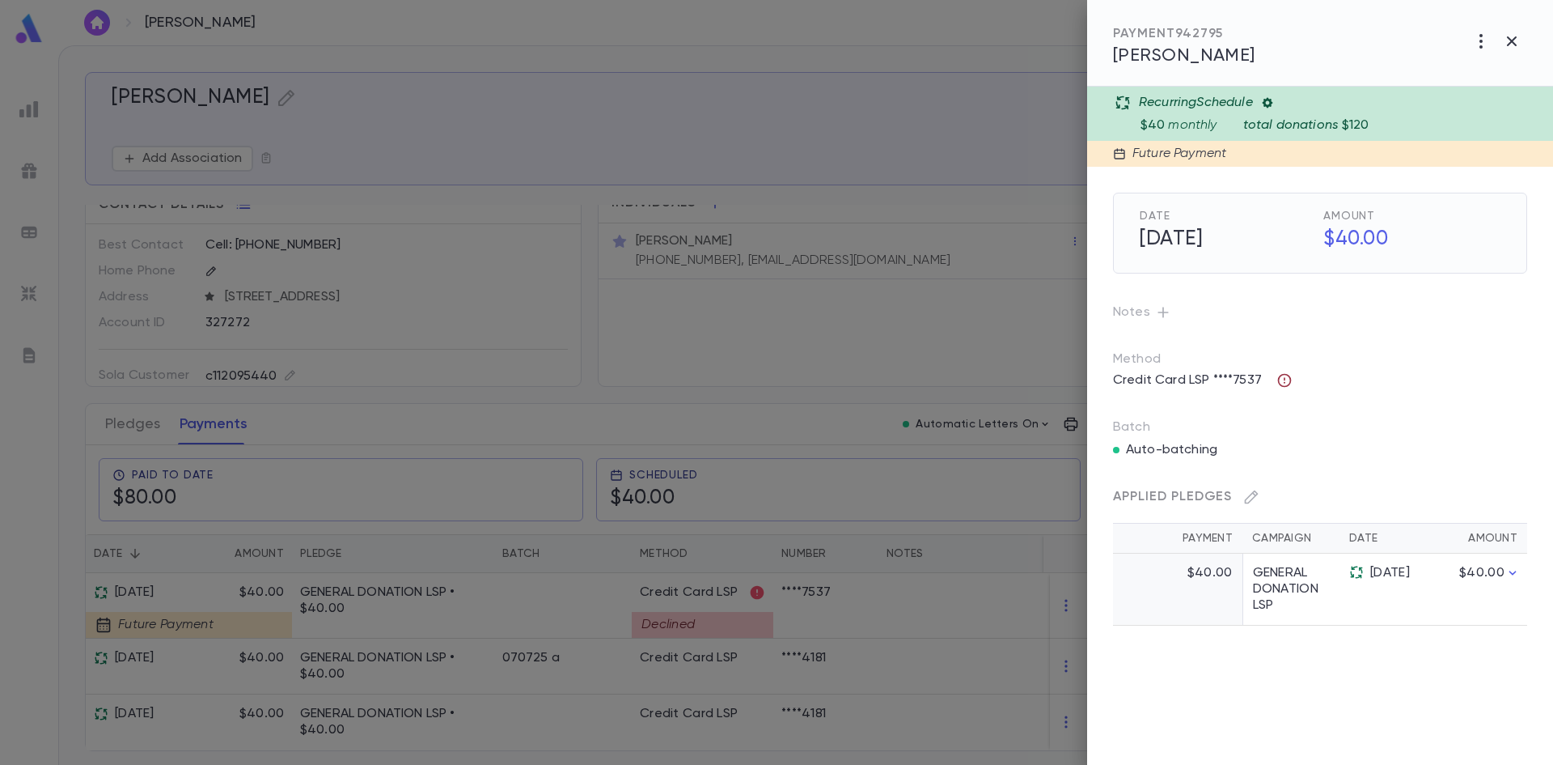
click at [1279, 379] on icon "button" at bounding box center [1285, 380] width 16 height 16
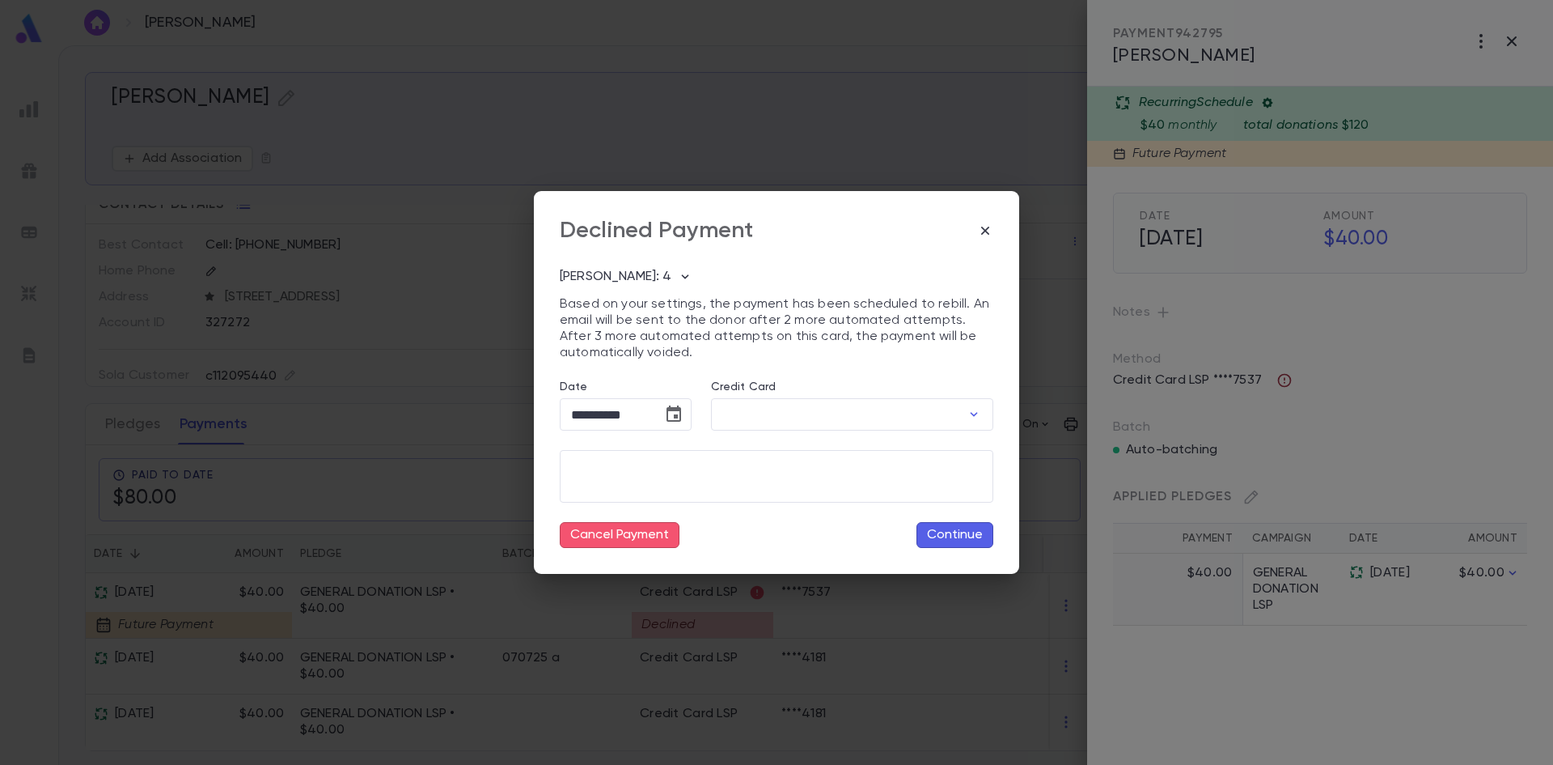
type input "********"
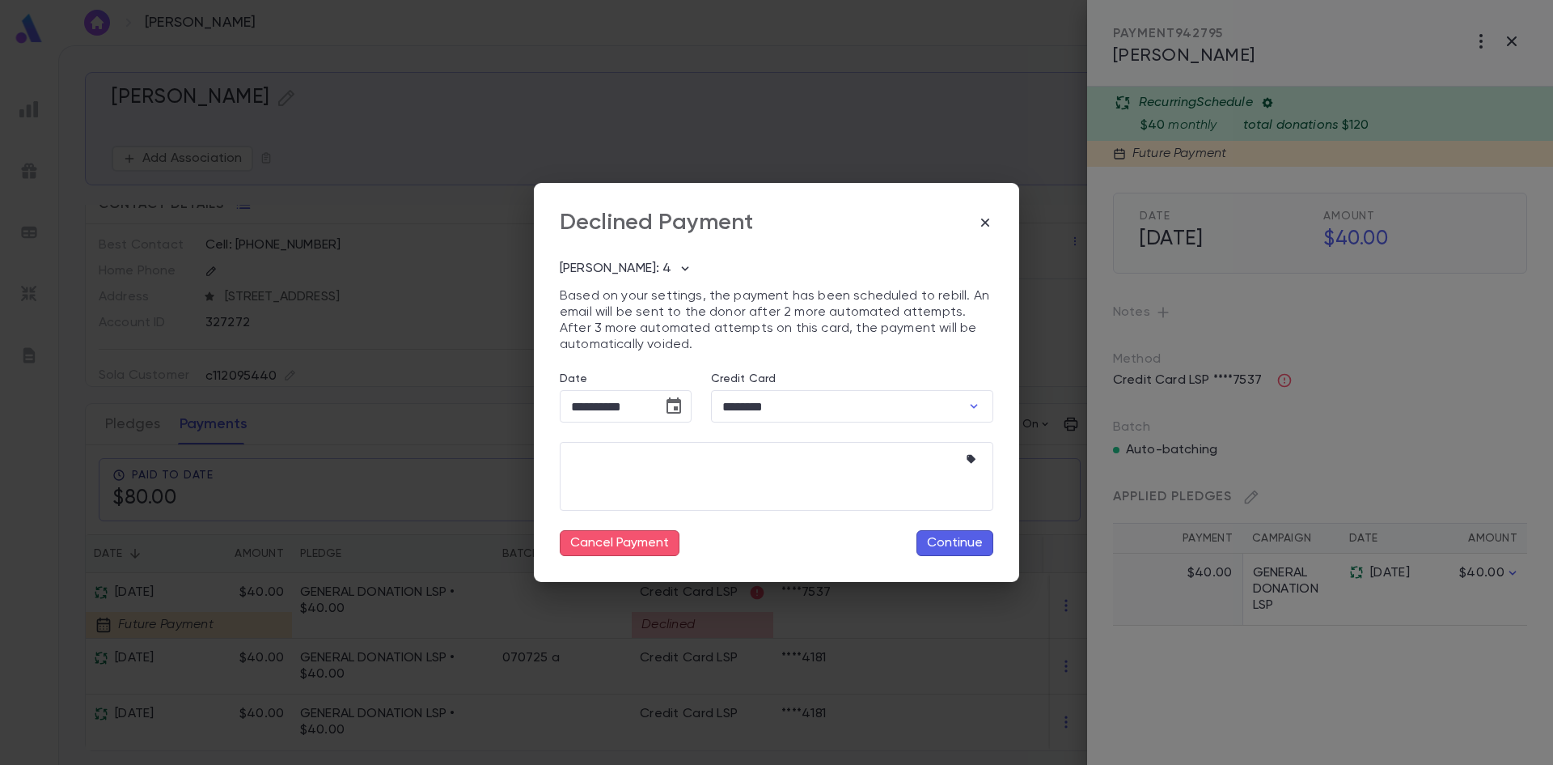
click at [1330, 306] on div "**********" at bounding box center [776, 382] width 1553 height 765
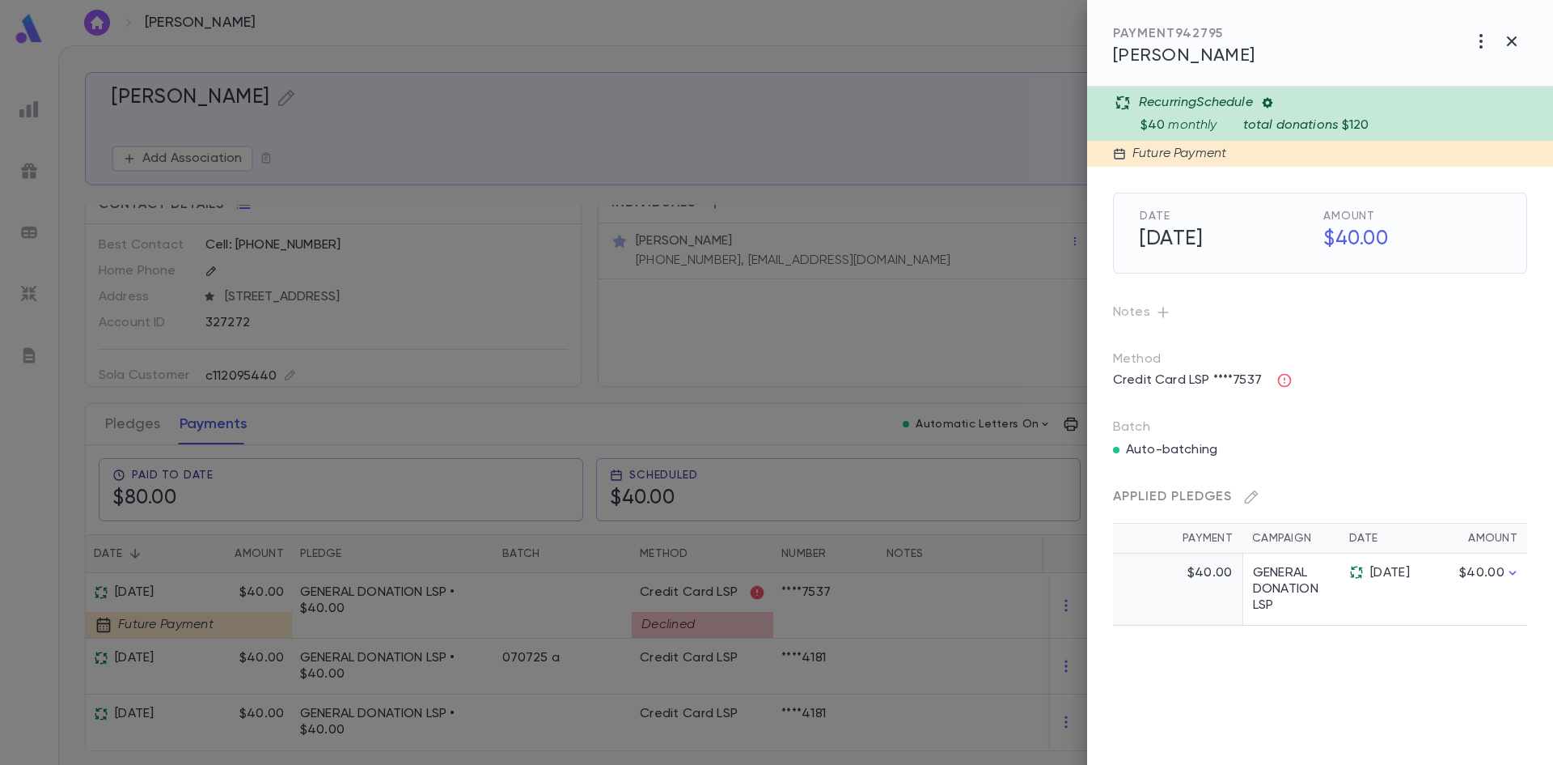
click at [743, 588] on div at bounding box center [776, 382] width 1553 height 765
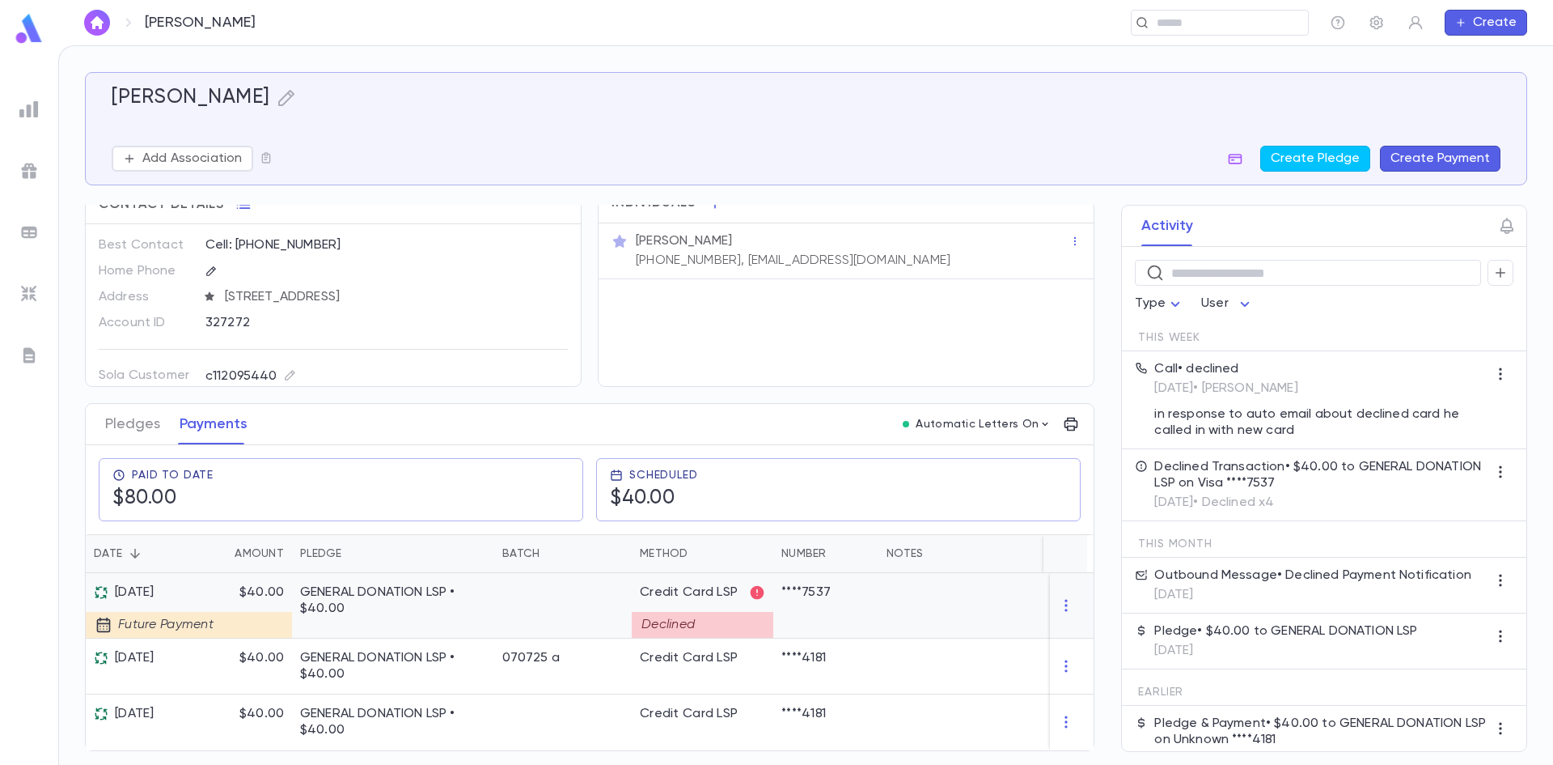
click at [752, 587] on icon at bounding box center [758, 593] width 14 height 14
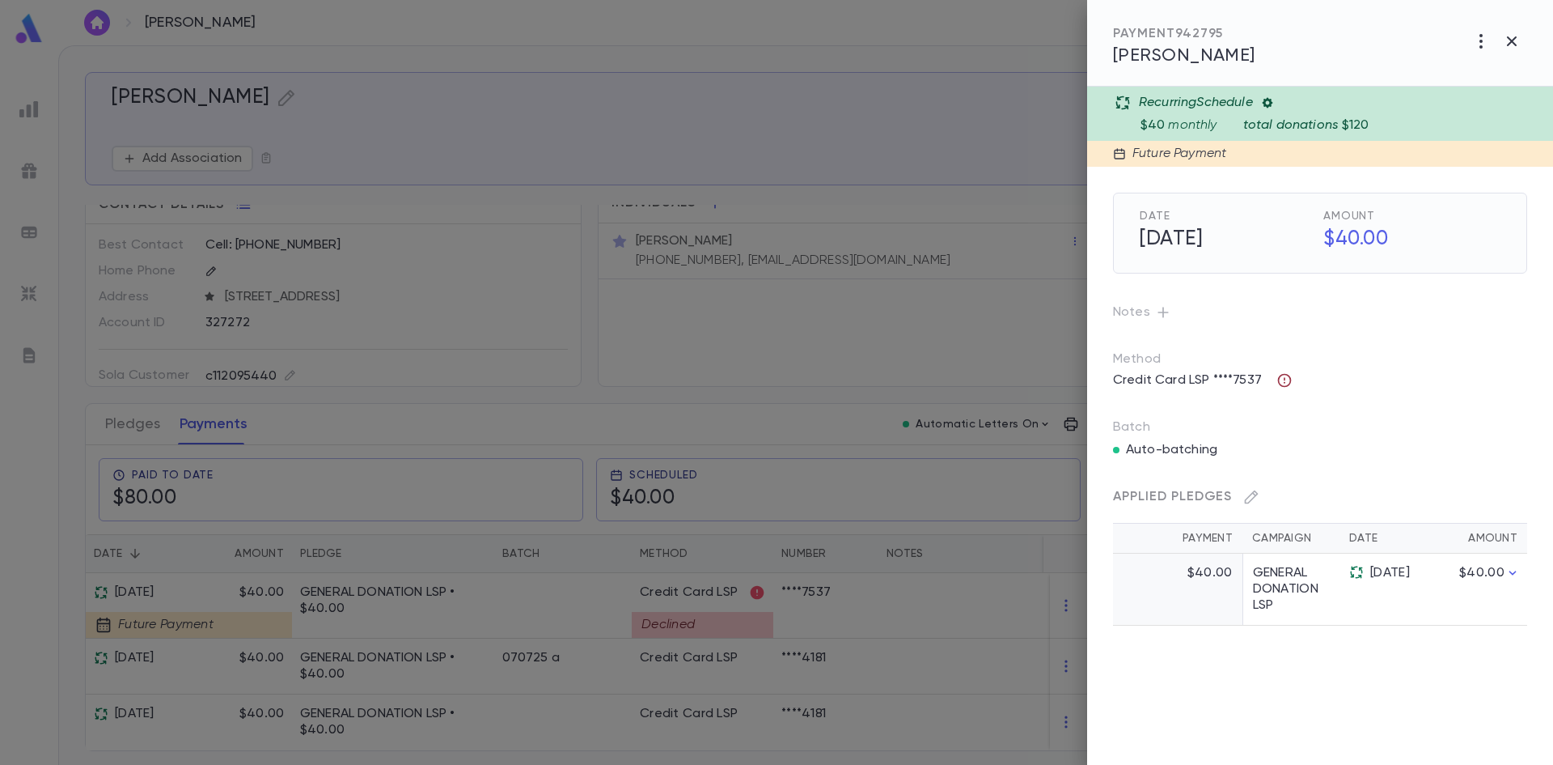
click at [1284, 376] on icon "button" at bounding box center [1285, 380] width 16 height 16
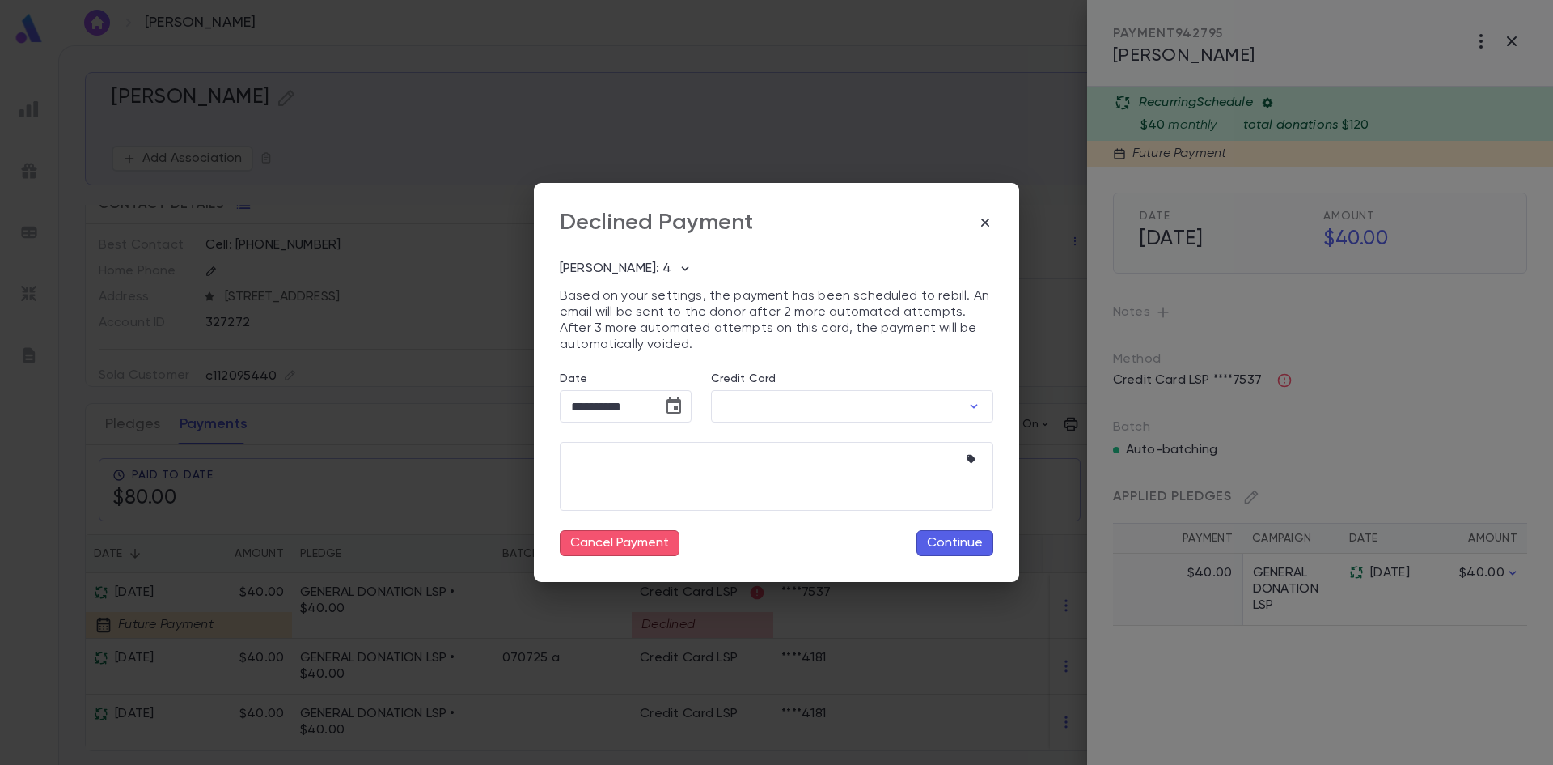
type input "********"
click at [677, 269] on icon "button" at bounding box center [685, 268] width 16 height 16
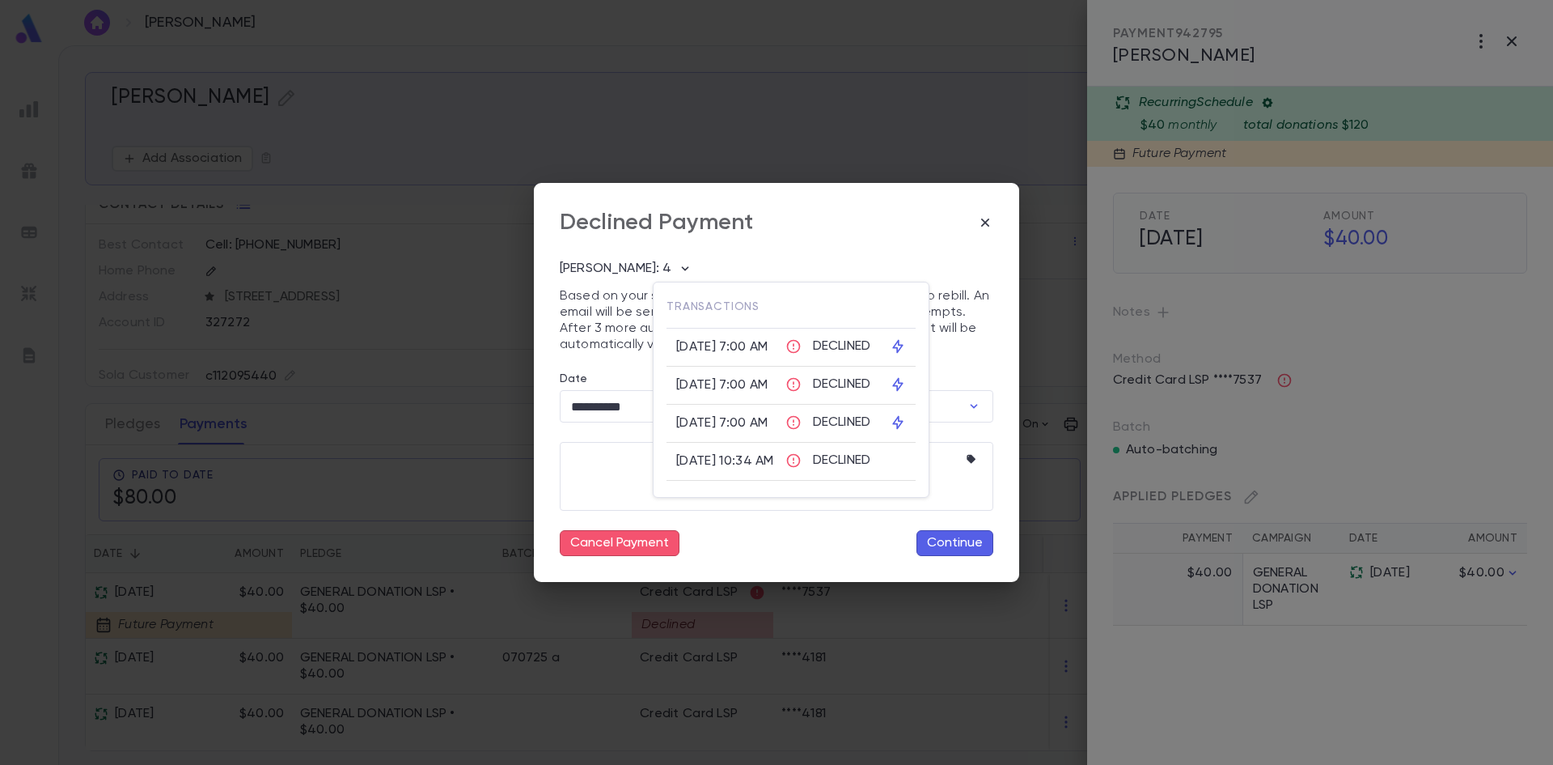
click at [663, 269] on div at bounding box center [776, 382] width 1553 height 765
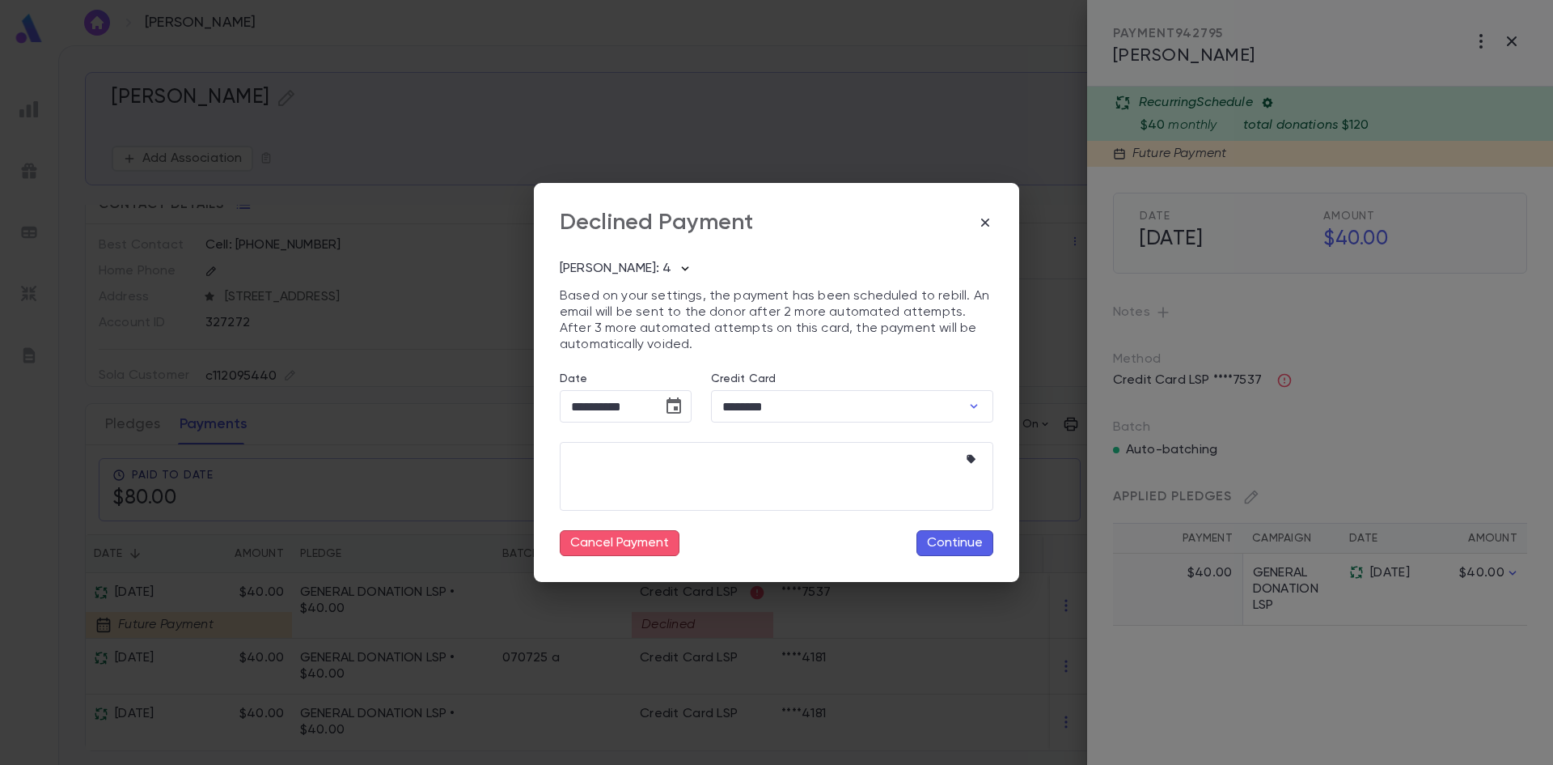
click at [677, 266] on icon "button" at bounding box center [685, 268] width 16 height 16
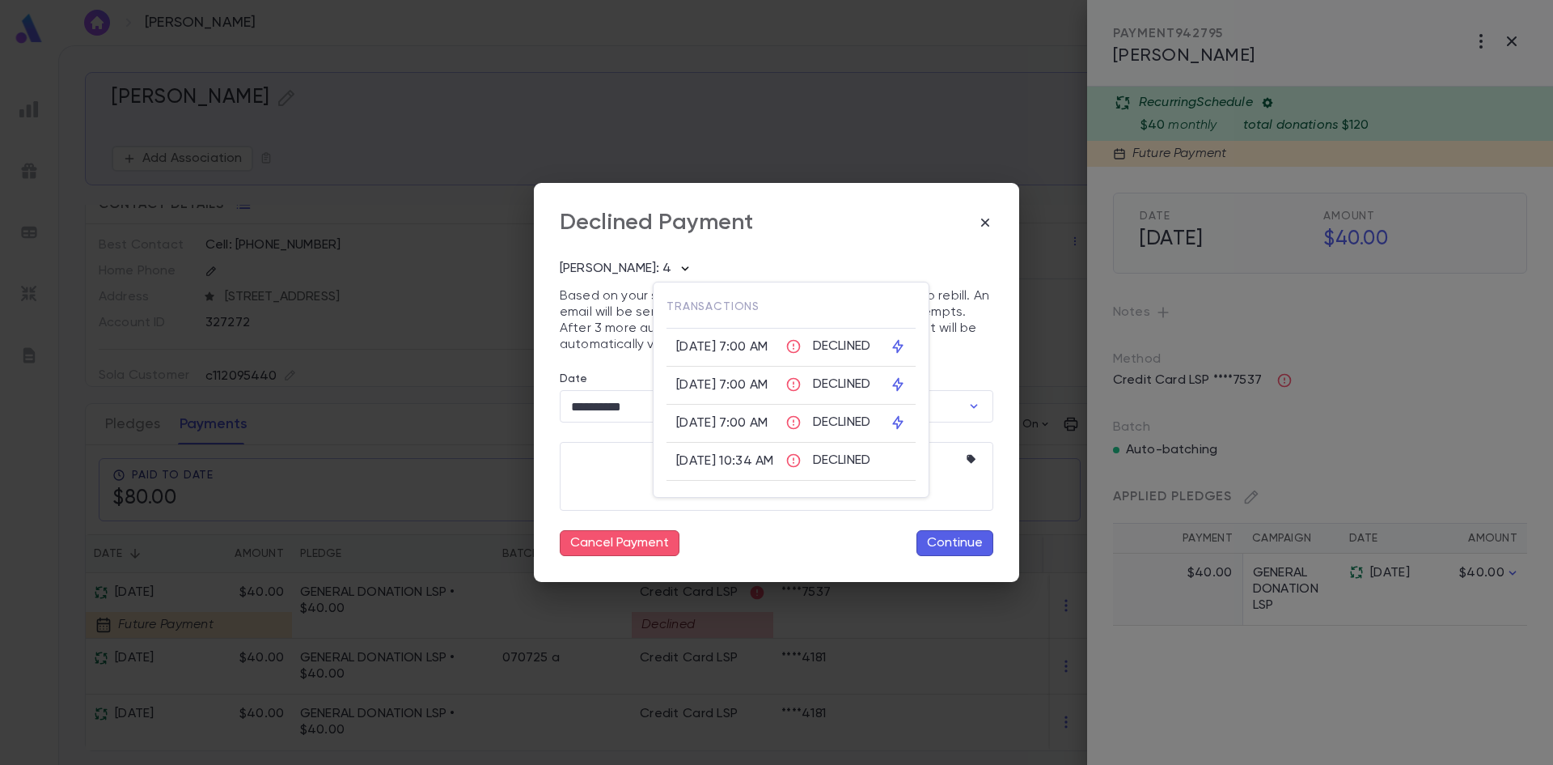
click at [663, 266] on div at bounding box center [776, 382] width 1553 height 765
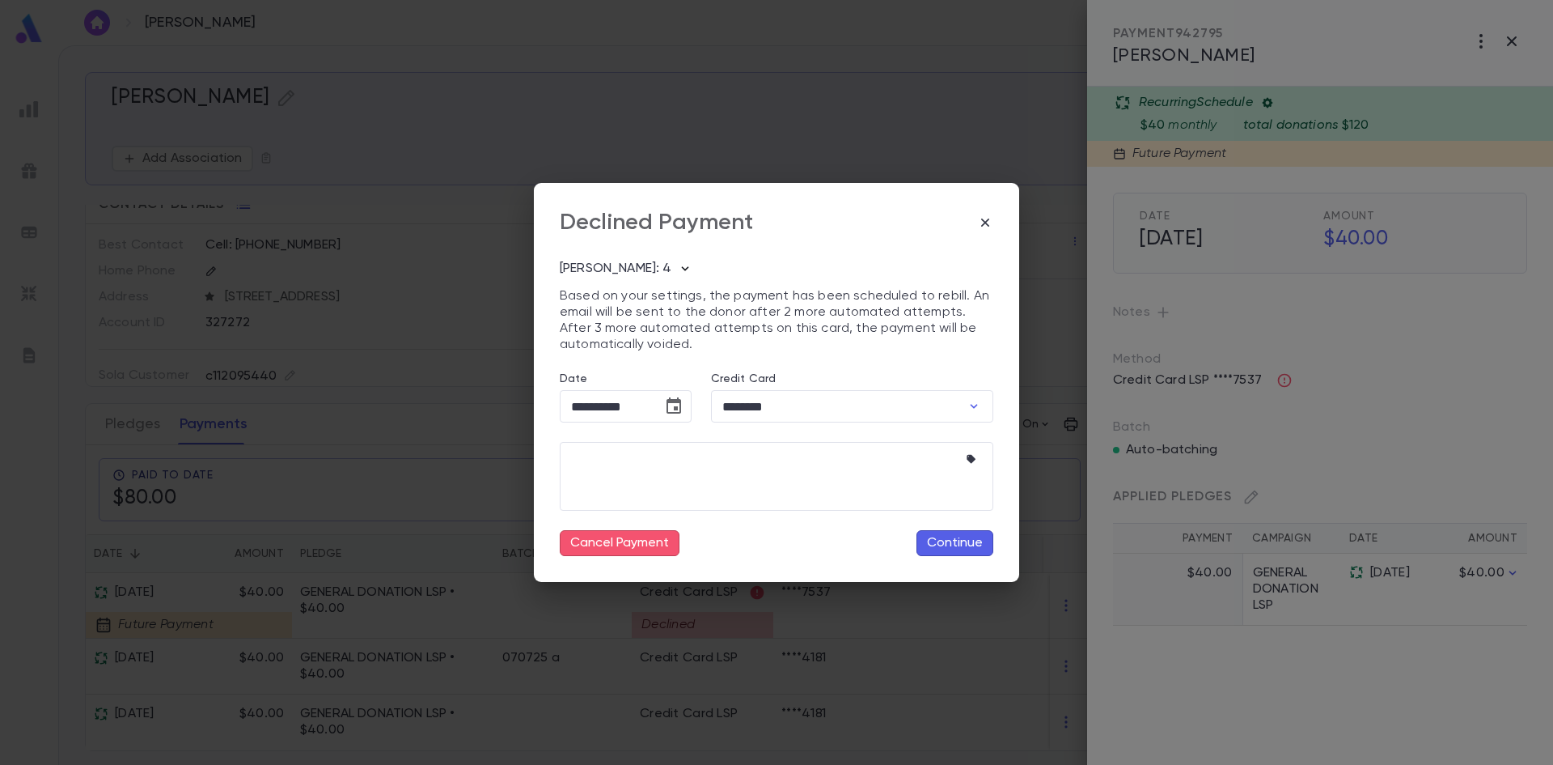
click at [677, 266] on icon "button" at bounding box center [685, 268] width 16 height 16
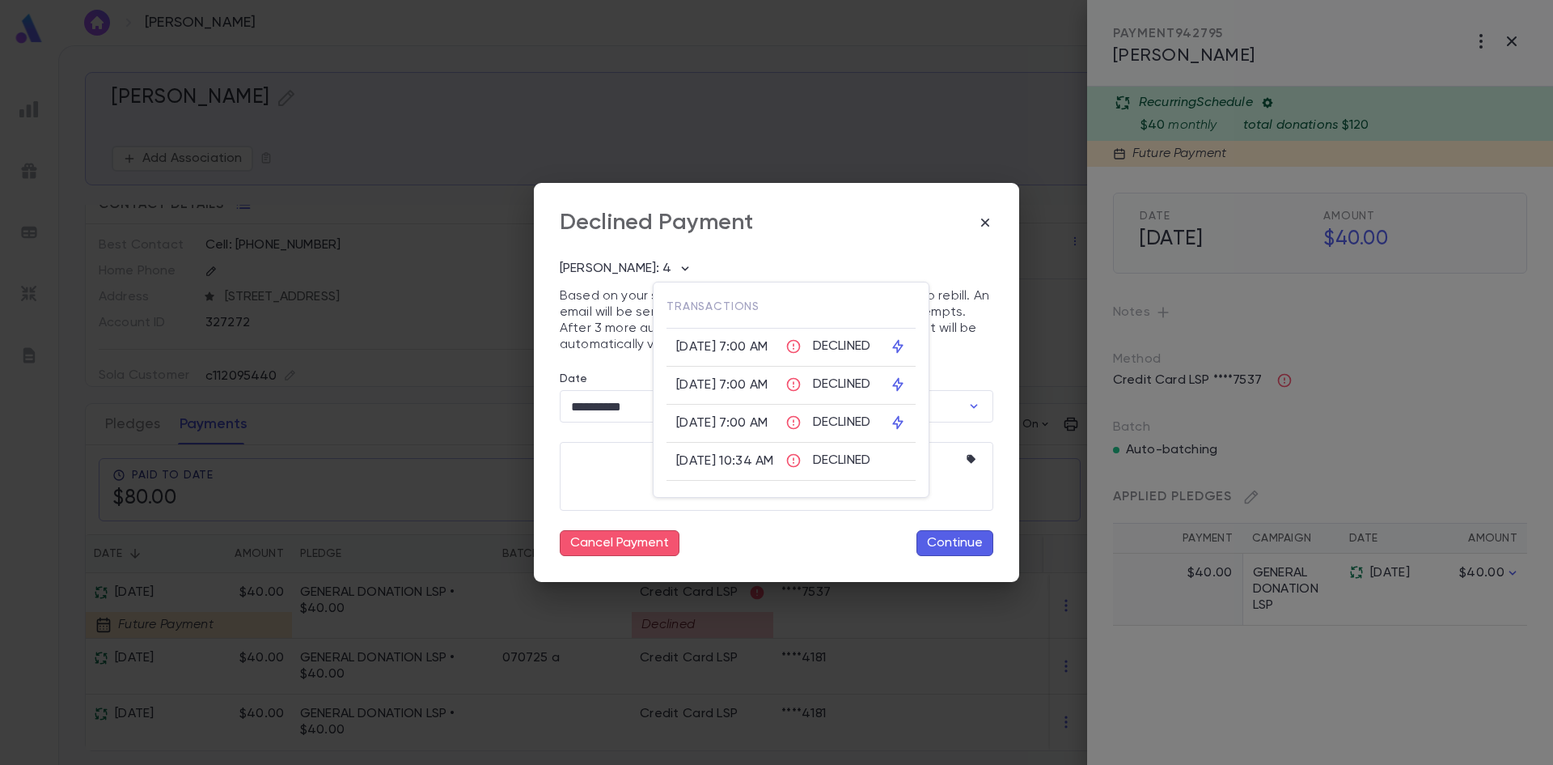
click at [906, 349] on icon at bounding box center [898, 346] width 16 height 16
click at [906, 348] on icon at bounding box center [898, 346] width 16 height 16
click at [614, 467] on div at bounding box center [776, 382] width 1553 height 765
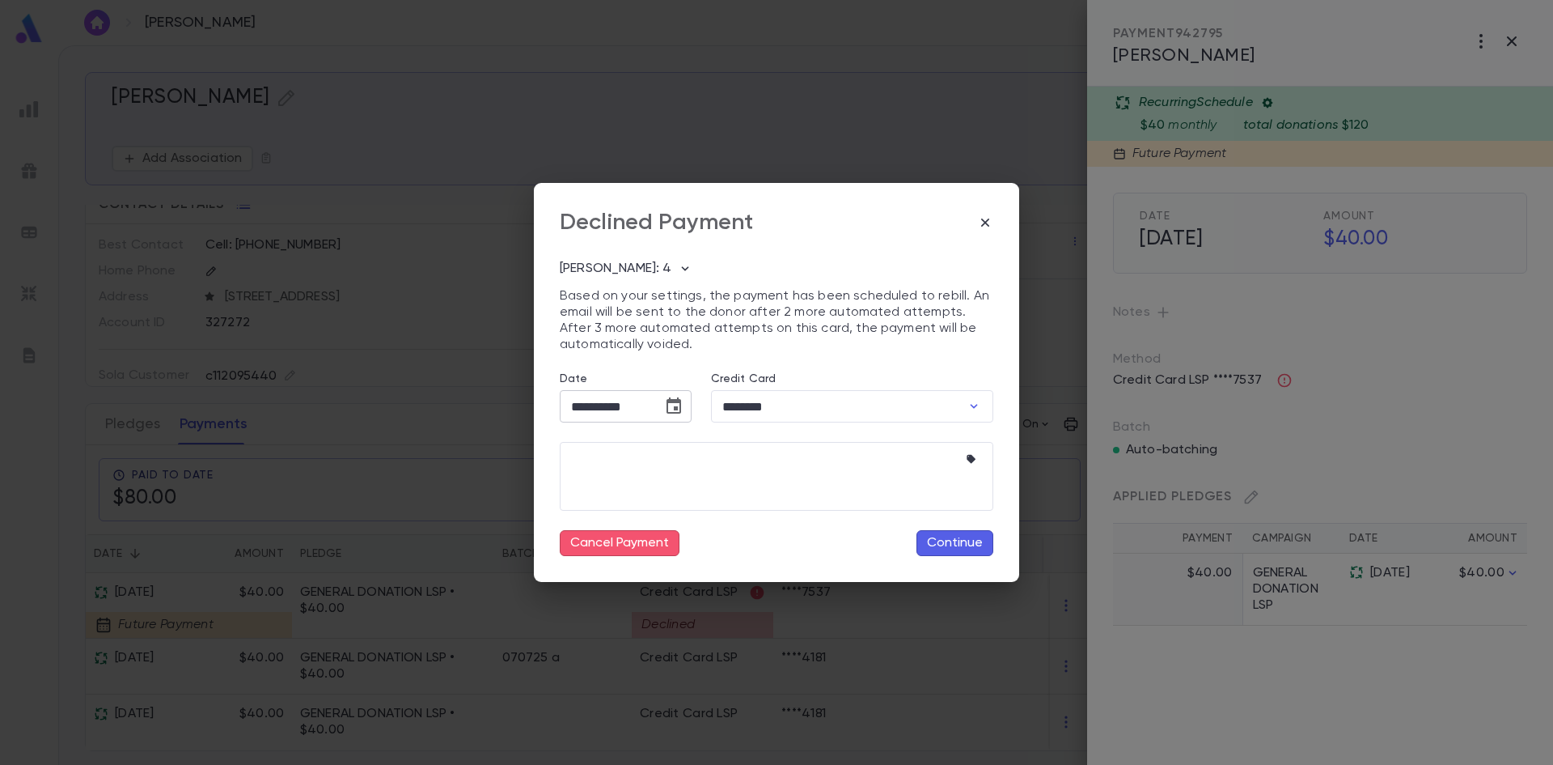
click at [605, 402] on input "**********" at bounding box center [605, 407] width 91 height 32
click at [839, 353] on div "Credit Card ******** ​" at bounding box center [843, 388] width 302 height 70
drag, startPoint x: 784, startPoint y: 325, endPoint x: 962, endPoint y: 341, distance: 178.6
click at [962, 341] on p "Based on your settings, the payment has been scheduled to rebill. An email will…" at bounding box center [777, 320] width 434 height 65
click at [858, 162] on div "**********" at bounding box center [776, 382] width 1553 height 765
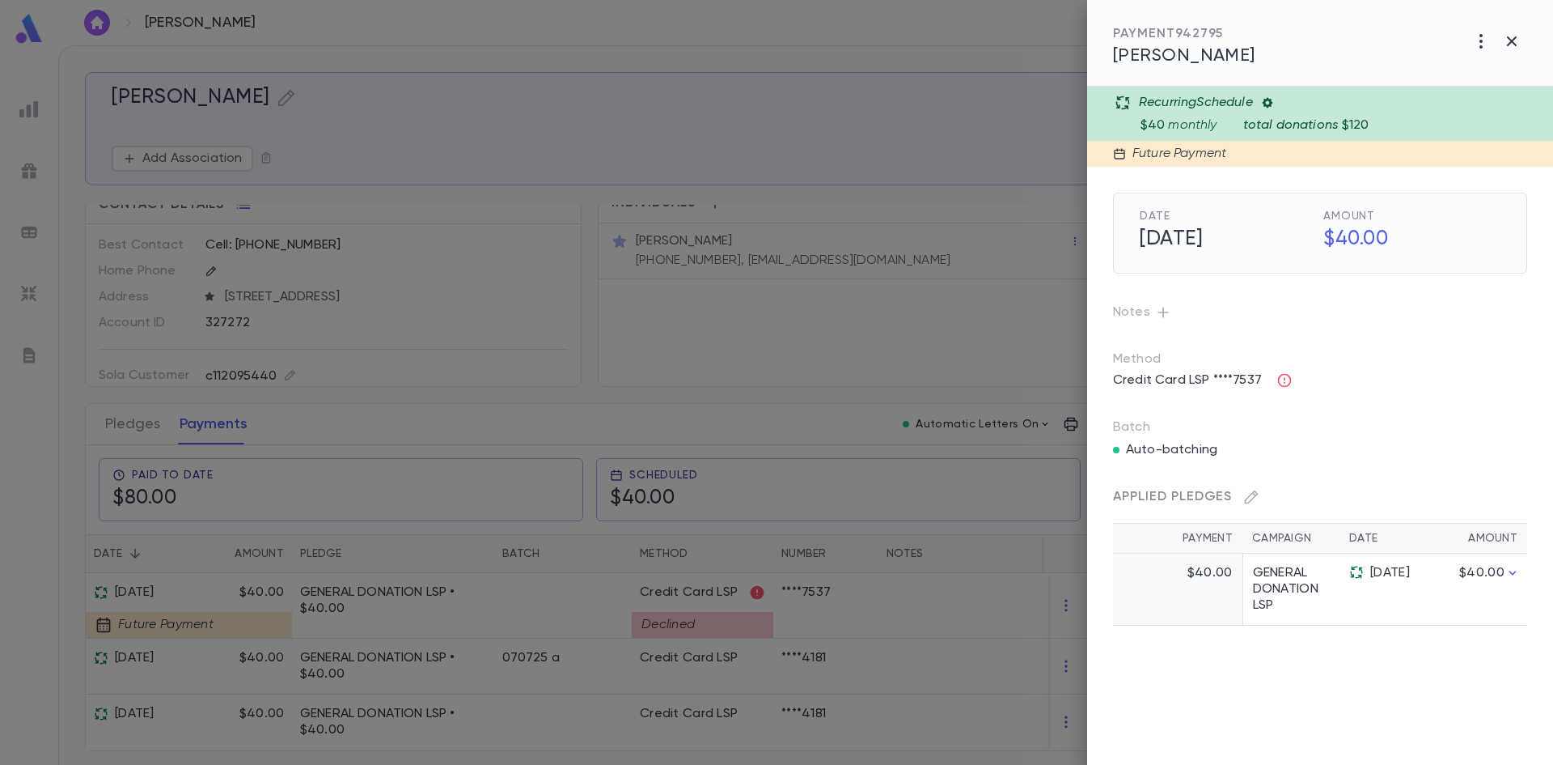
click at [1036, 216] on div at bounding box center [776, 382] width 1553 height 765
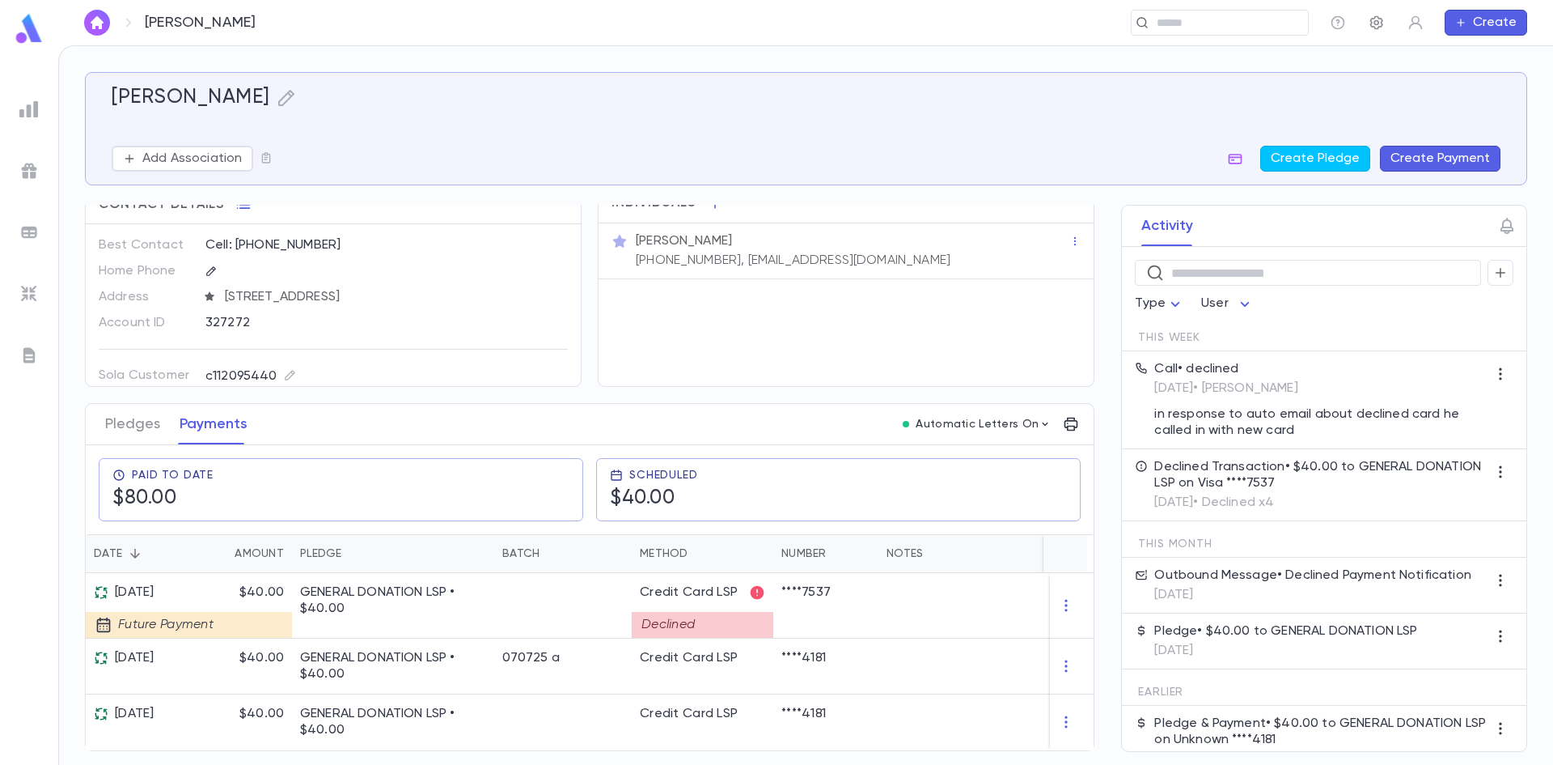
click at [1382, 20] on icon "button" at bounding box center [1377, 23] width 16 height 16
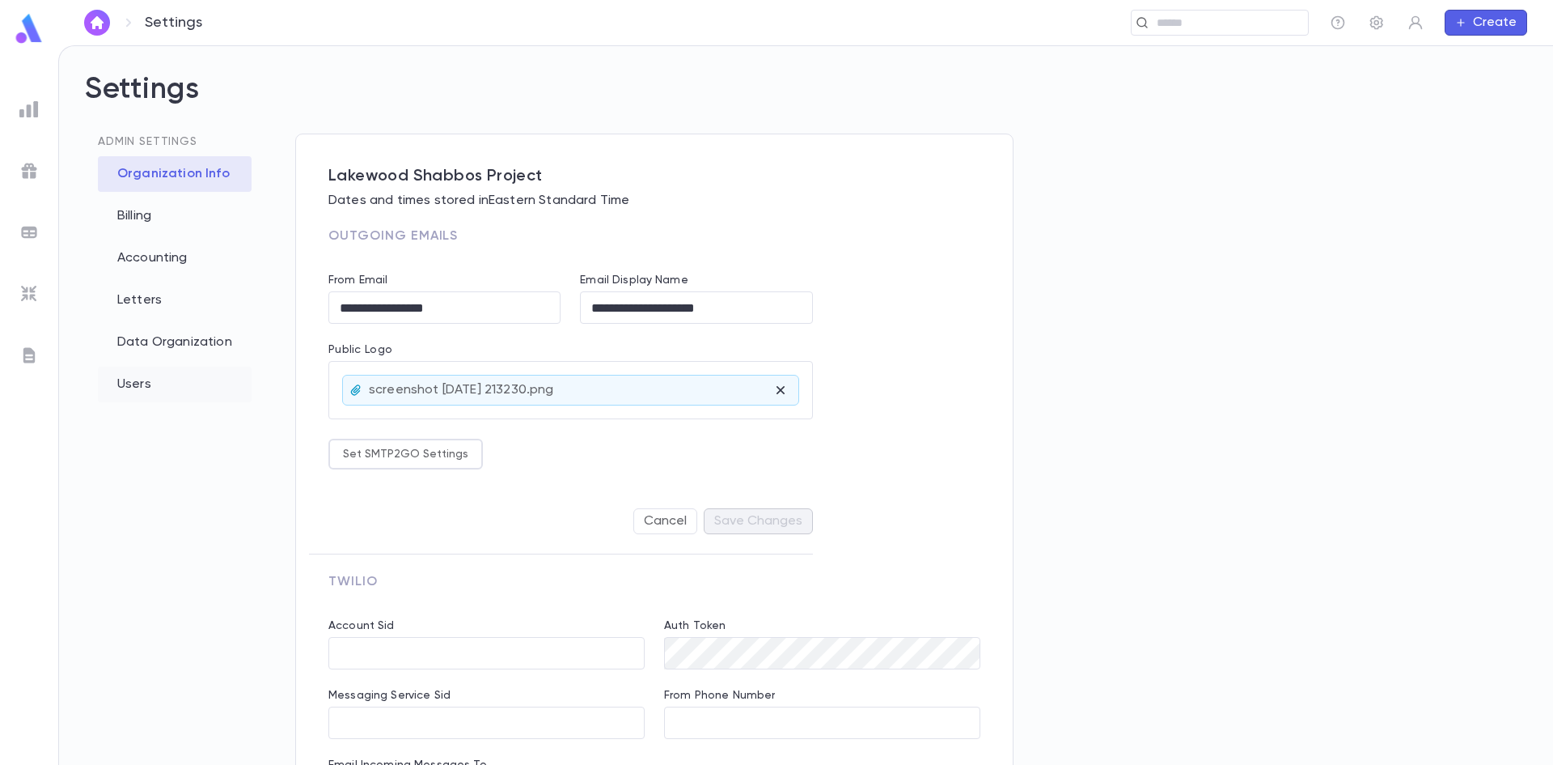
click at [125, 399] on div "Users" at bounding box center [175, 384] width 154 height 36
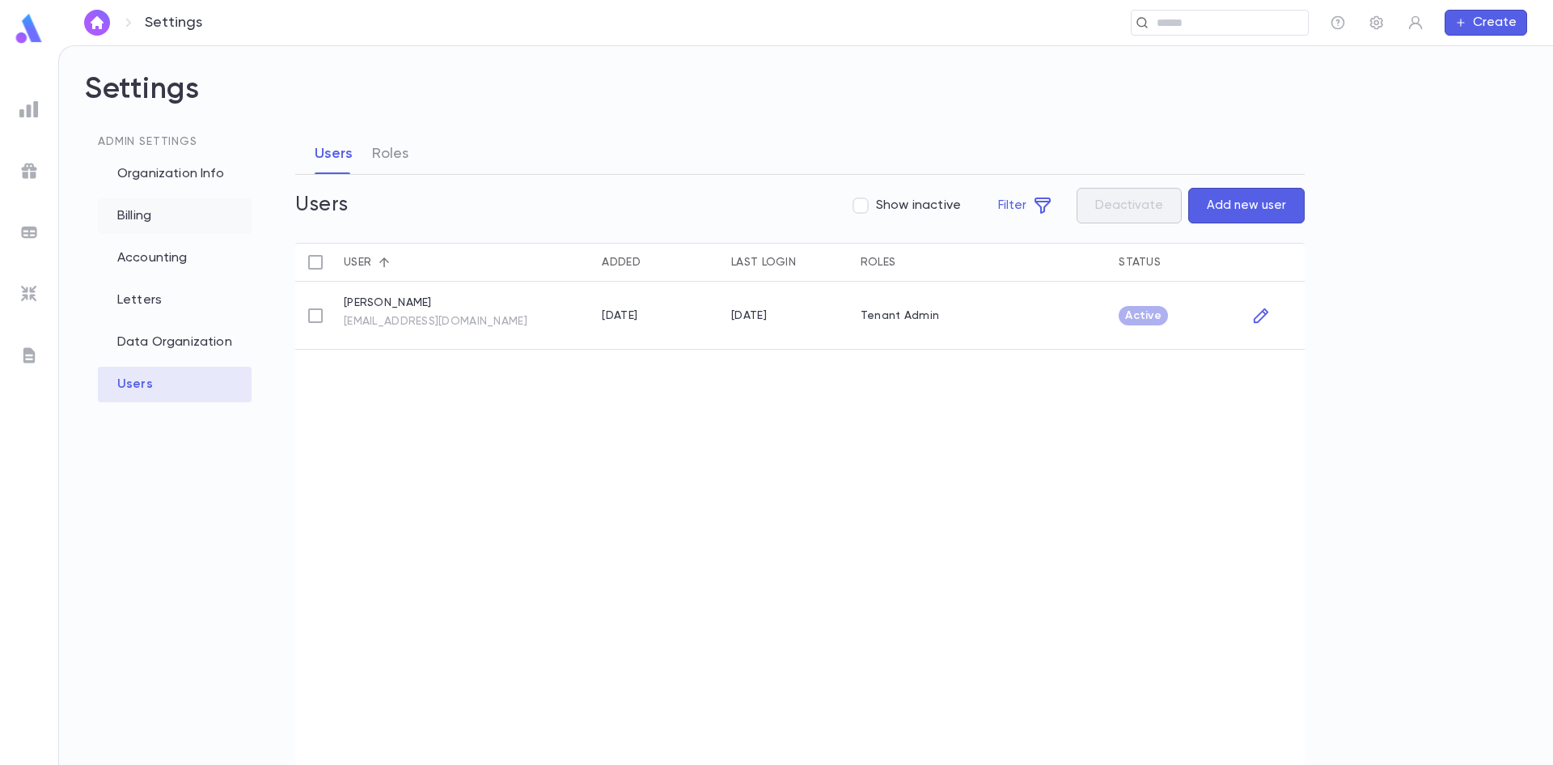
click at [159, 205] on div "Billing" at bounding box center [175, 216] width 154 height 36
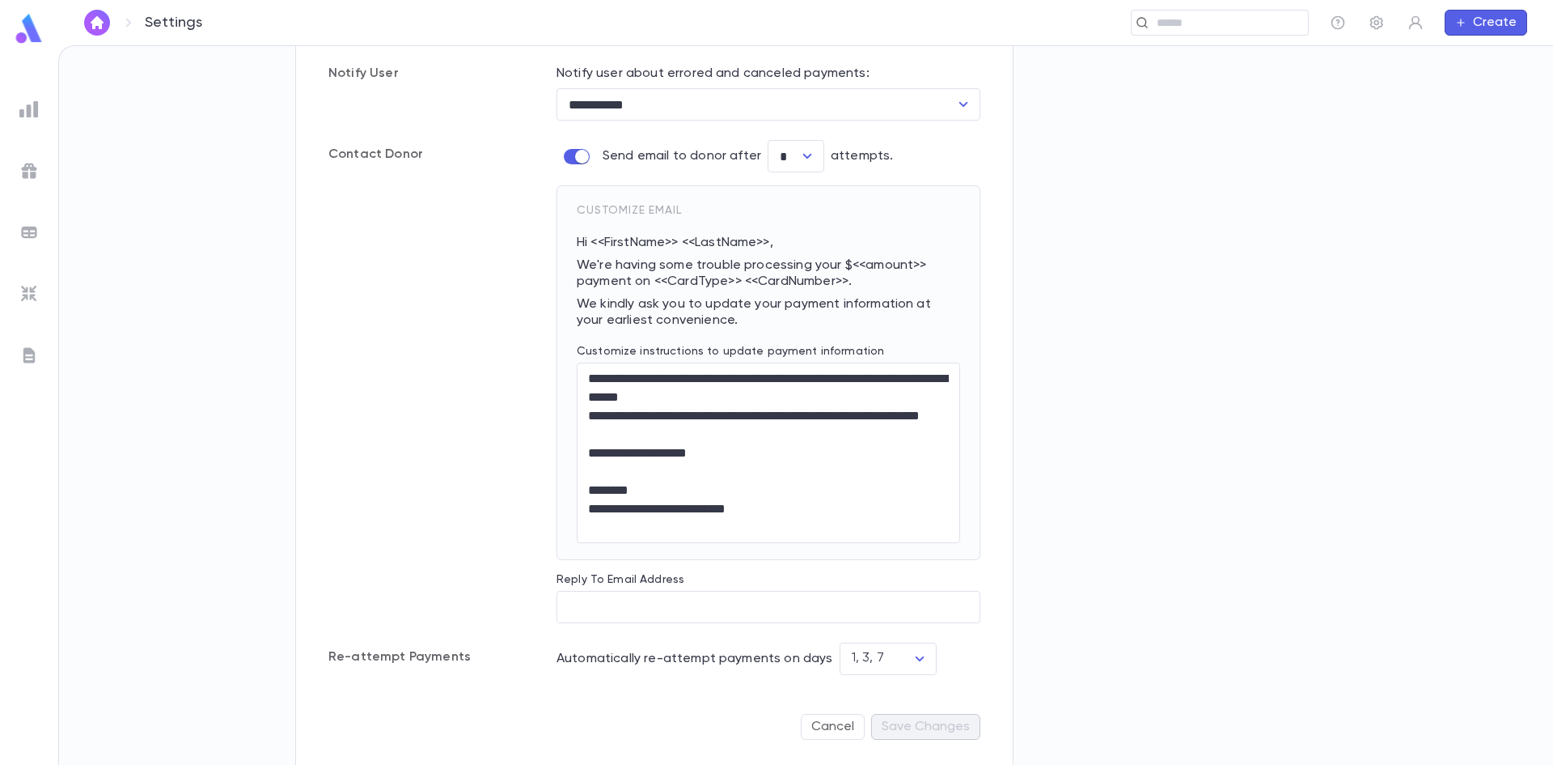
scroll to position [769, 0]
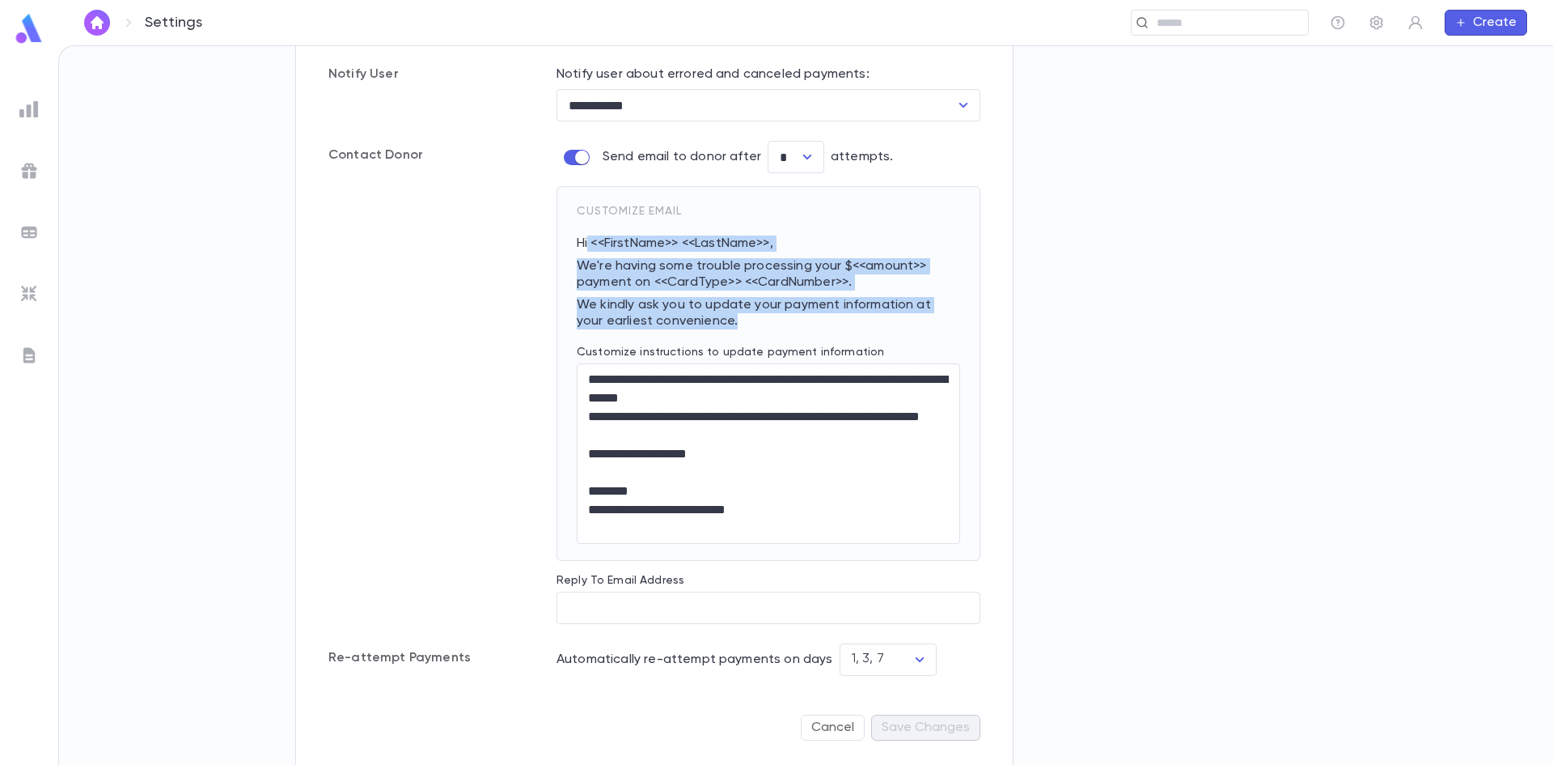
drag, startPoint x: 587, startPoint y: 235, endPoint x: 743, endPoint y: 318, distance: 175.9
click at [743, 318] on div "Hi <<FirstName>> <<LastName>>, We're having some trouble processing your $<<amo…" at bounding box center [768, 282] width 383 height 94
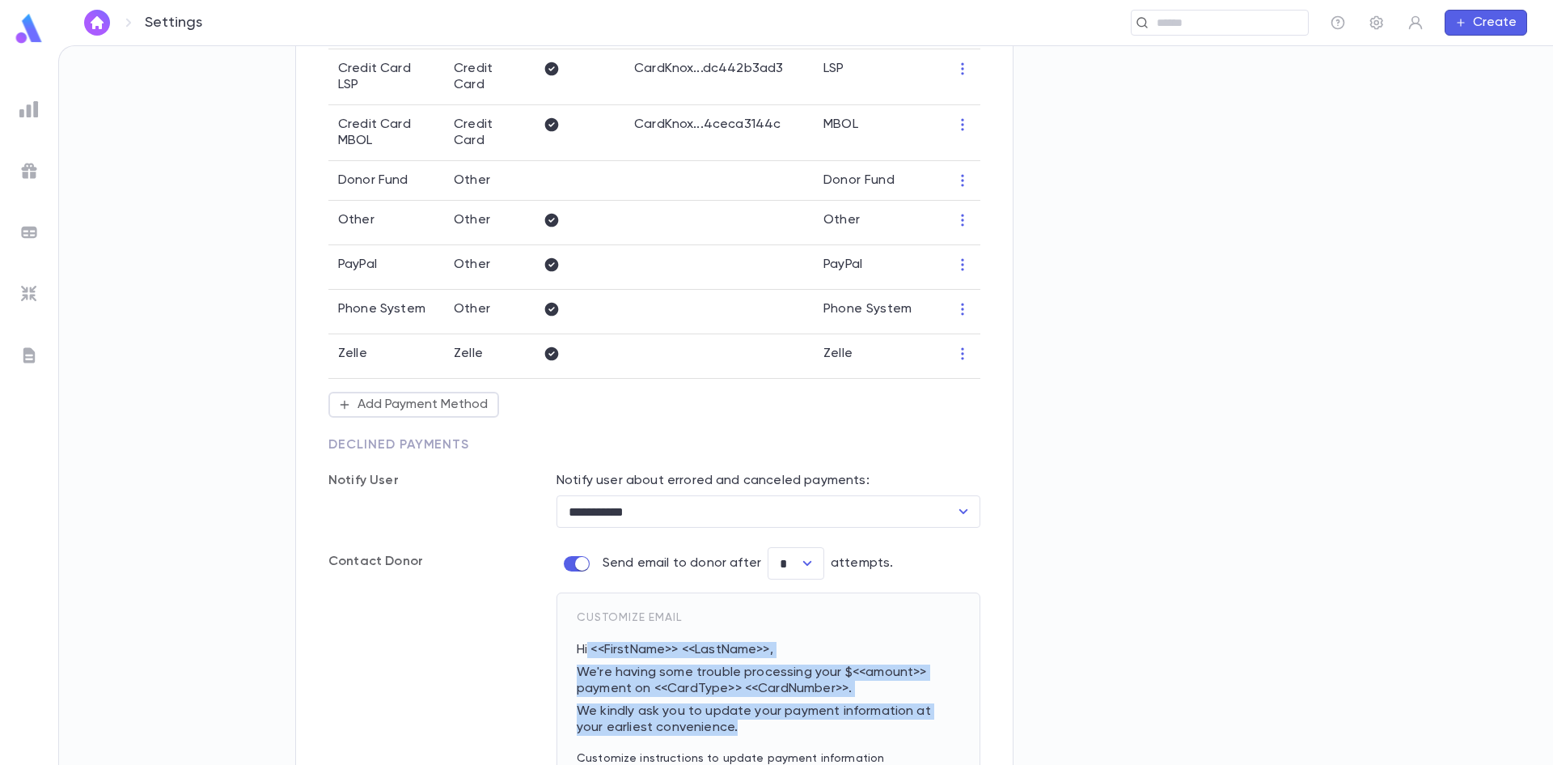
scroll to position [0, 0]
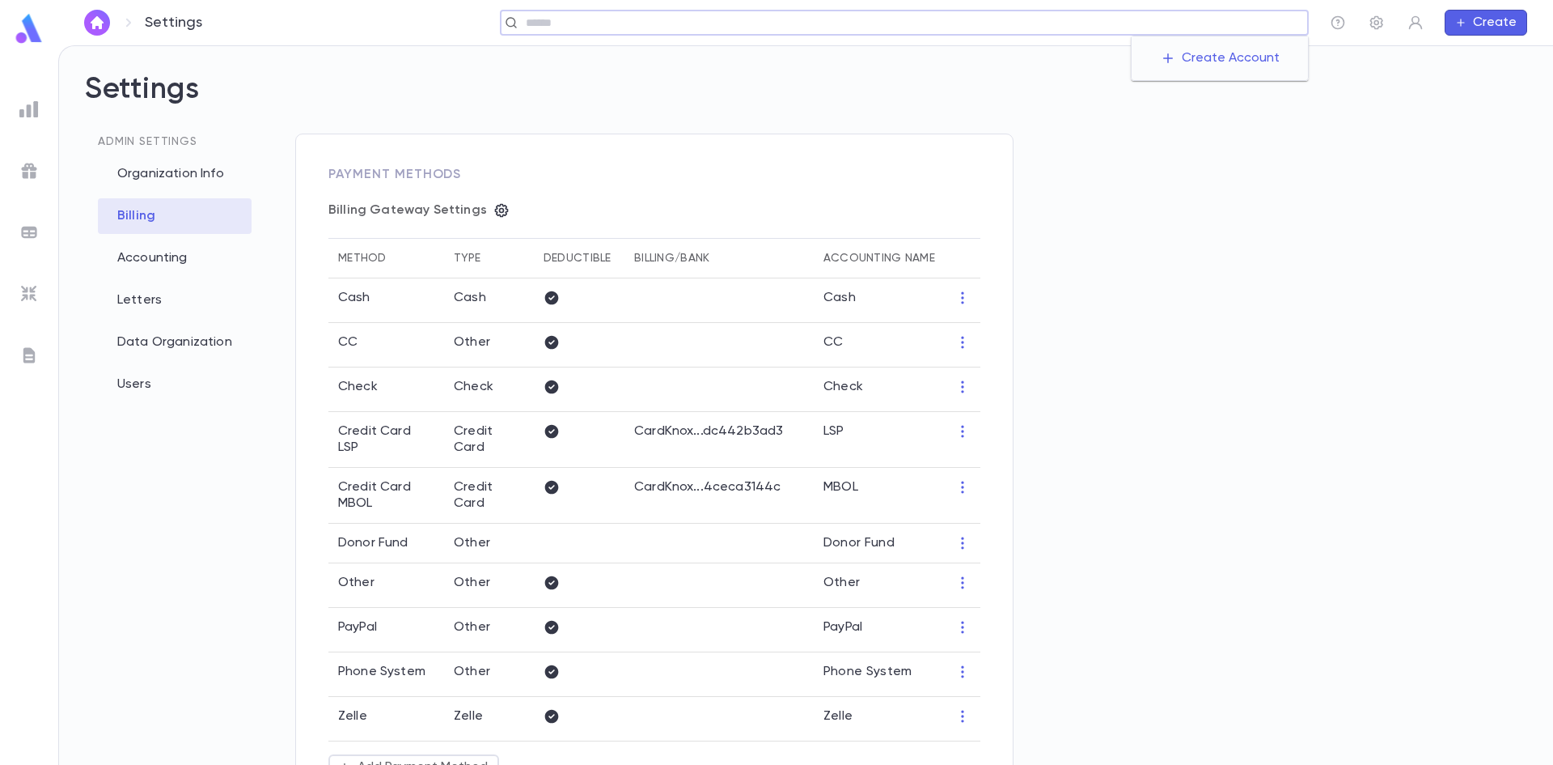
click at [1192, 29] on input "text" at bounding box center [899, 22] width 756 height 15
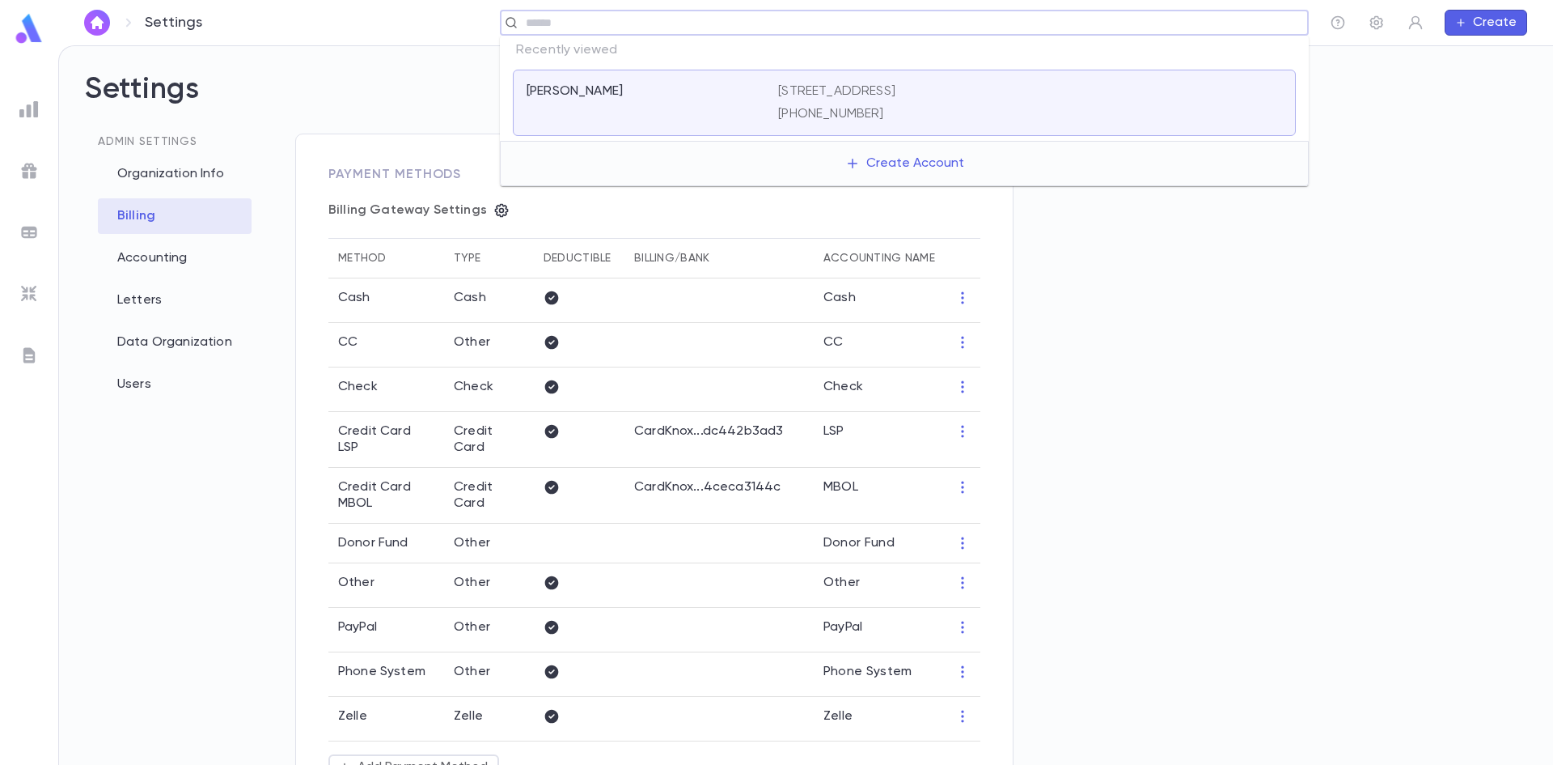
click at [706, 94] on div "[PERSON_NAME]" at bounding box center [643, 91] width 232 height 16
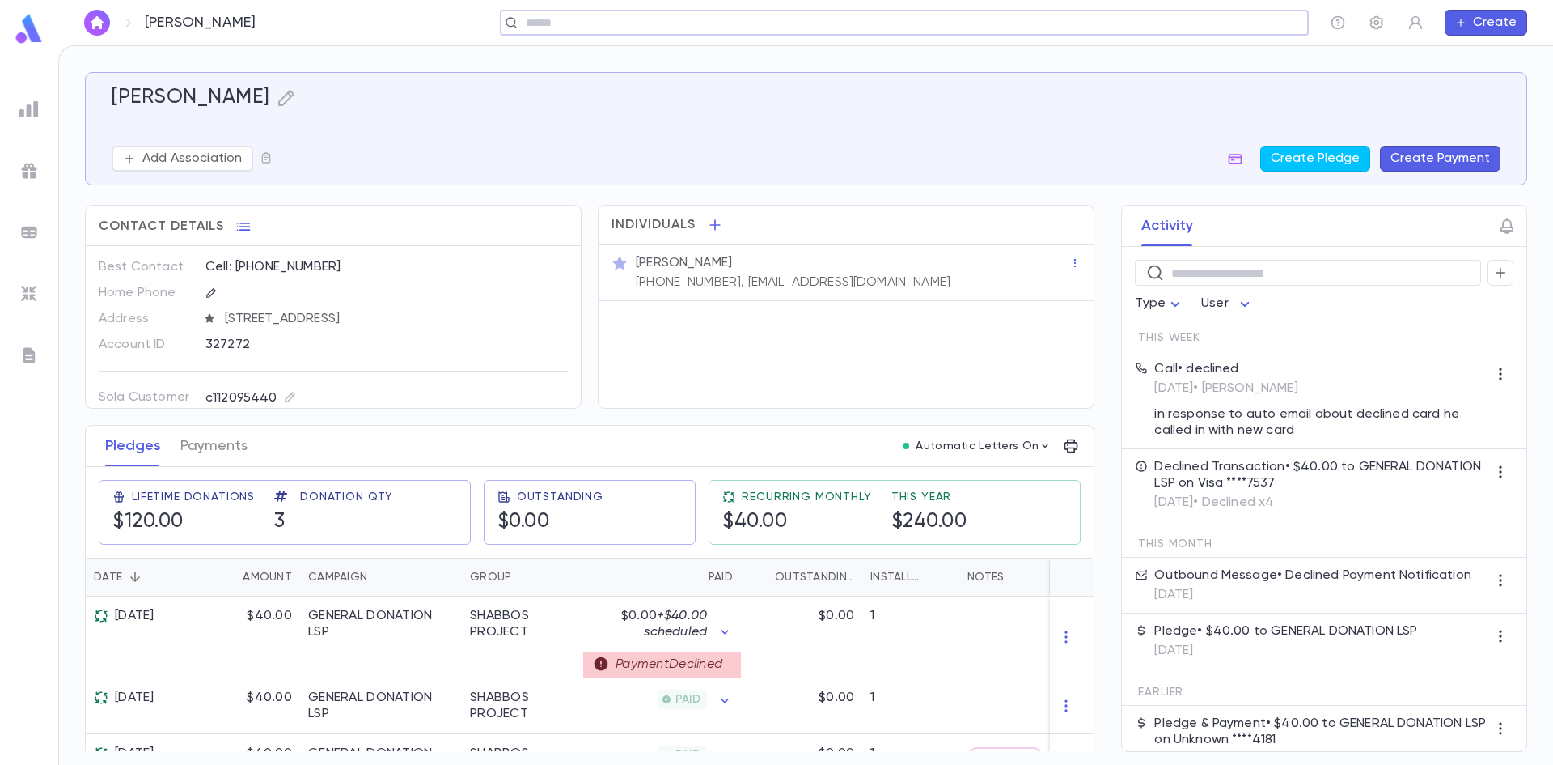
scroll to position [46, 0]
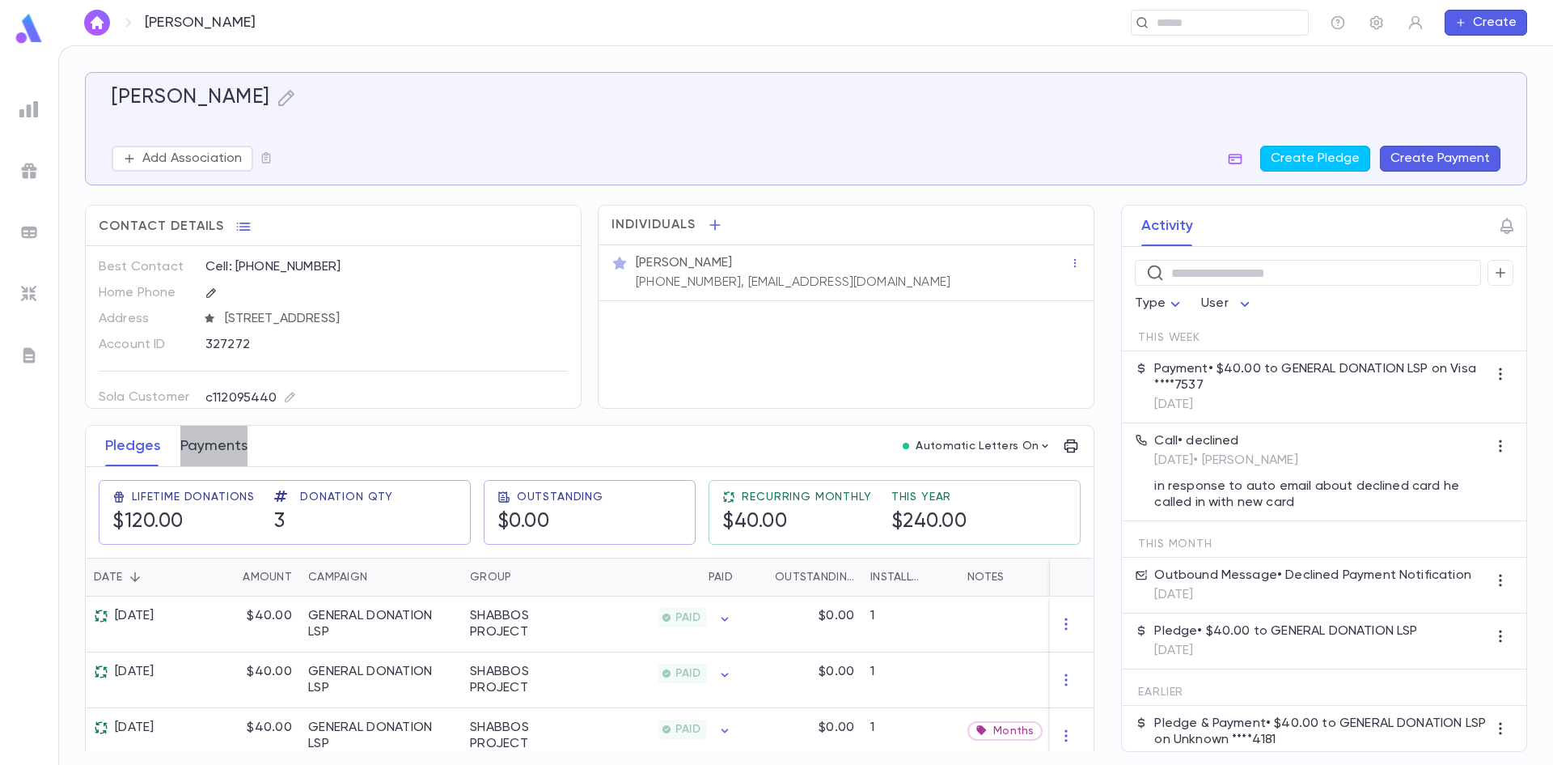
click at [208, 446] on button "Payments" at bounding box center [213, 446] width 67 height 40
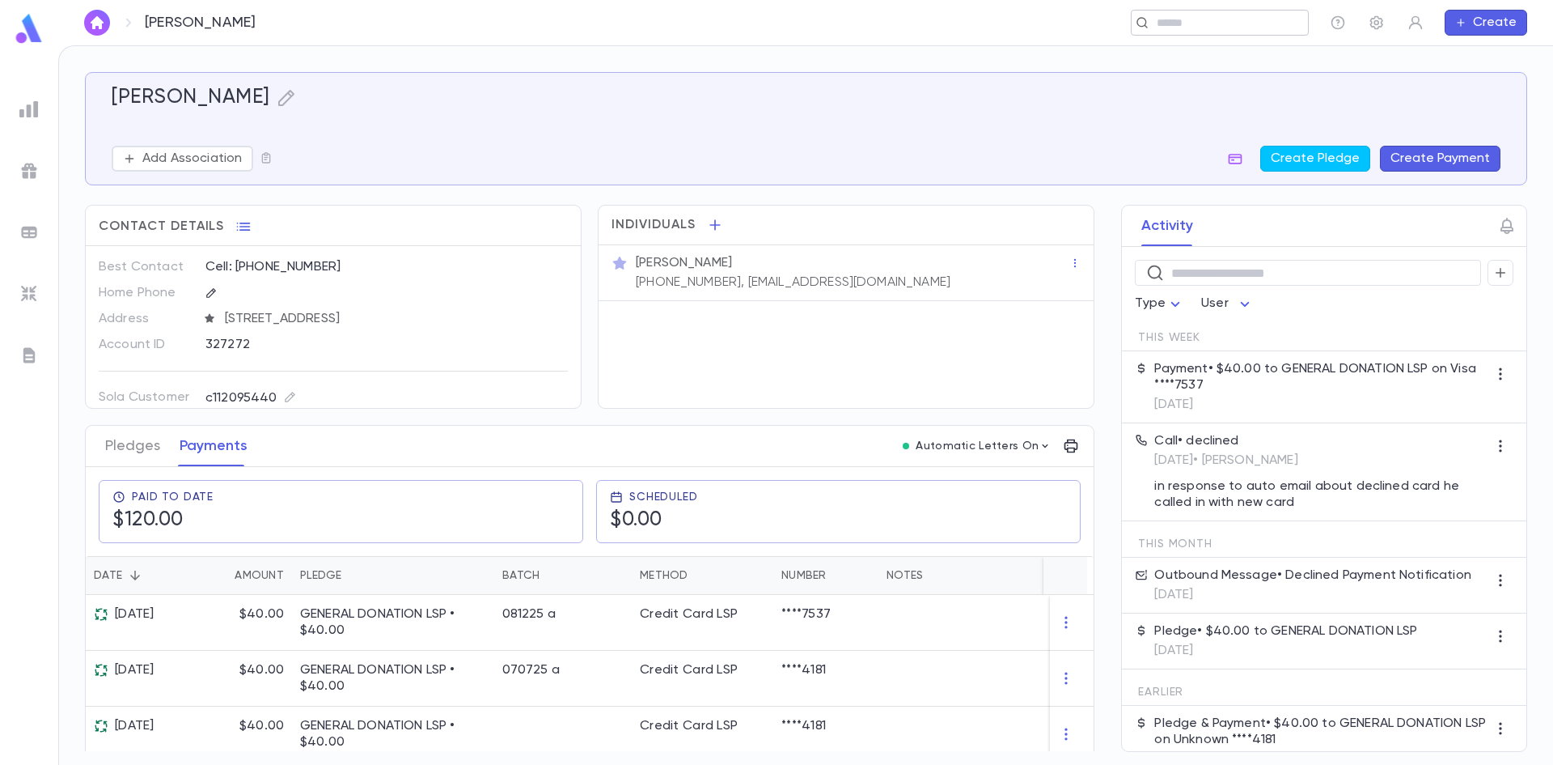
click at [1198, 34] on div "​" at bounding box center [1220, 23] width 178 height 26
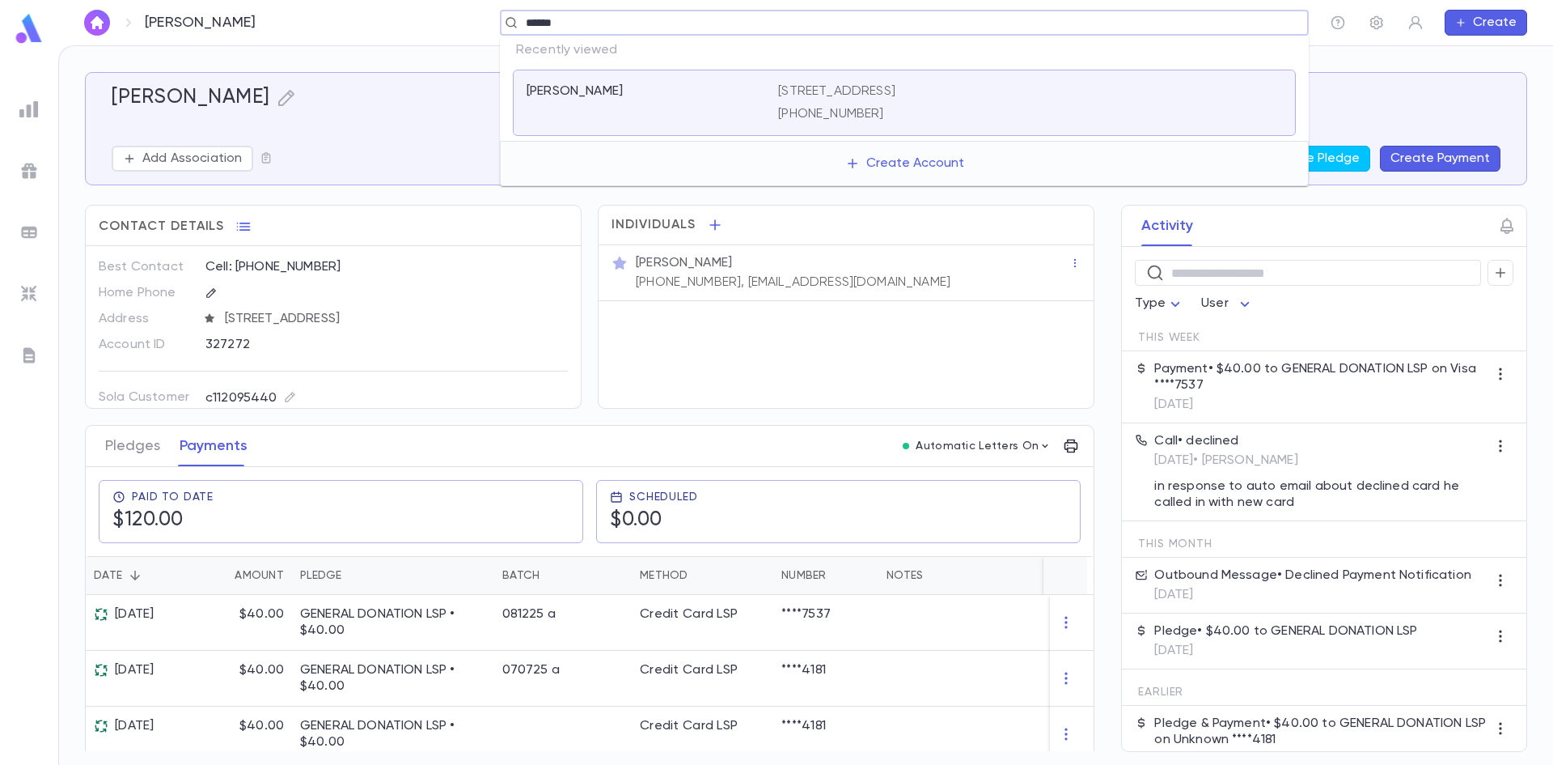
type input "*****"
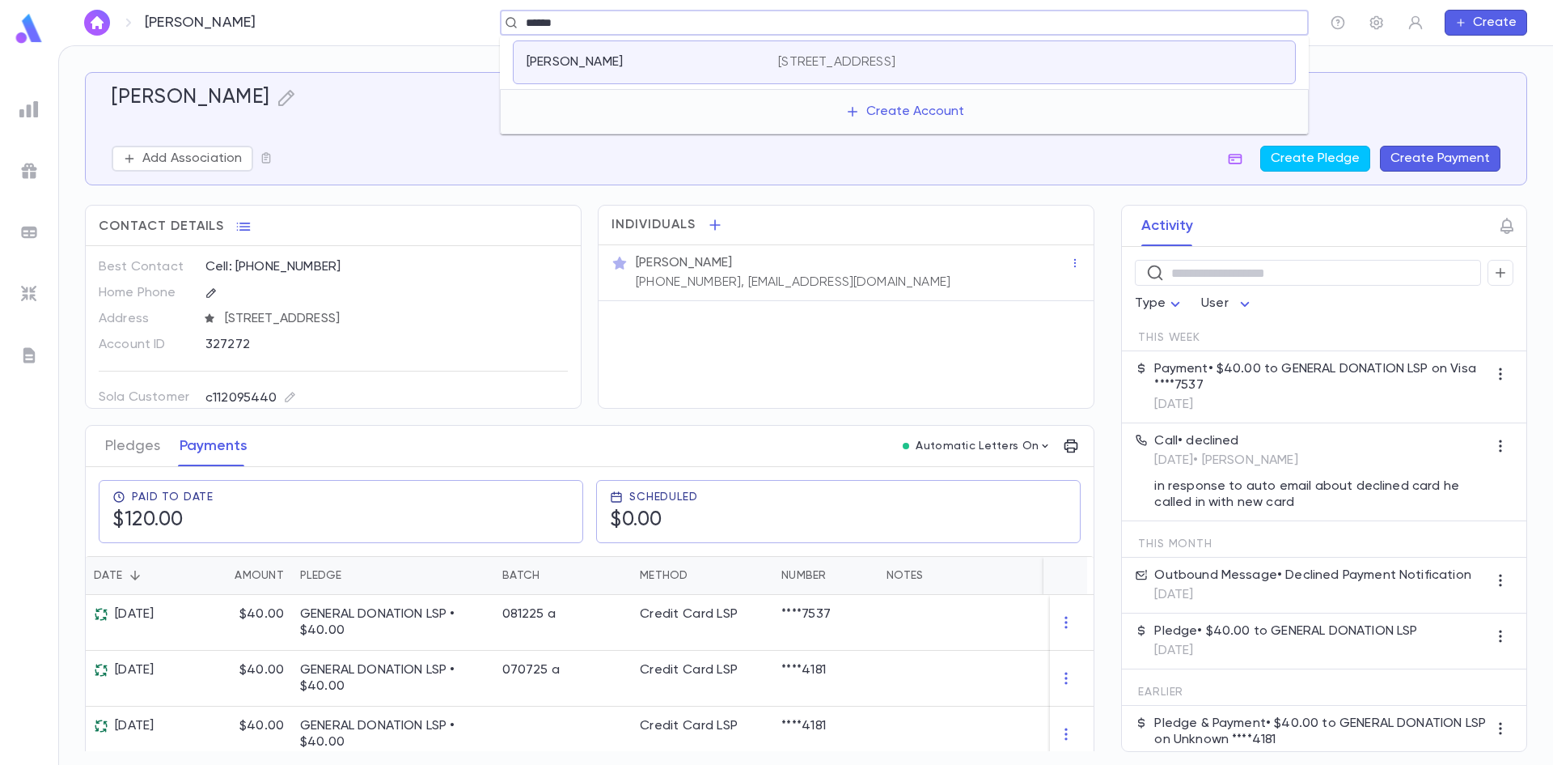
click at [1053, 56] on div "[STREET_ADDRESS]" at bounding box center [1030, 62] width 504 height 16
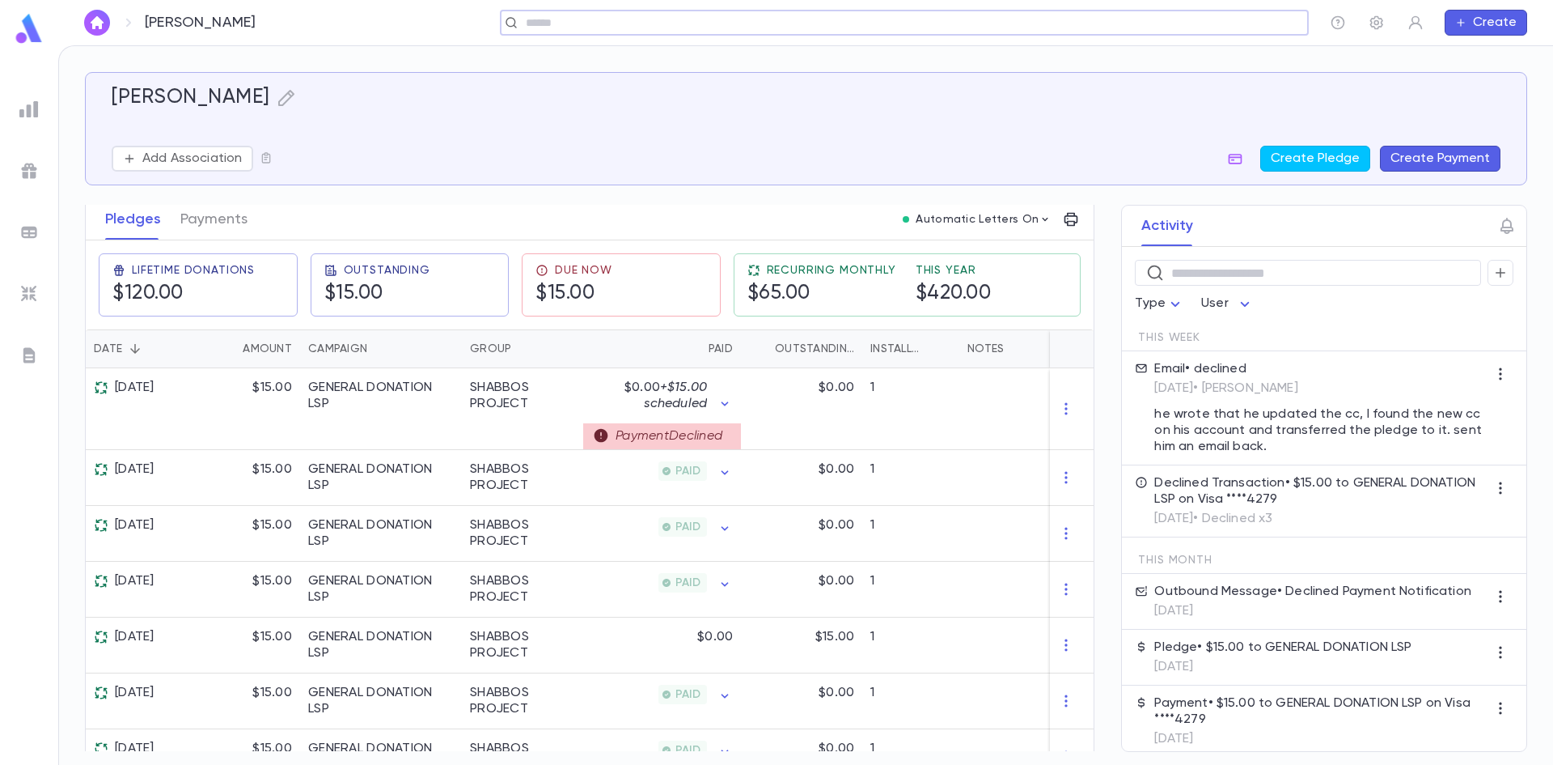
scroll to position [265, 0]
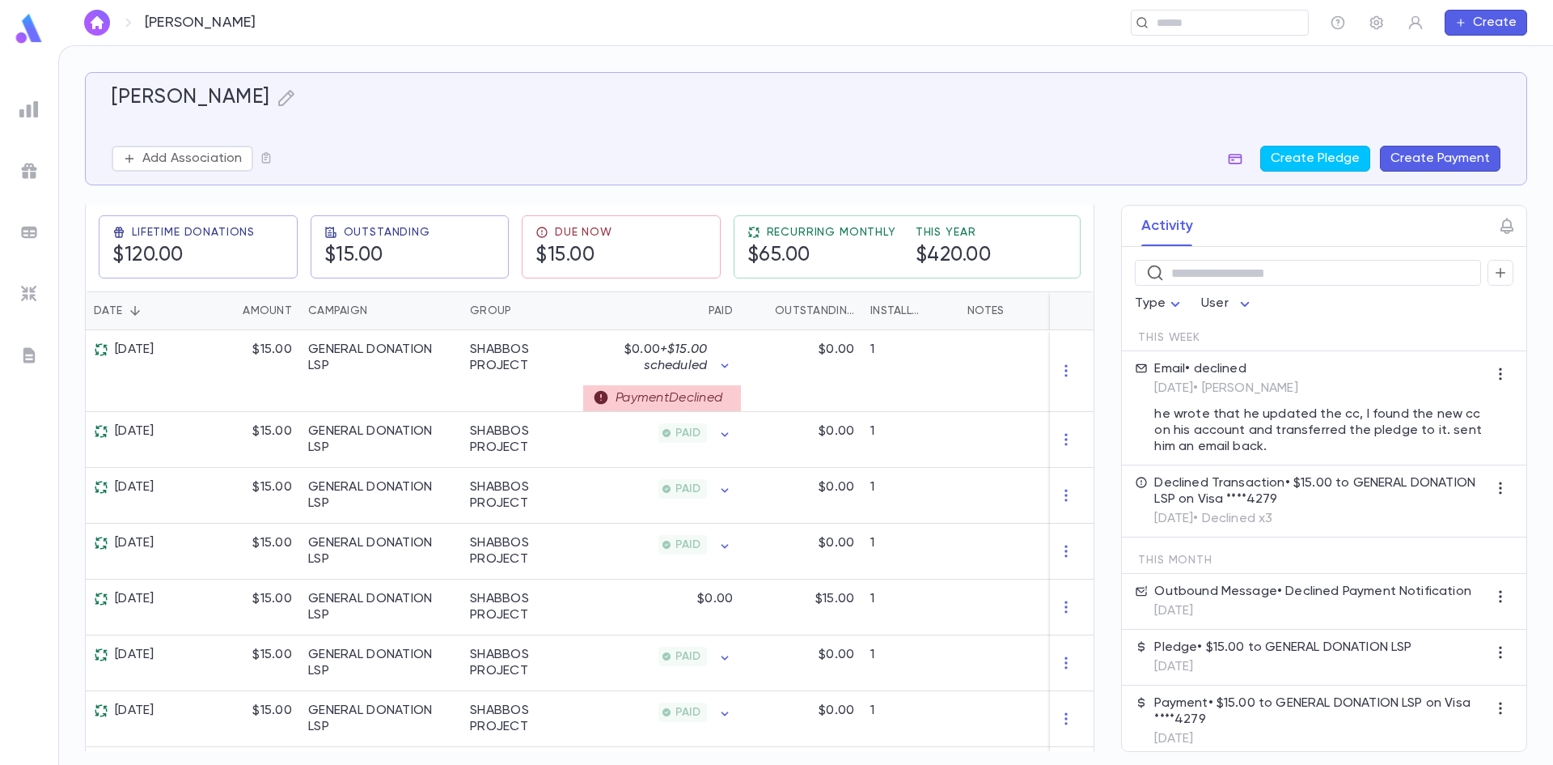
click at [1235, 166] on icon "button" at bounding box center [1235, 158] width 16 height 16
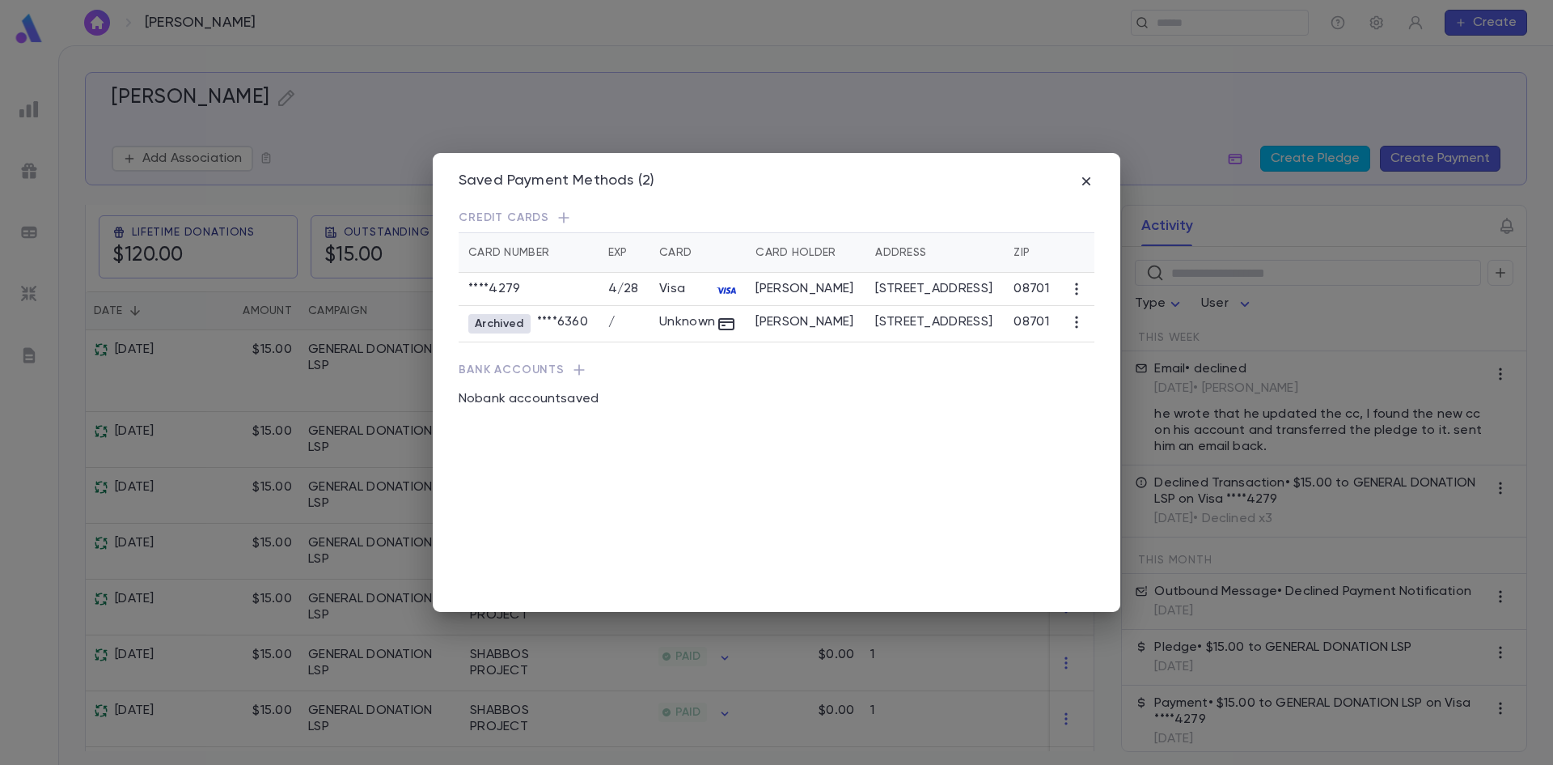
click at [315, 400] on div "Saved Payment Methods (2) Credit Cards Card Number Exp Card Card Holder Address…" at bounding box center [776, 382] width 1553 height 765
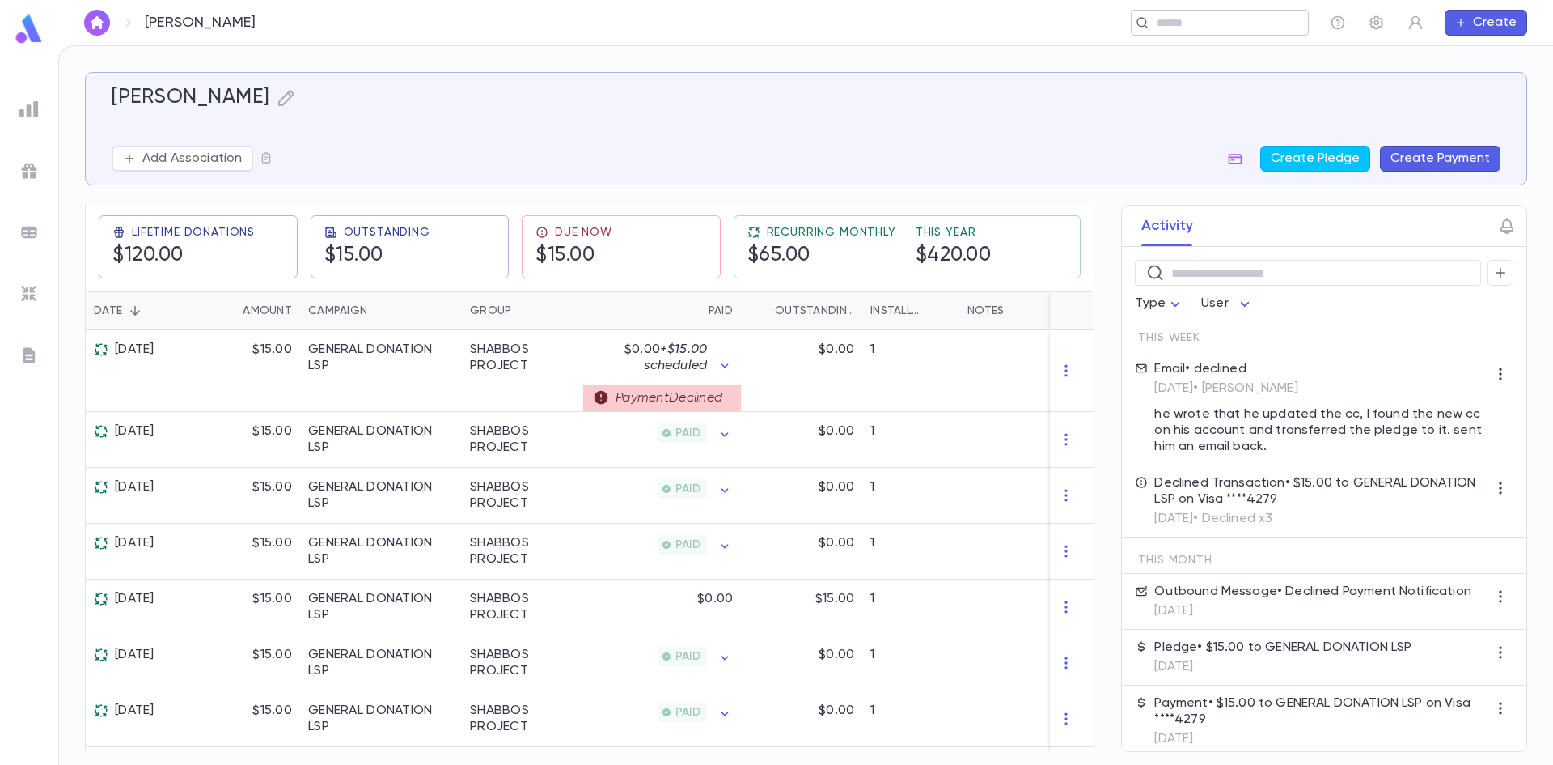
click at [1208, 11] on div "​" at bounding box center [1220, 23] width 178 height 26
click at [1236, 159] on icon "button" at bounding box center [1235, 158] width 16 height 16
